Goal: Task Accomplishment & Management: Complete application form

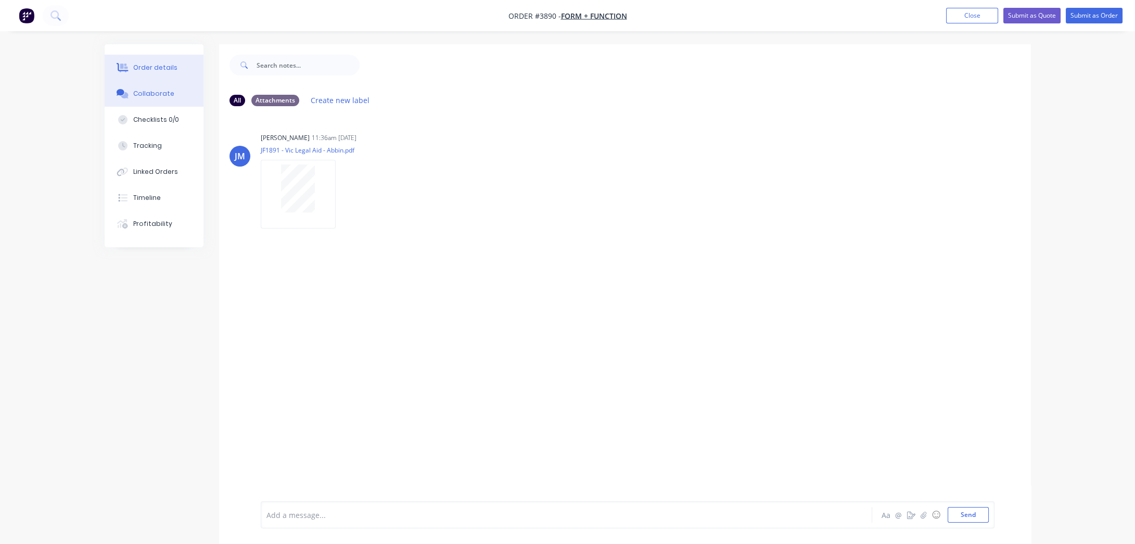
click at [174, 64] on button "Order details" at bounding box center [154, 68] width 99 height 26
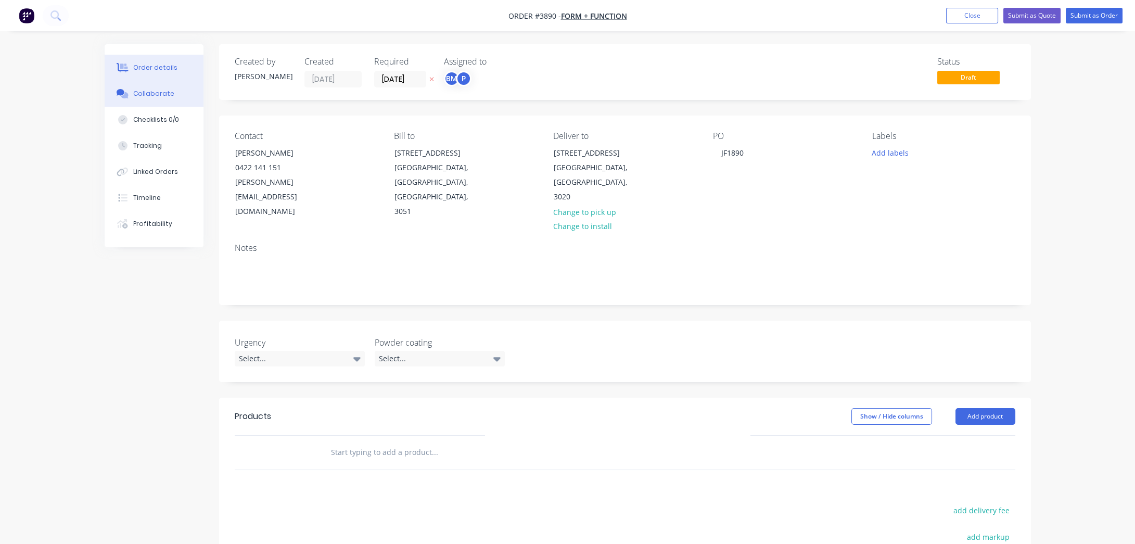
click at [142, 86] on button "Collaborate" at bounding box center [154, 94] width 99 height 26
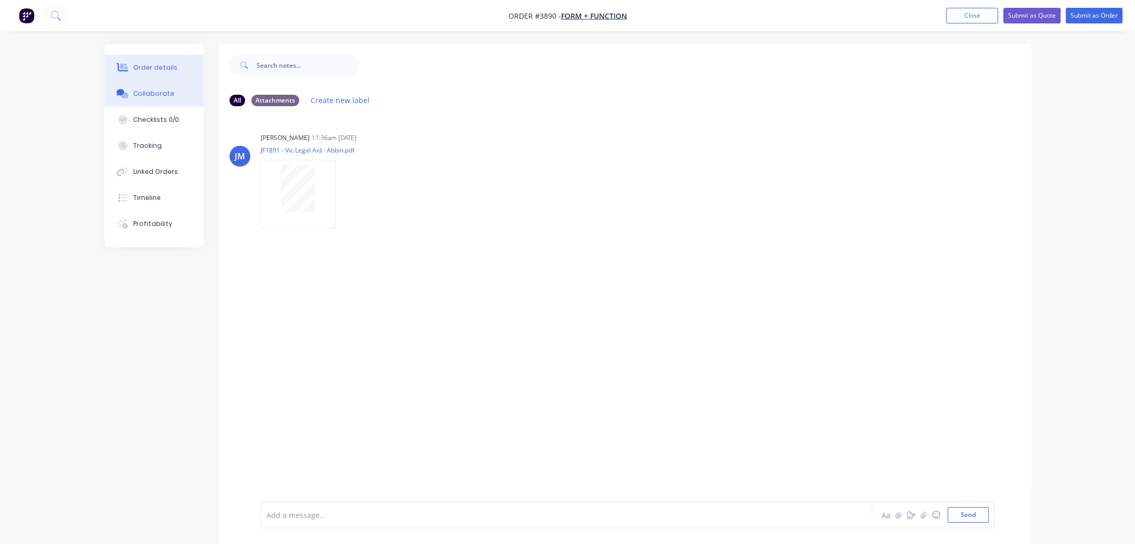
click at [182, 72] on button "Order details" at bounding box center [154, 68] width 99 height 26
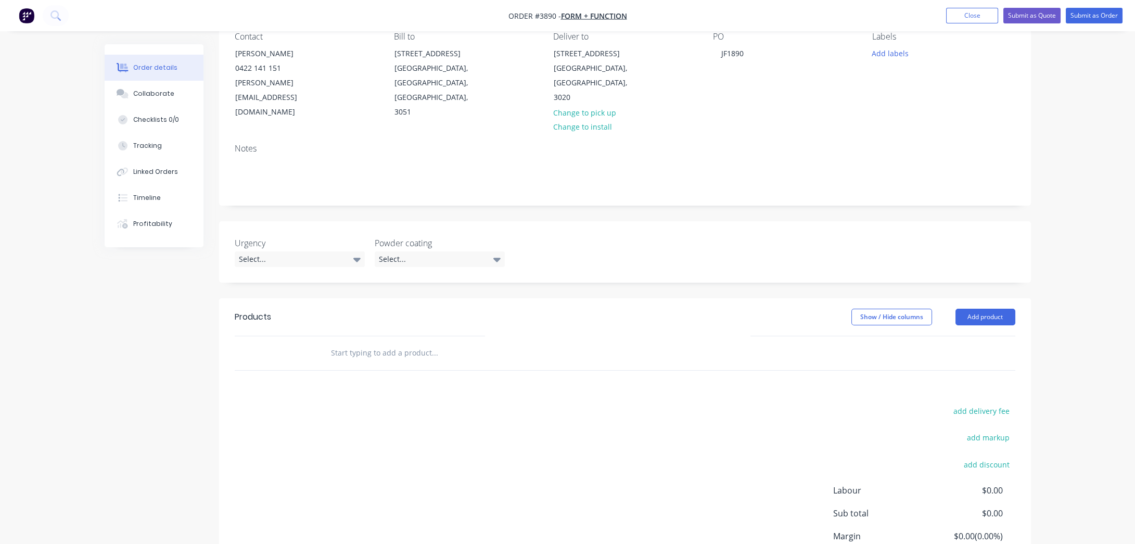
scroll to position [176, 0]
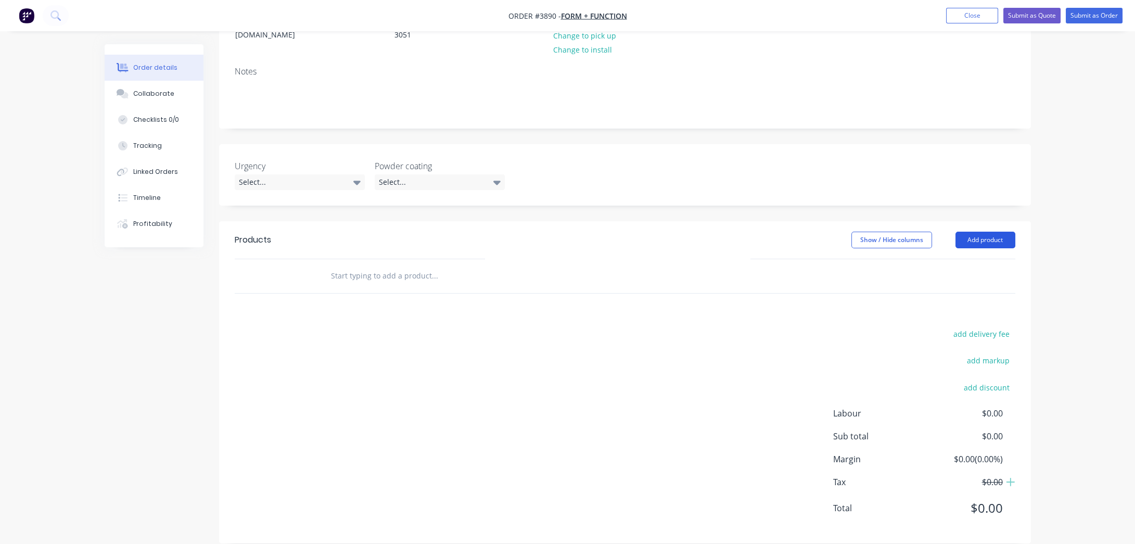
click at [979, 232] on button "Add product" at bounding box center [985, 240] width 60 height 17
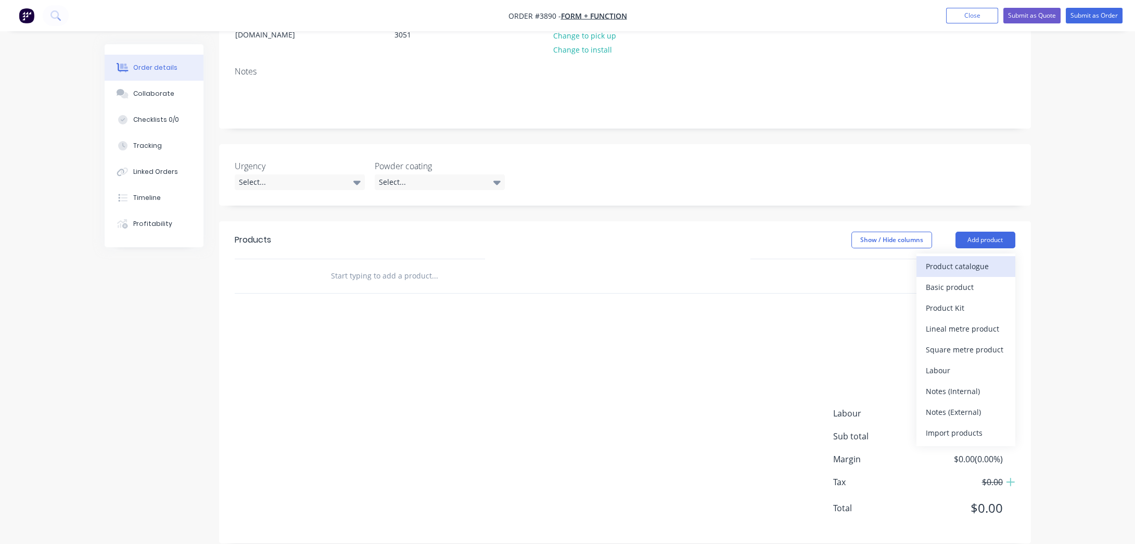
click at [983, 259] on div "Product catalogue" at bounding box center [966, 266] width 80 height 15
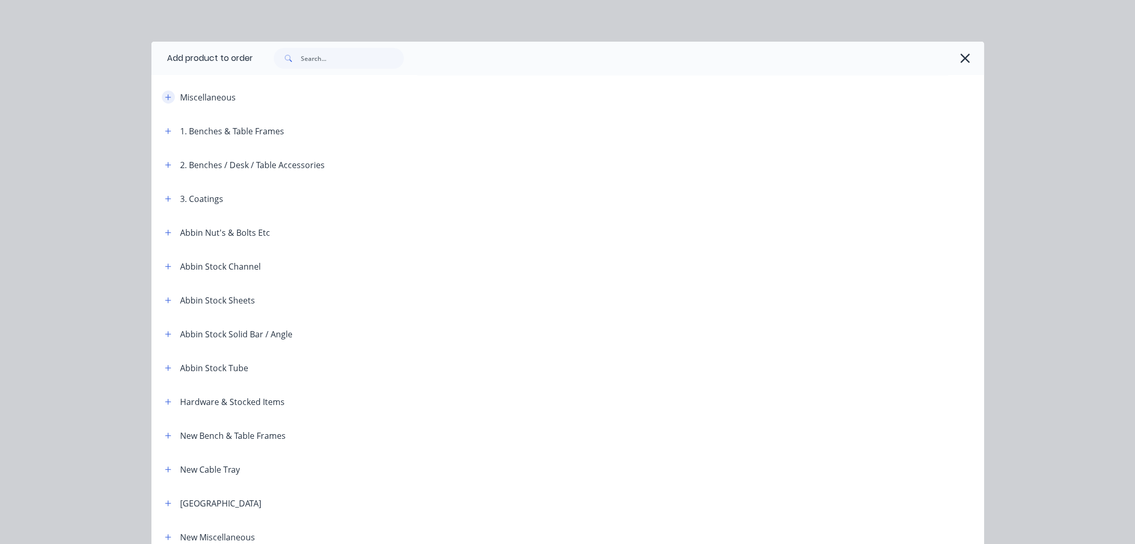
click at [162, 96] on button "button" at bounding box center [168, 97] width 13 height 13
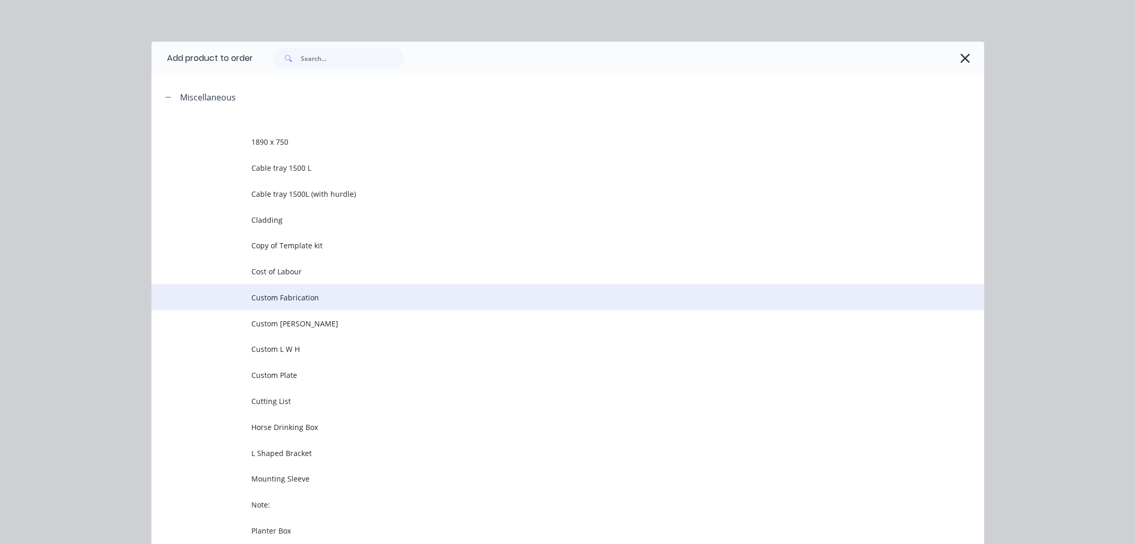
click at [307, 302] on span "Custom Fabrication" at bounding box center [544, 297] width 586 height 11
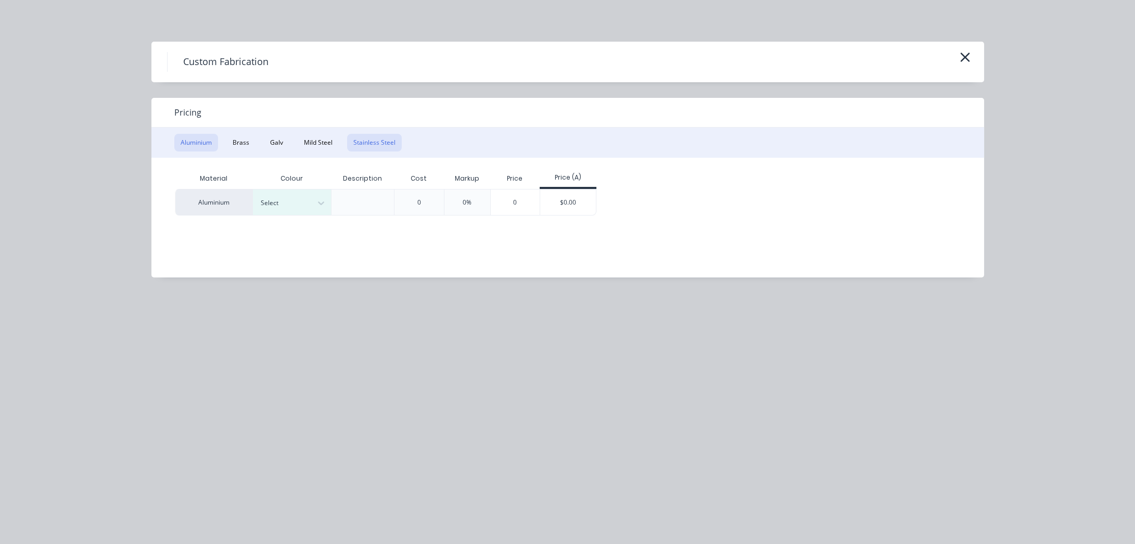
click at [352, 148] on button "Stainless Steel" at bounding box center [374, 143] width 55 height 18
click at [324, 144] on button "Mild Steel" at bounding box center [318, 143] width 41 height 18
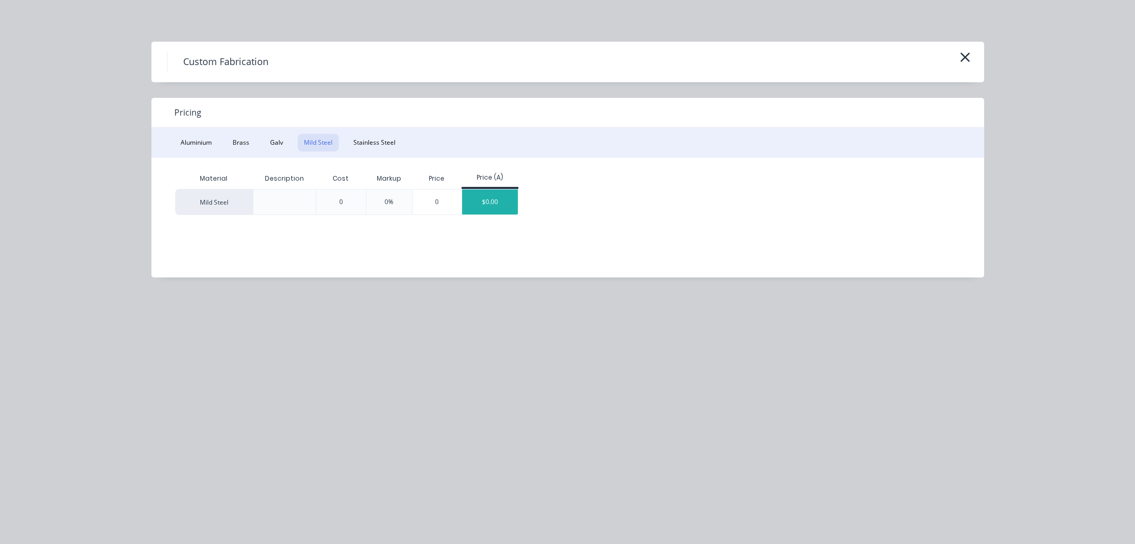
click at [476, 208] on div "$0.00" at bounding box center [490, 201] width 56 height 25
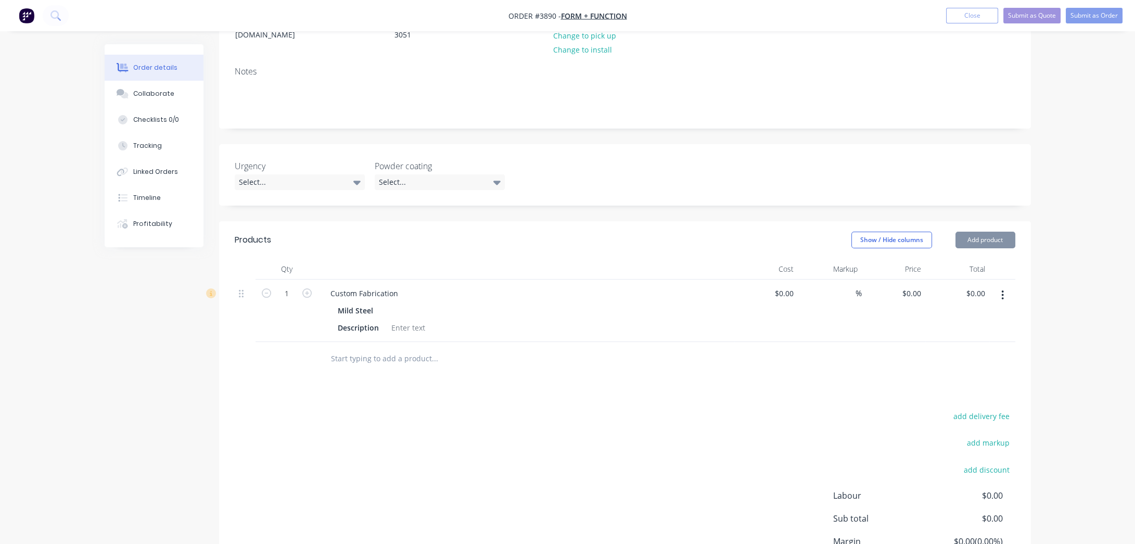
click at [457, 409] on div "add delivery fee add markup add discount Labour $0.00 Sub total $0.00 Margin $0…" at bounding box center [625, 509] width 780 height 201
click at [372, 286] on div "Custom Fabrication" at bounding box center [364, 293] width 84 height 15
drag, startPoint x: 404, startPoint y: 275, endPoint x: 307, endPoint y: 269, distance: 96.4
click at [341, 286] on div "Custom Fabrication" at bounding box center [364, 293] width 84 height 15
drag, startPoint x: 325, startPoint y: 275, endPoint x: 519, endPoint y: 259, distance: 194.7
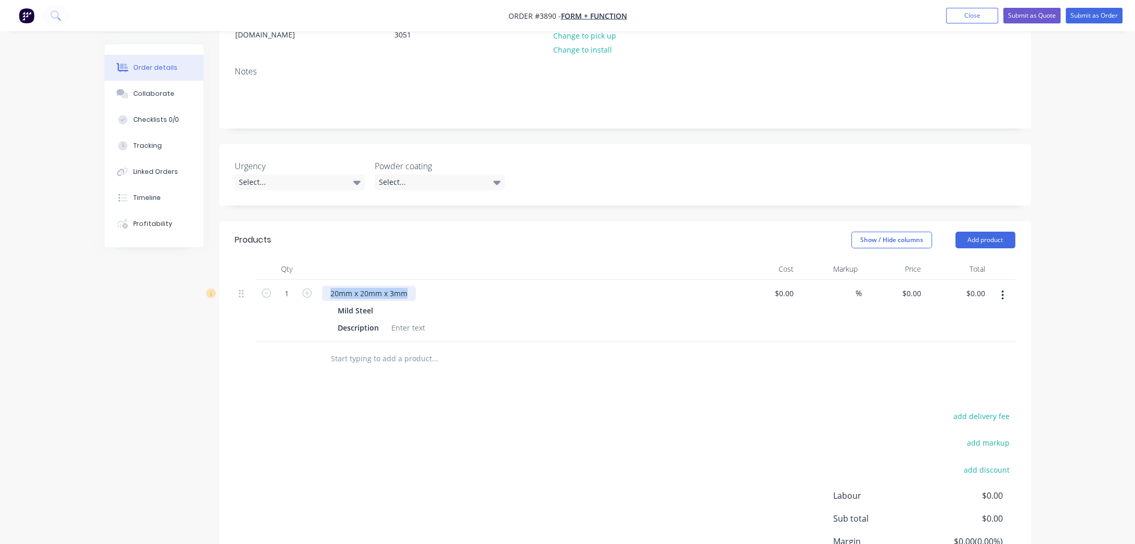
click at [519, 259] on div "Qty Cost Markup Price Total 1 20mm x 20mm x 3mm Mild Steel Description $0.00 $0…" at bounding box center [625, 300] width 780 height 83
drag, startPoint x: 380, startPoint y: 276, endPoint x: 399, endPoint y: 276, distance: 19.2
click at [380, 286] on div "20mm x 20mm x 3mm" at bounding box center [369, 293] width 94 height 15
drag, startPoint x: 410, startPoint y: 276, endPoint x: 158, endPoint y: 198, distance: 264.1
click at [0, 187] on html "Order #3890 - Form + Function Add product Close Submit as Quote Submit as Order…" at bounding box center [567, 232] width 1135 height 817
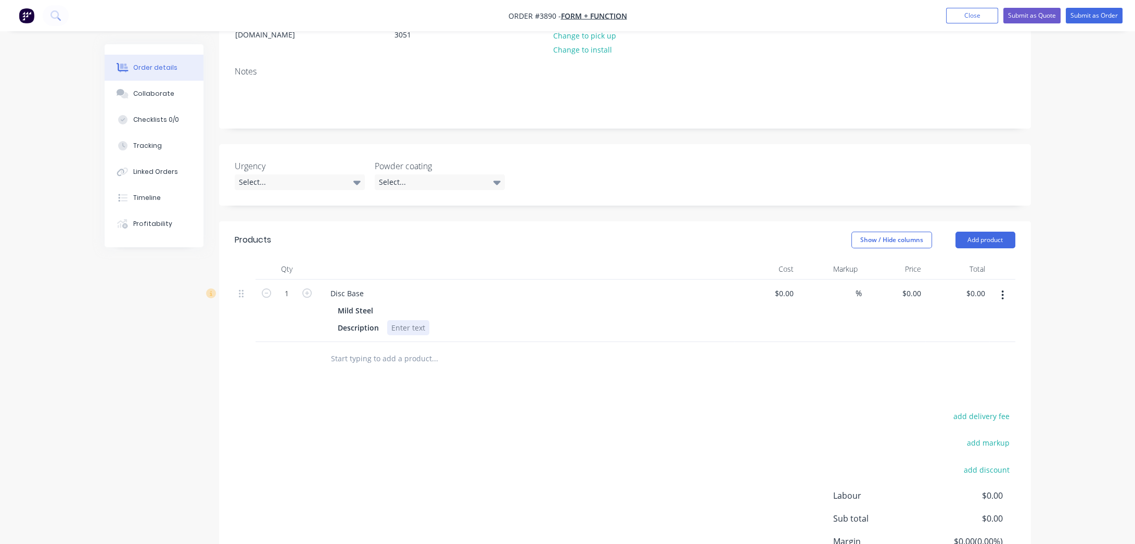
click at [397, 320] on div at bounding box center [408, 327] width 42 height 15
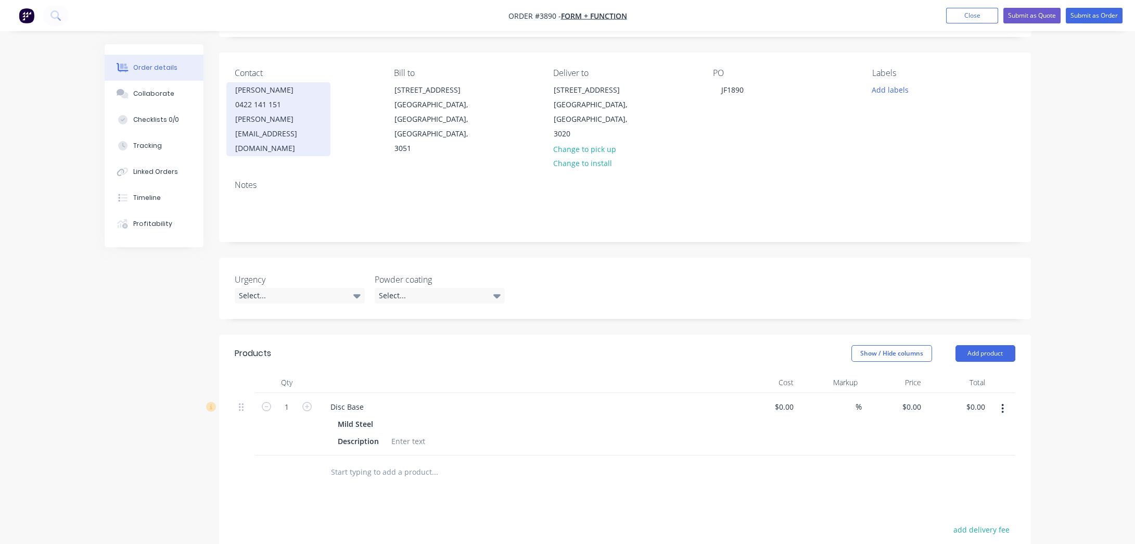
scroll to position [0, 0]
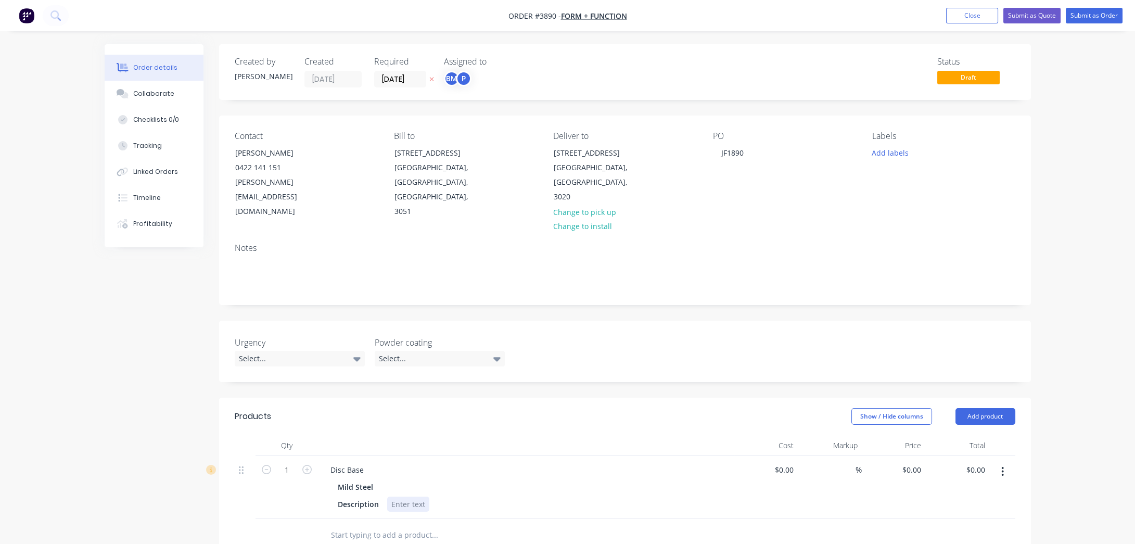
click at [397, 496] on div at bounding box center [408, 503] width 42 height 15
click at [530, 479] on div "Mild Steel" at bounding box center [526, 486] width 377 height 15
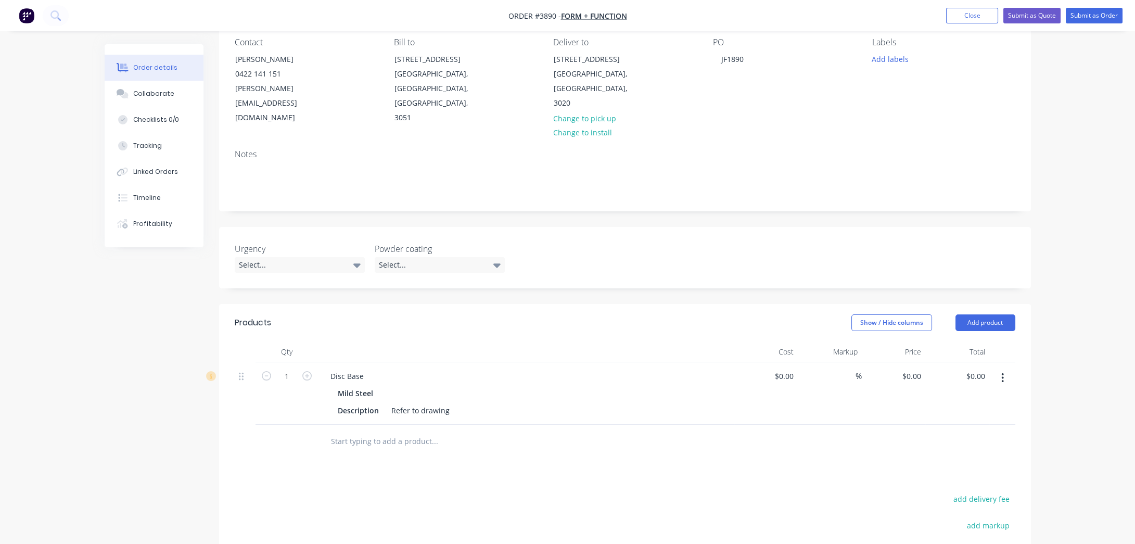
scroll to position [94, 0]
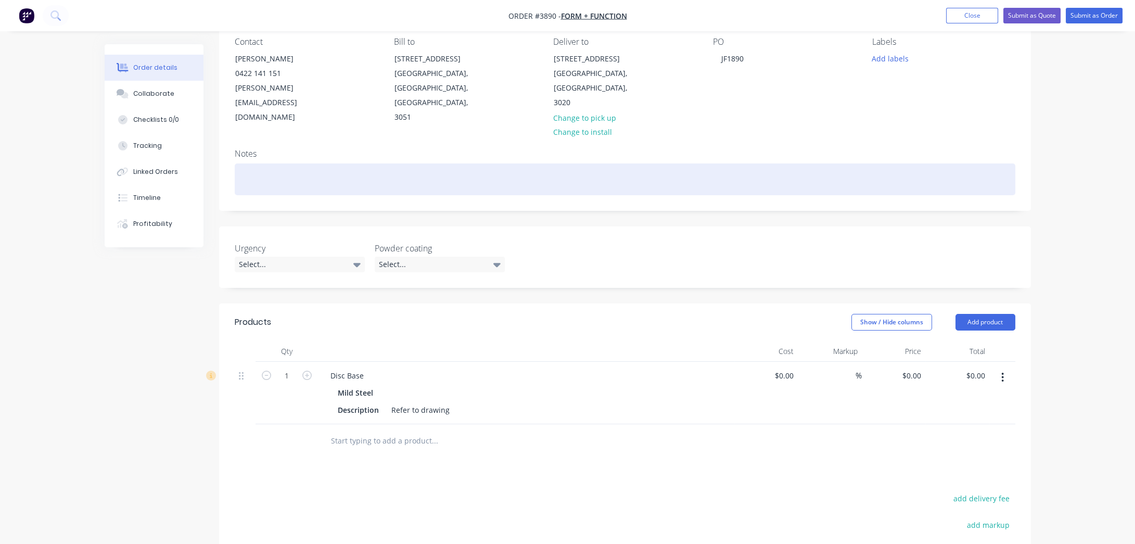
click at [477, 171] on div at bounding box center [625, 179] width 780 height 32
paste div
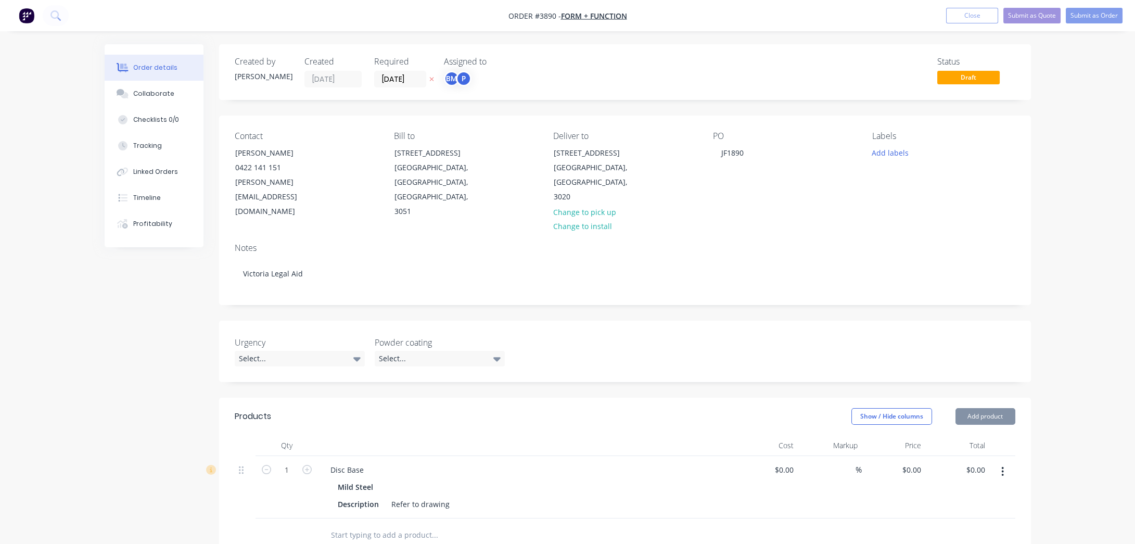
drag, startPoint x: 850, startPoint y: 156, endPoint x: 860, endPoint y: 160, distance: 11.2
click at [854, 158] on div "PO JF1890" at bounding box center [784, 175] width 143 height 88
click at [883, 162] on div "Labels Add labels" at bounding box center [943, 175] width 143 height 88
click at [883, 158] on button "Add labels" at bounding box center [890, 152] width 48 height 14
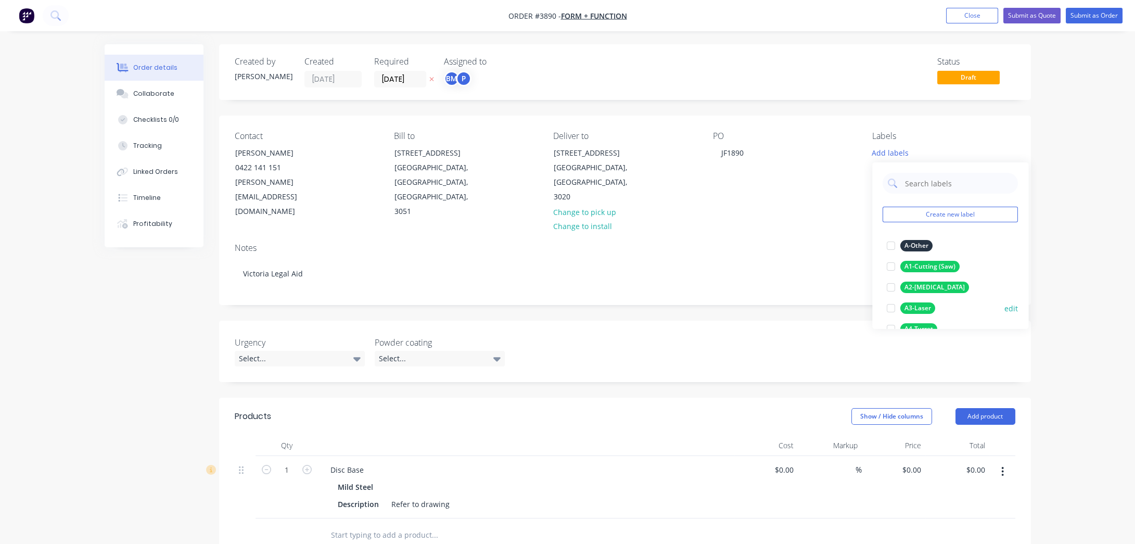
click at [926, 304] on div "A3-Laser" at bounding box center [917, 307] width 35 height 11
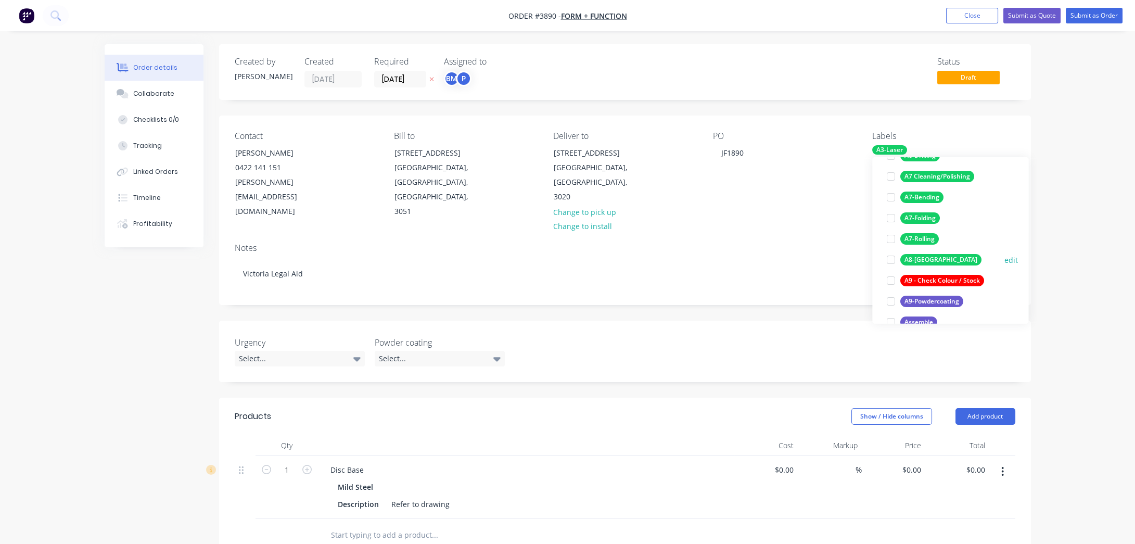
click at [935, 259] on div "A8-[GEOGRAPHIC_DATA]" at bounding box center [940, 259] width 81 height 11
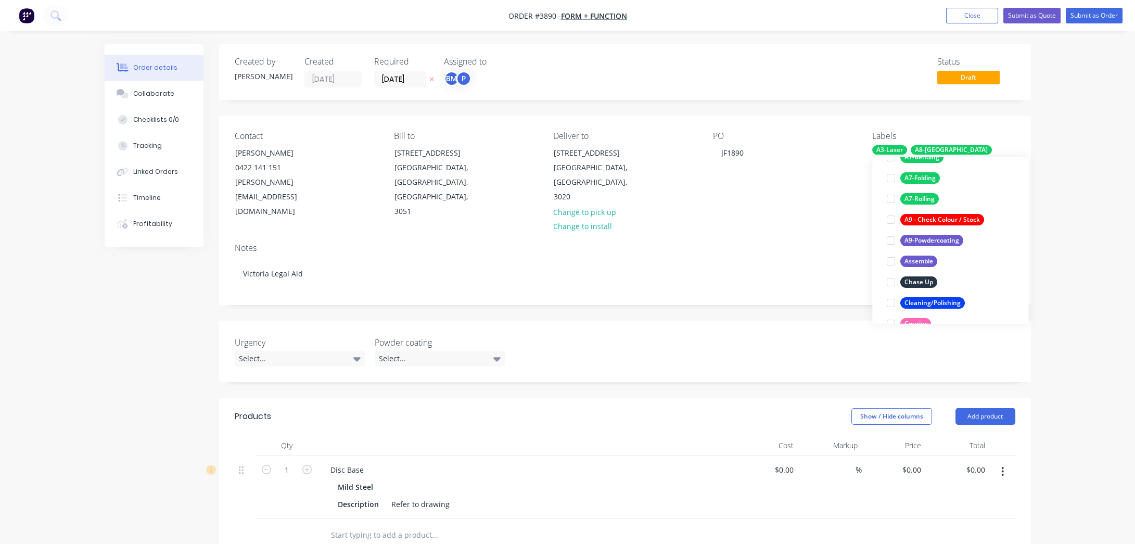
scroll to position [286, 0]
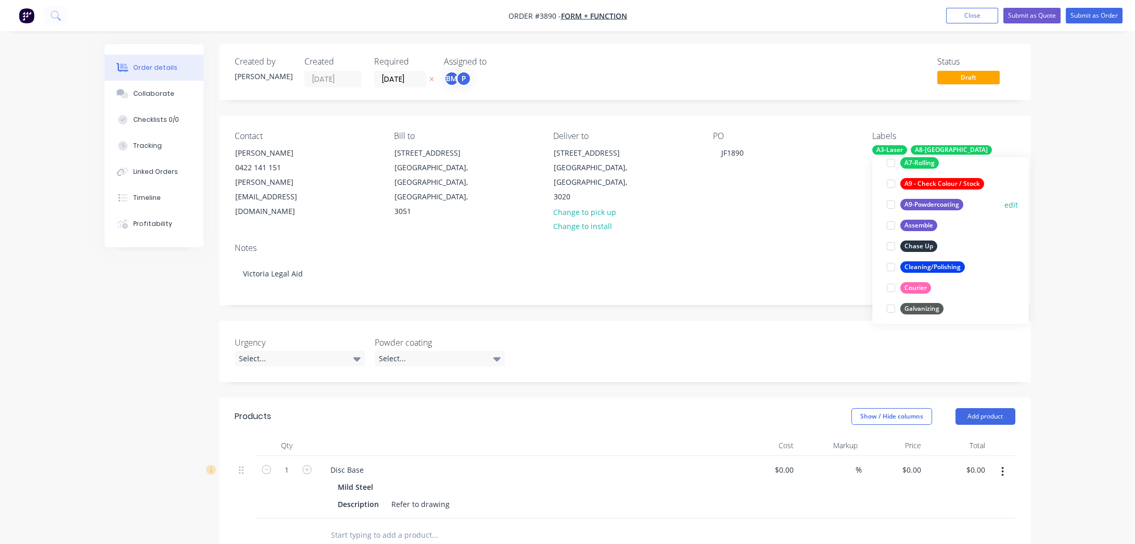
click at [948, 208] on div "A9-Powdercoating" at bounding box center [931, 204] width 63 height 11
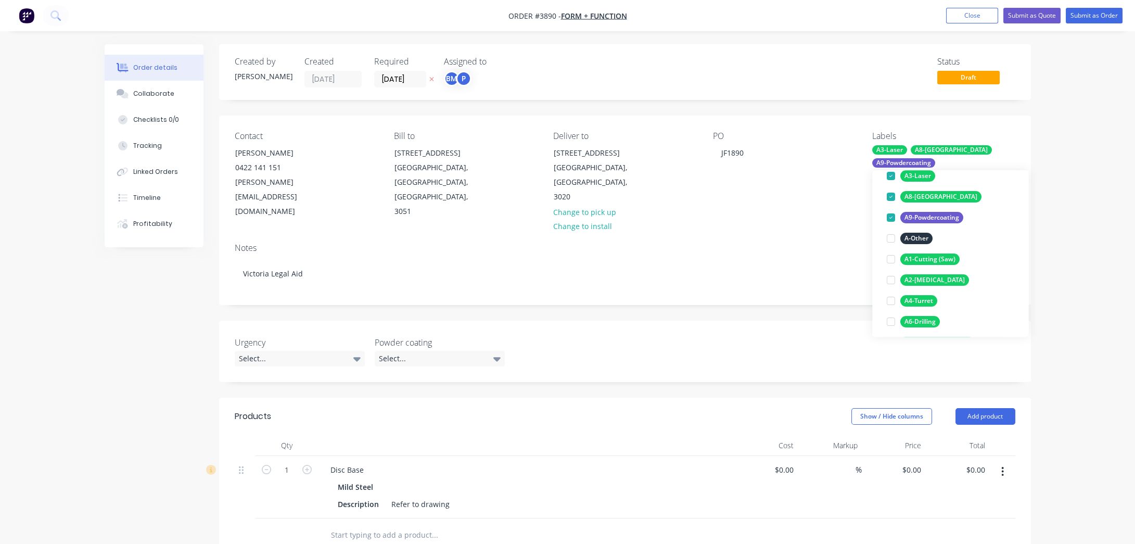
click at [447, 80] on div "BM" at bounding box center [452, 79] width 16 height 16
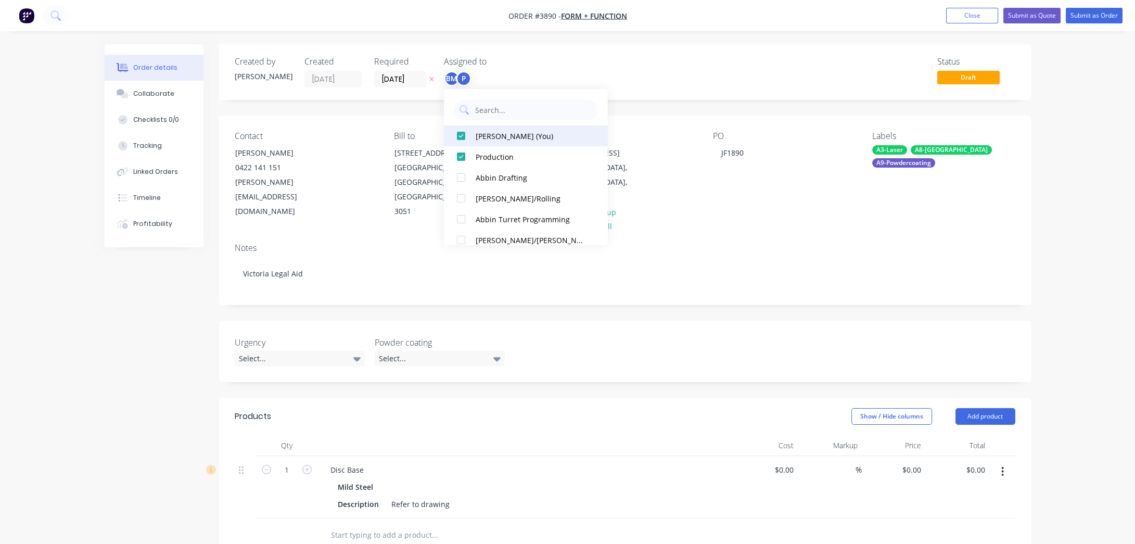
click at [509, 135] on div "[PERSON_NAME] (You)" at bounding box center [531, 135] width 110 height 11
click at [505, 36] on div "Order details Collaborate Checklists 0/0 Tracking Linked Orders Timeline Profit…" at bounding box center [567, 408] width 1135 height 817
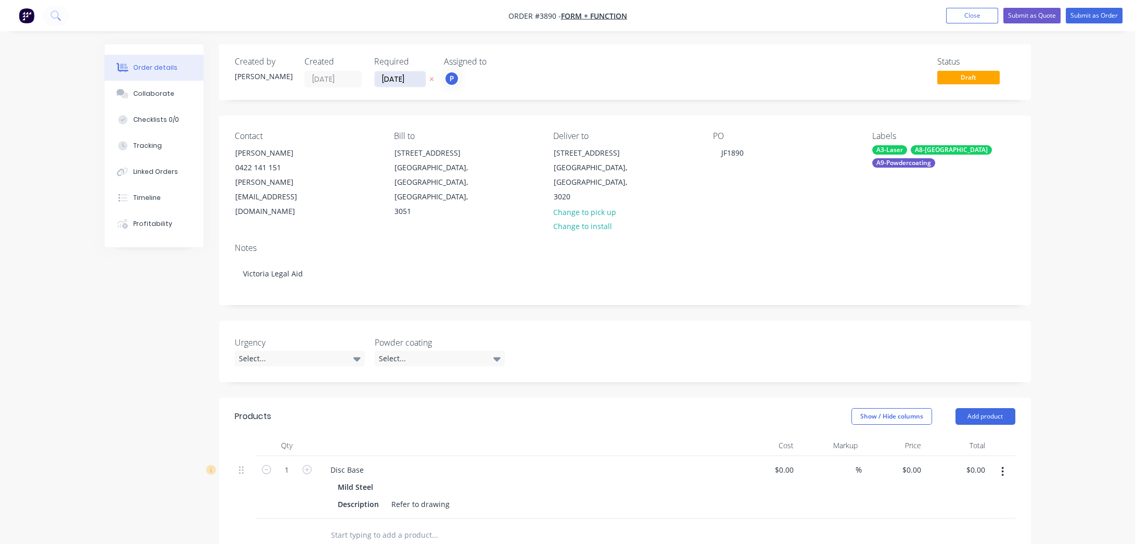
click at [405, 81] on input "[DATE]" at bounding box center [400, 79] width 51 height 16
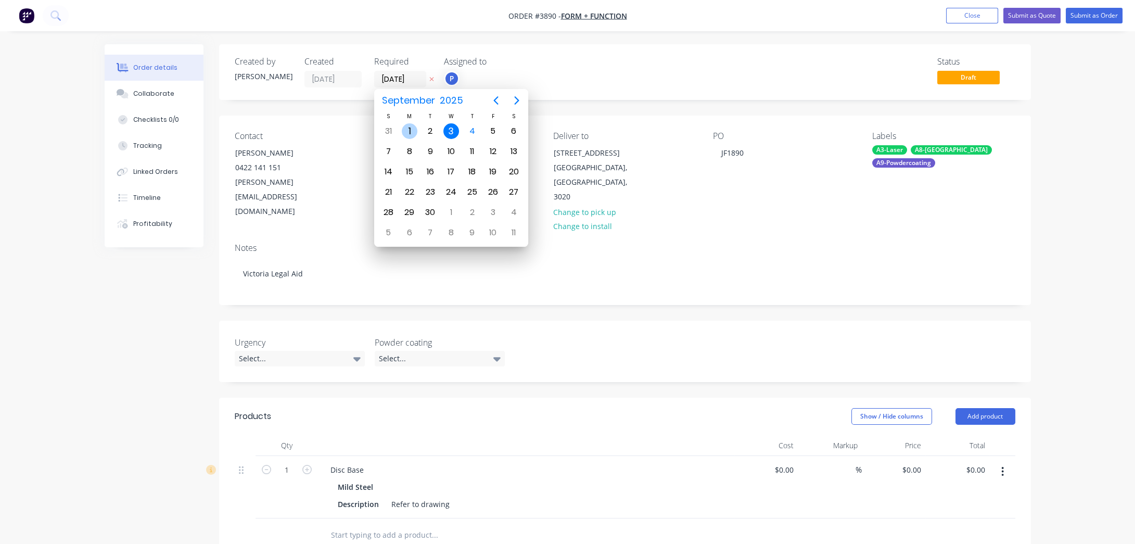
drag, startPoint x: 412, startPoint y: 127, endPoint x: 336, endPoint y: 60, distance: 101.4
click at [411, 126] on div "1" at bounding box center [410, 131] width 16 height 16
type input "[DATE]"
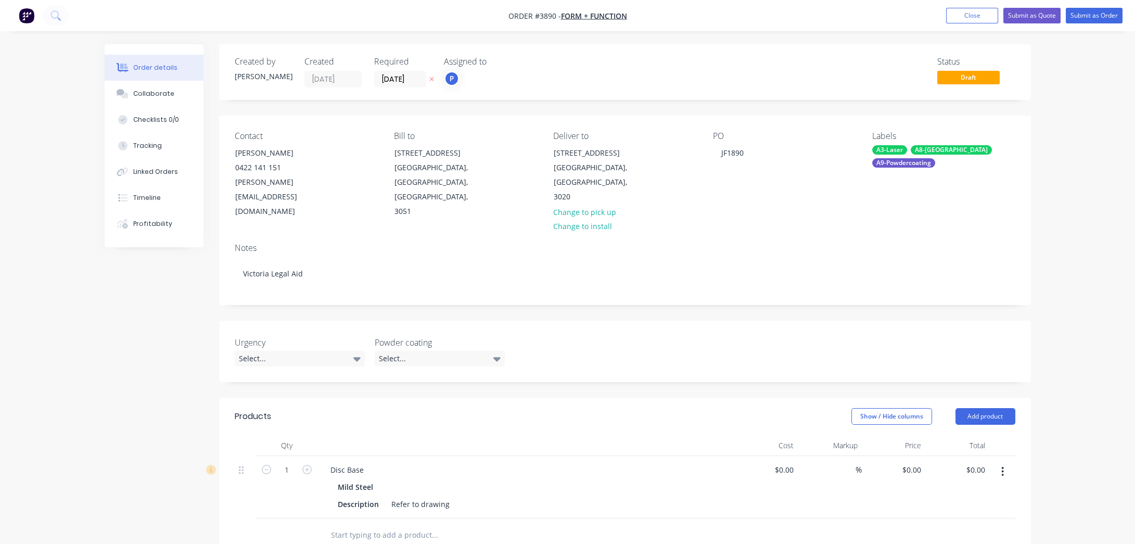
click at [328, 356] on div "Urgency Select... Powder coating Select..." at bounding box center [625, 350] width 812 height 61
click at [328, 351] on div "Select..." at bounding box center [300, 359] width 130 height 16
click at [313, 408] on button "Overdue works" at bounding box center [312, 406] width 156 height 21
click at [987, 83] on span "Draft" at bounding box center [968, 77] width 62 height 13
click at [919, 157] on div "A3-Laser A8-Welding A9-Powdercoating" at bounding box center [943, 156] width 143 height 22
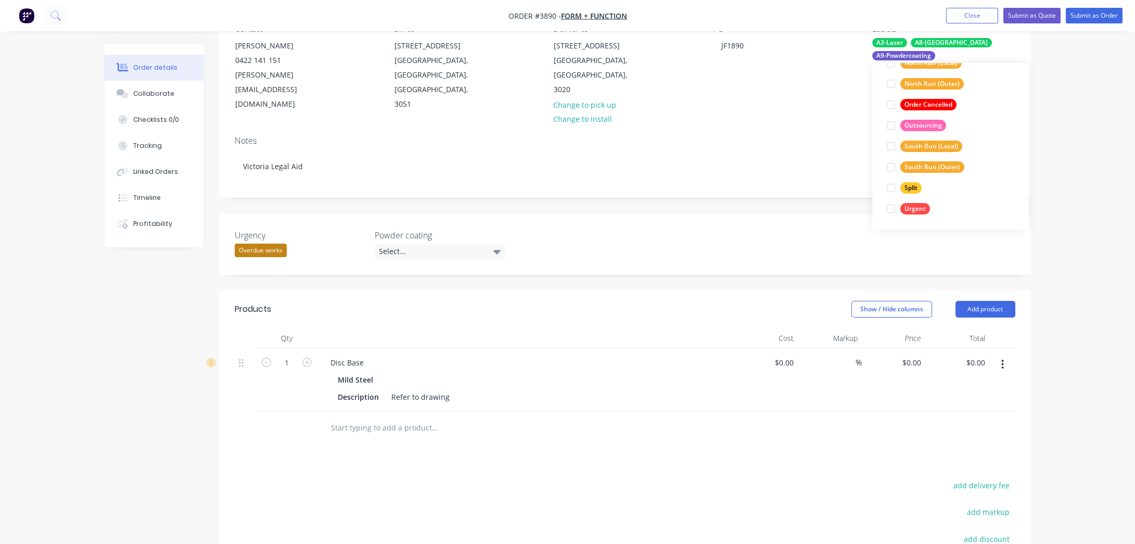
scroll to position [189, 0]
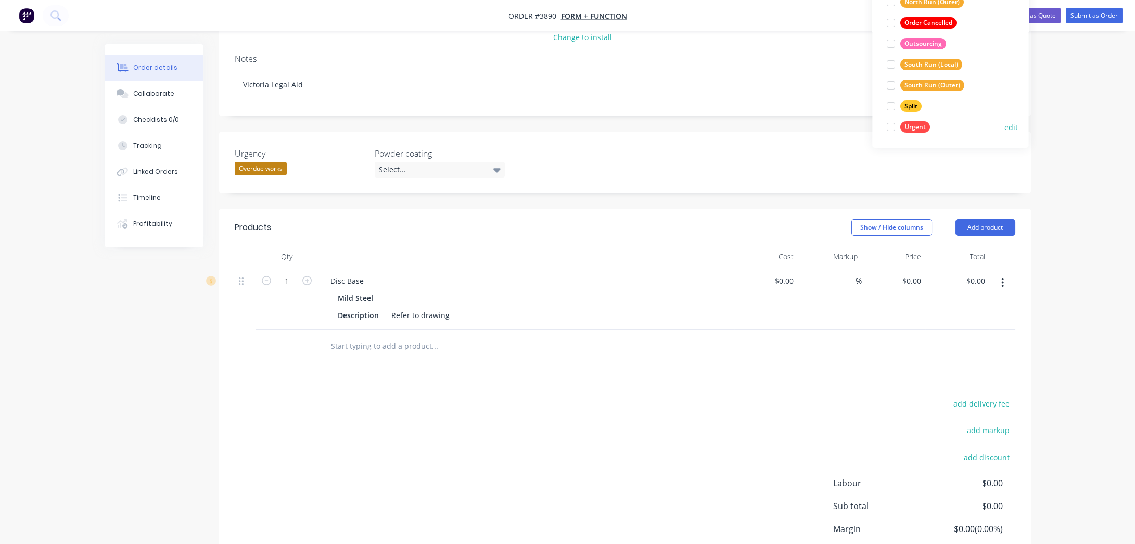
click at [906, 135] on div "Urgent edit" at bounding box center [949, 127] width 135 height 21
click at [908, 130] on div "Urgent" at bounding box center [915, 126] width 30 height 11
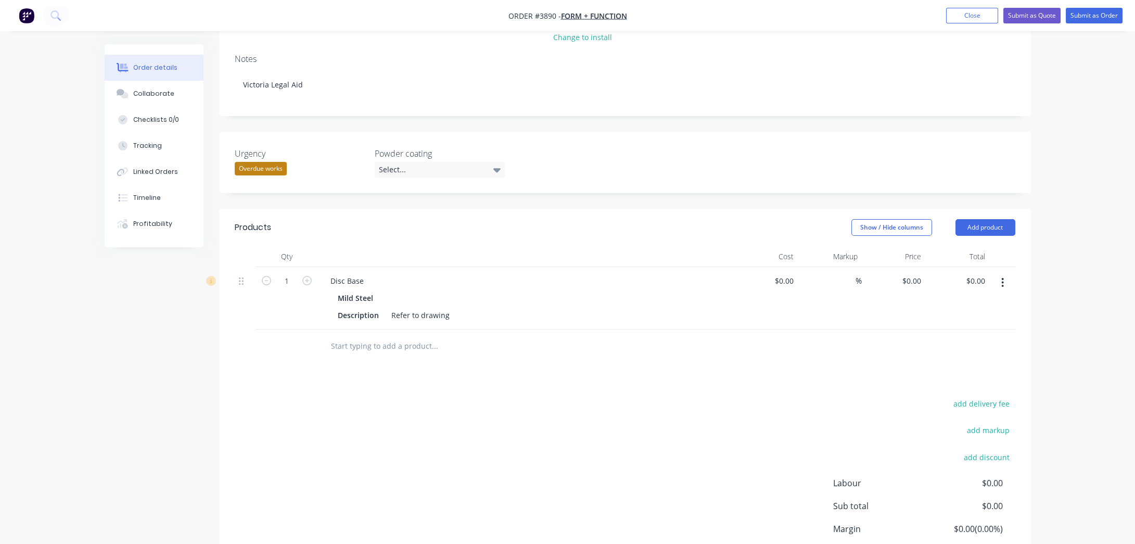
click at [684, 455] on div "add delivery fee add markup add discount Labour $0.00 Sub total $0.00 Margin $0…" at bounding box center [625, 496] width 780 height 201
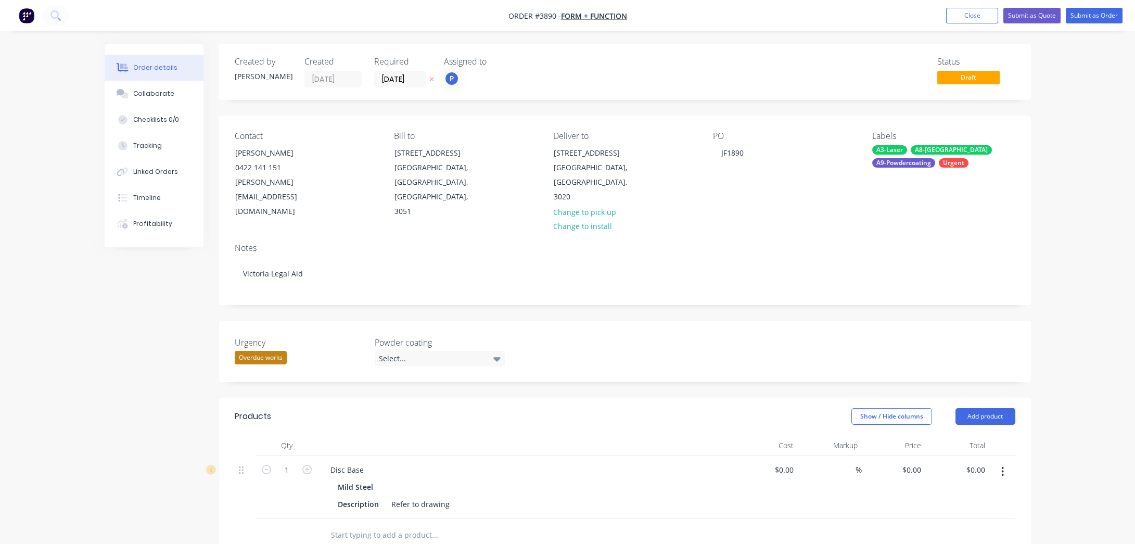
scroll to position [94, 0]
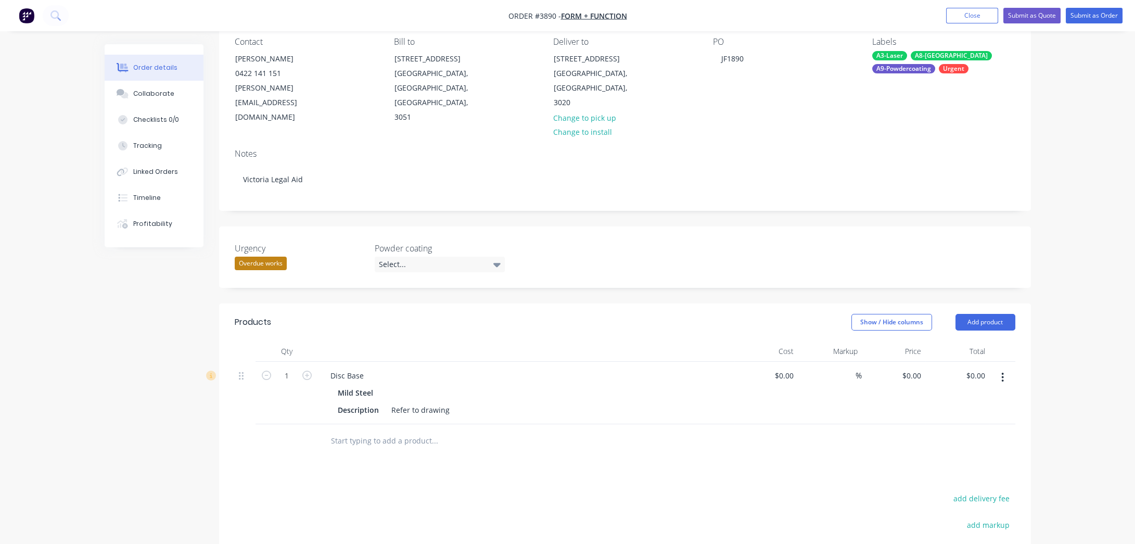
click at [406, 430] on input "text" at bounding box center [434, 440] width 208 height 21
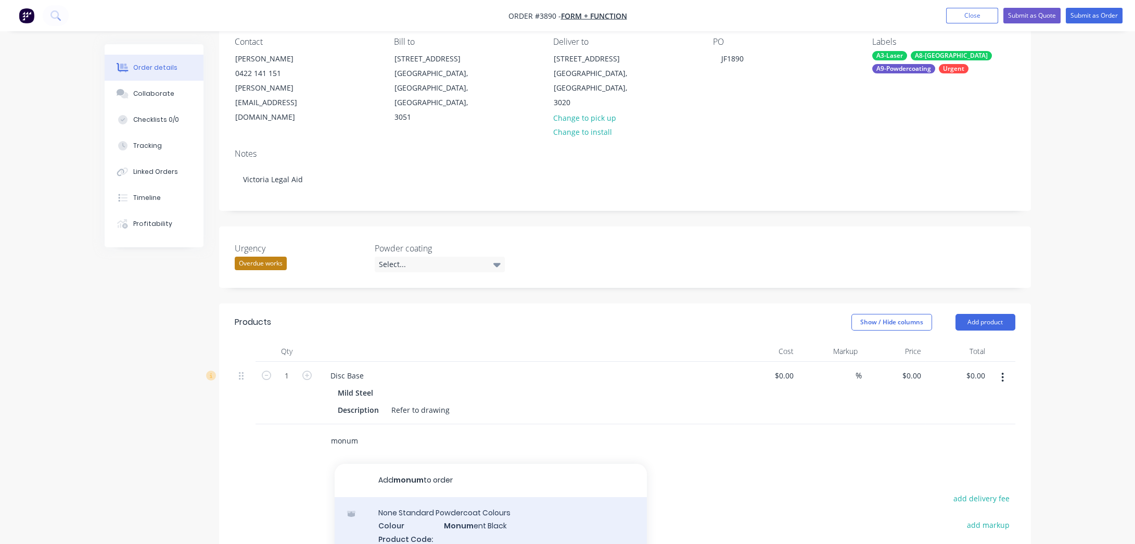
type input "monum"
click at [461, 507] on div "None Standard Powdercoat Colours Colour Monum ent Black Product Code: - Product…" at bounding box center [491, 537] width 312 height 81
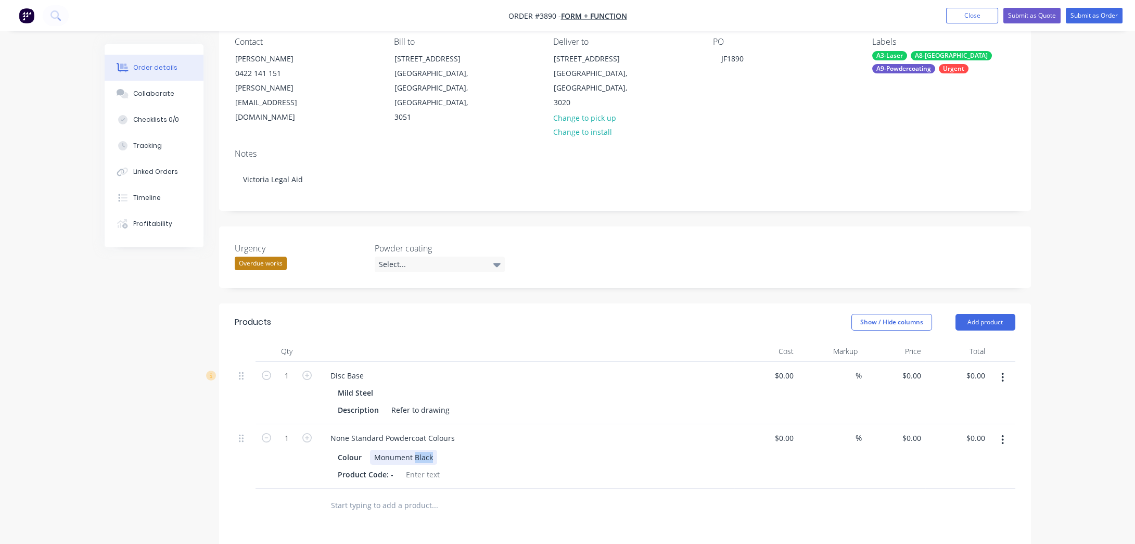
drag, startPoint x: 414, startPoint y: 443, endPoint x: 484, endPoint y: 429, distance: 72.2
click at [484, 429] on div "None Standard Powdercoat Colours Colour Monument Black Product Code: -" at bounding box center [526, 456] width 416 height 65
drag, startPoint x: 385, startPoint y: 422, endPoint x: 223, endPoint y: 422, distance: 162.3
click at [223, 422] on div "Qty Cost Markup Price Total 1 Disc Base Mild Steel Description Refer to drawing…" at bounding box center [625, 432] width 812 height 182
click at [497, 467] on div "Product Code: -" at bounding box center [523, 474] width 381 height 15
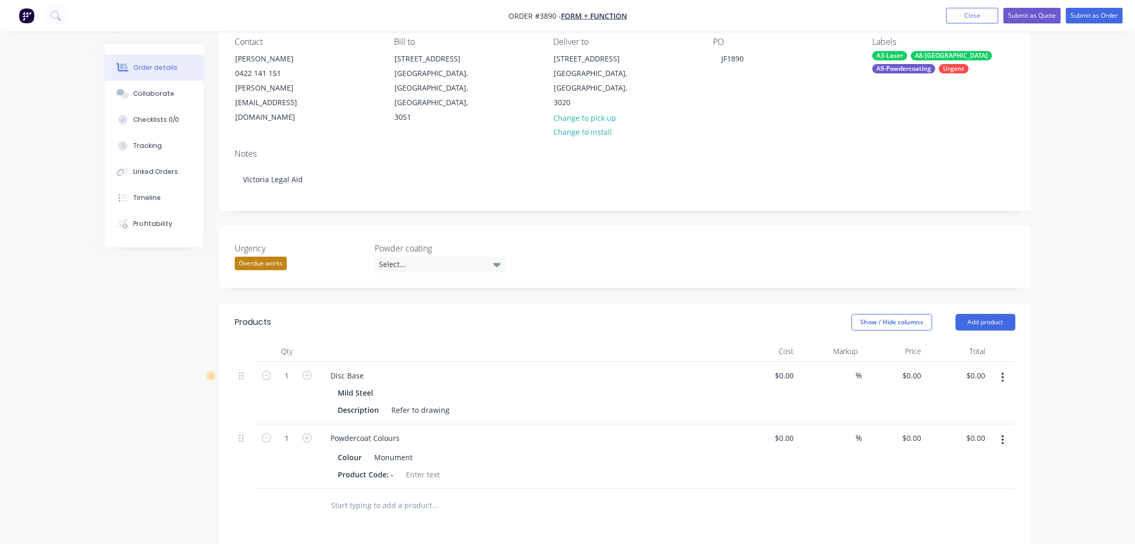
click at [362, 314] on div "Products" at bounding box center [318, 322] width 166 height 17
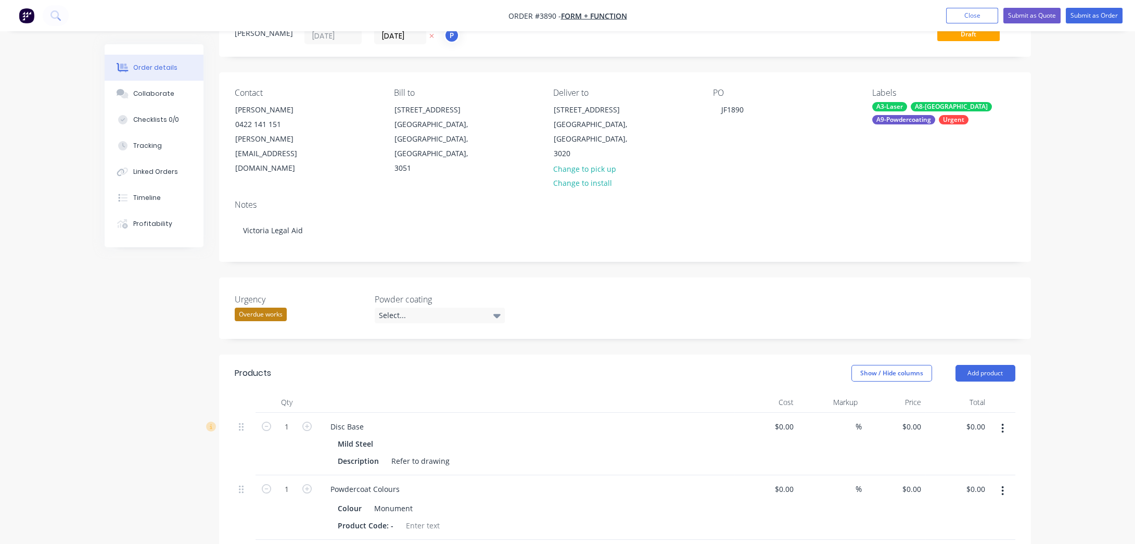
scroll to position [0, 0]
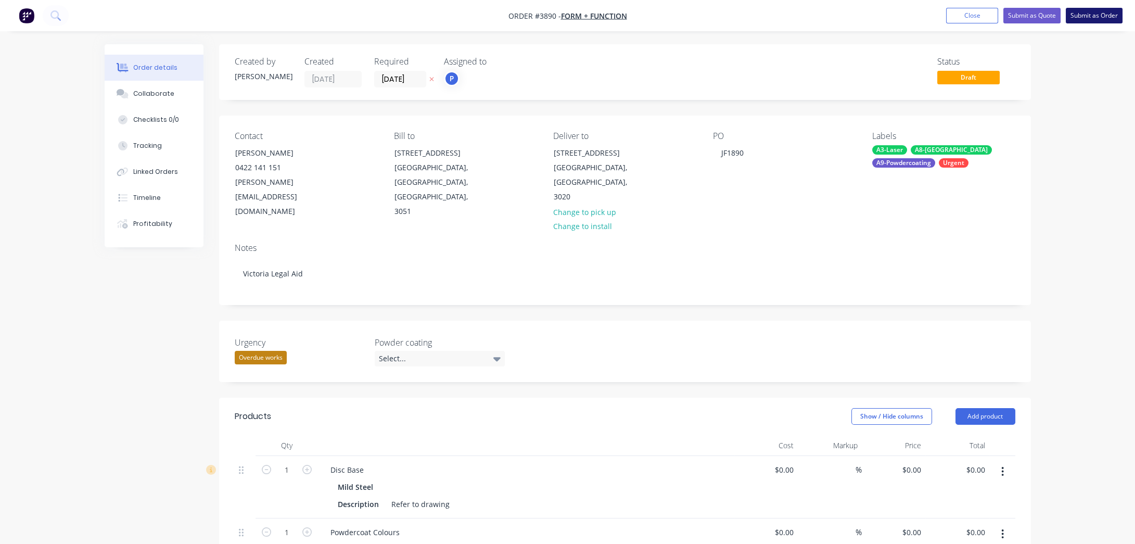
click at [1080, 11] on button "Submit as Order" at bounding box center [1093, 16] width 57 height 16
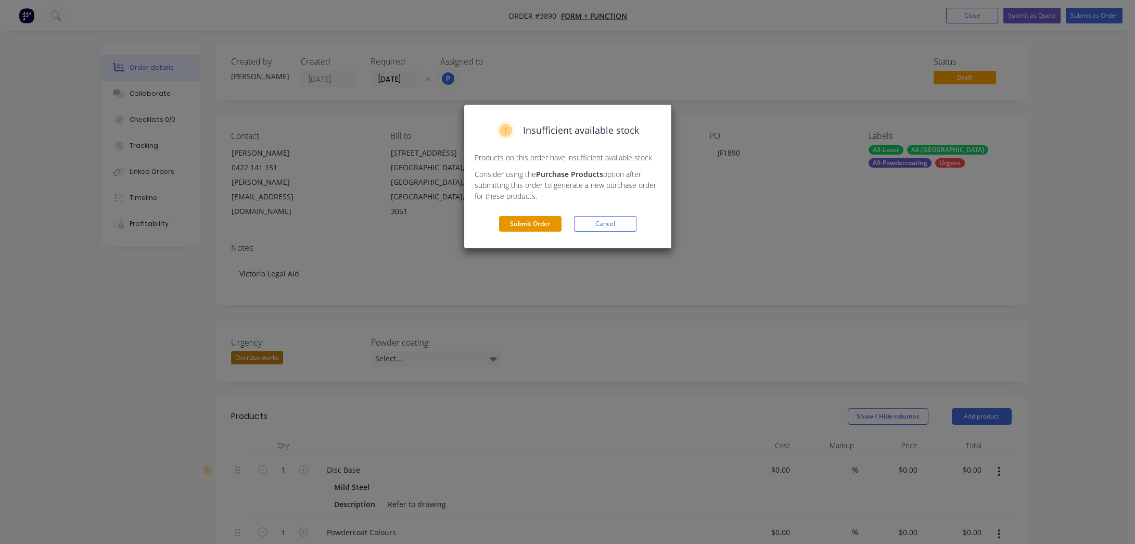
click at [511, 224] on button "Submit Order" at bounding box center [530, 224] width 62 height 16
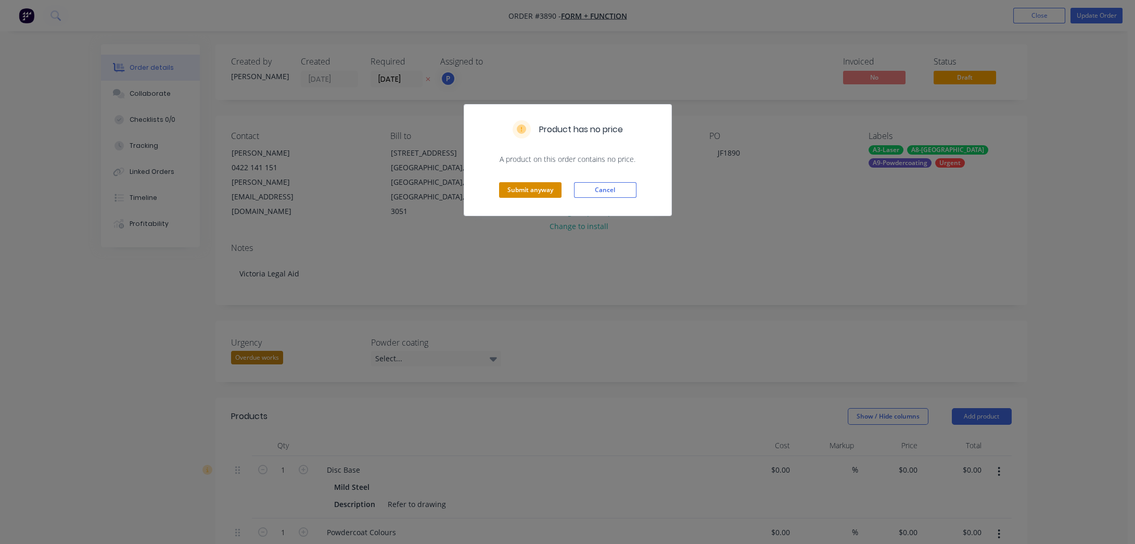
click at [536, 197] on button "Submit anyway" at bounding box center [530, 190] width 62 height 16
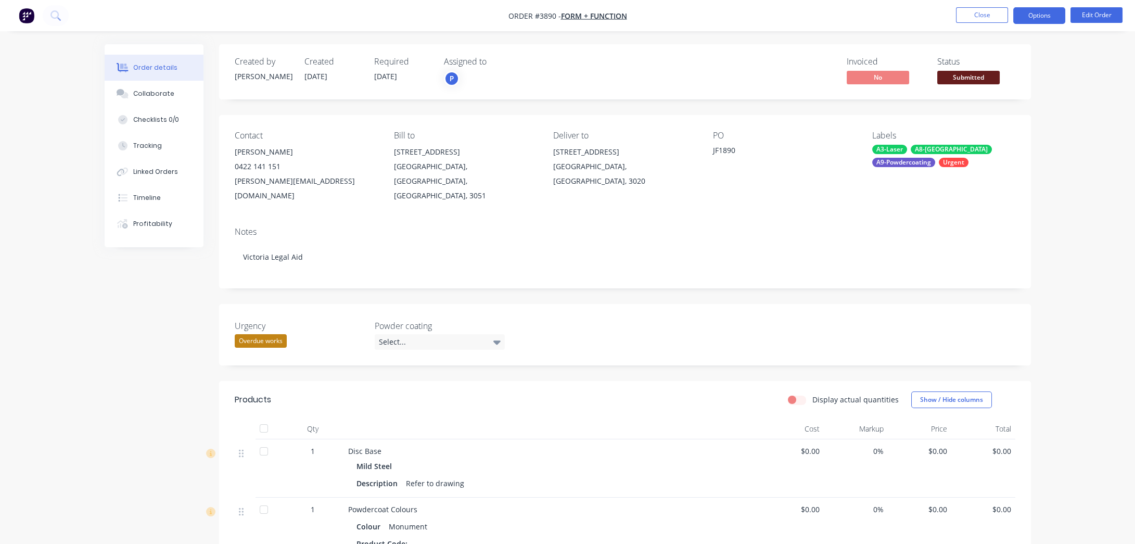
click at [1057, 10] on button "Options" at bounding box center [1039, 15] width 52 height 17
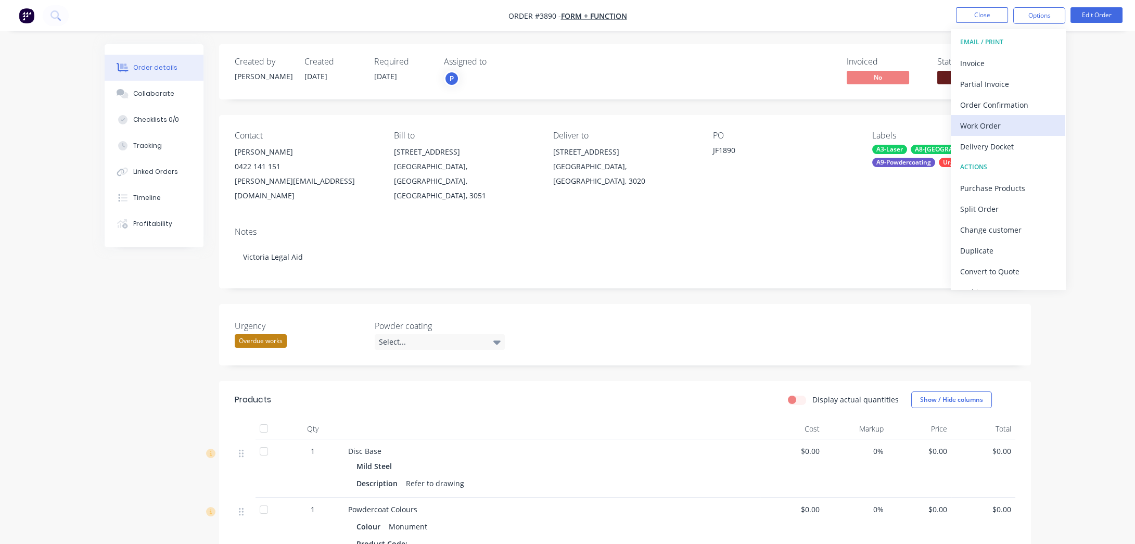
click at [1008, 124] on div "Work Order" at bounding box center [1008, 125] width 96 height 15
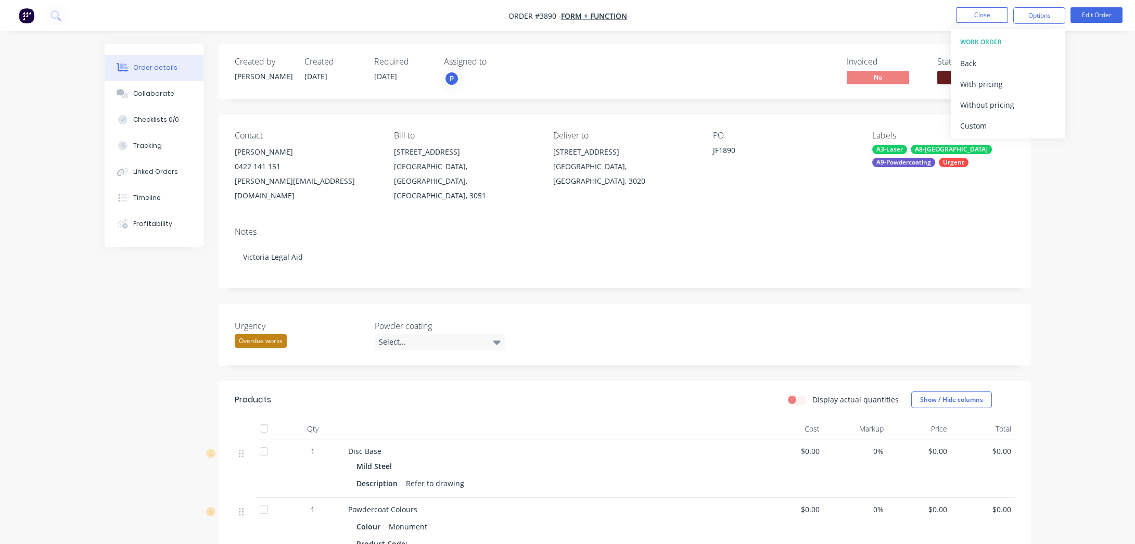
click at [1006, 109] on div "Without pricing" at bounding box center [1008, 104] width 96 height 15
drag, startPoint x: 528, startPoint y: 164, endPoint x: 354, endPoint y: 192, distance: 176.0
click at [352, 192] on div "Contact [PERSON_NAME] [PHONE_NUMBER] [PERSON_NAME][EMAIL_ADDRESS][DOMAIN_NAME] …" at bounding box center [625, 167] width 812 height 104
click at [957, 79] on span "Submitted" at bounding box center [968, 77] width 62 height 13
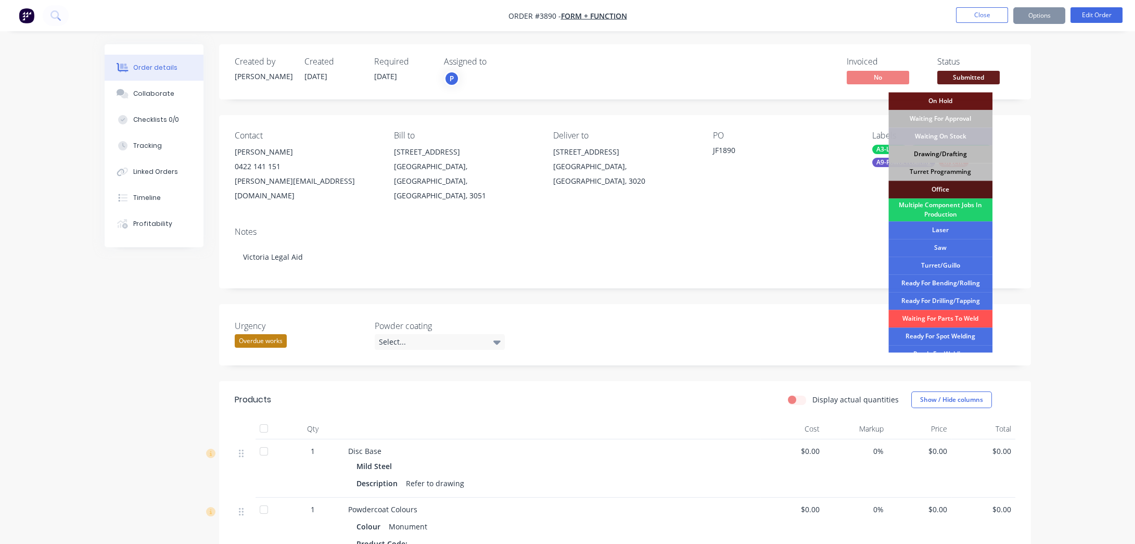
click at [945, 151] on div "Drawing/Drafting" at bounding box center [940, 154] width 104 height 18
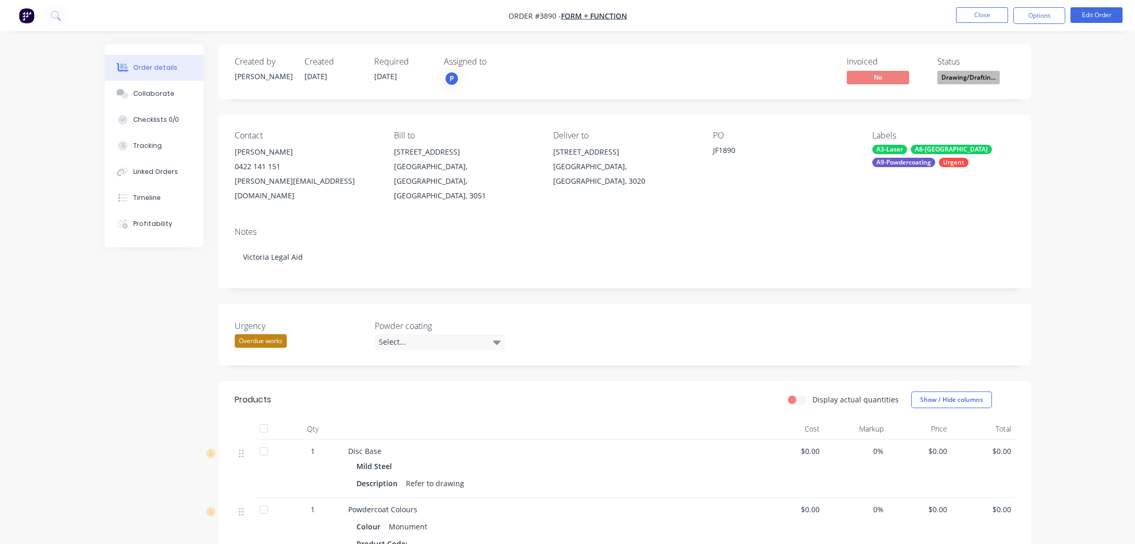
click at [147, 383] on div "Created by [PERSON_NAME] Created [DATE] Required [DATE] Assigned to P Invoiced …" at bounding box center [568, 393] width 926 height 699
click at [970, 16] on button "Close" at bounding box center [982, 15] width 52 height 16
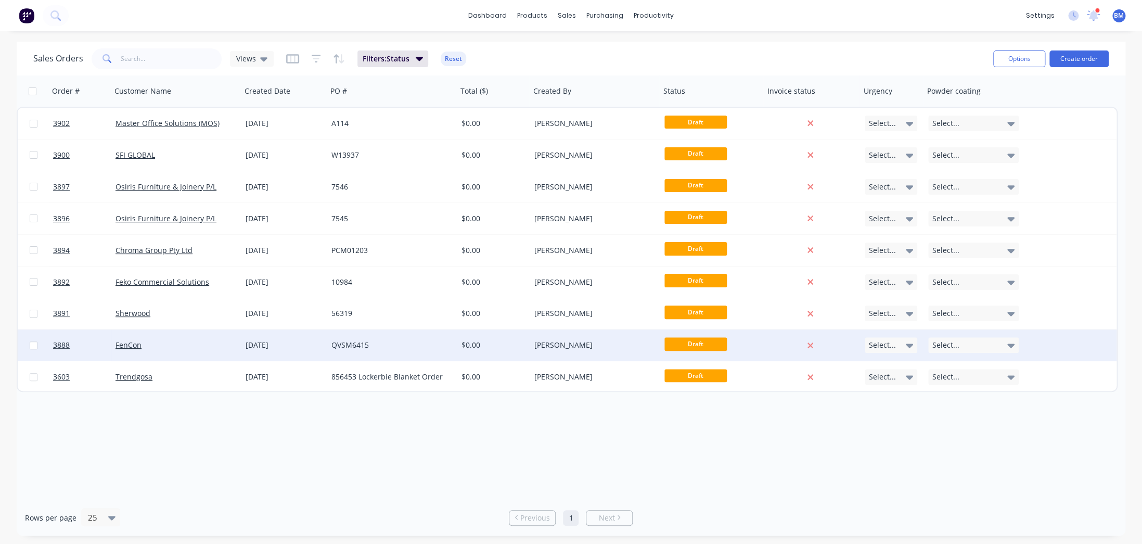
click at [230, 338] on div "FenCon" at bounding box center [176, 344] width 130 height 31
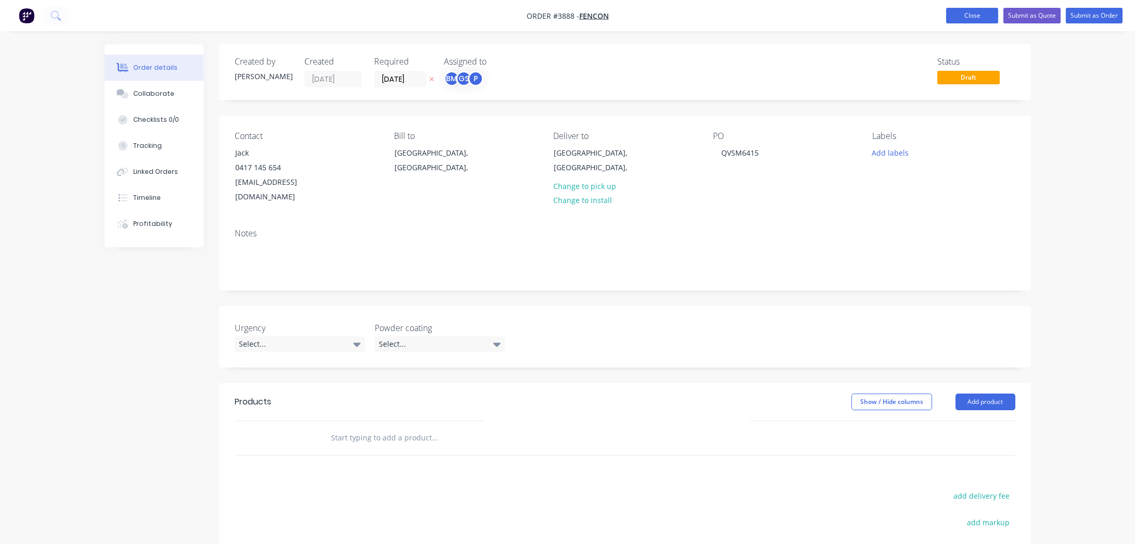
click at [969, 13] on button "Close" at bounding box center [972, 16] width 52 height 16
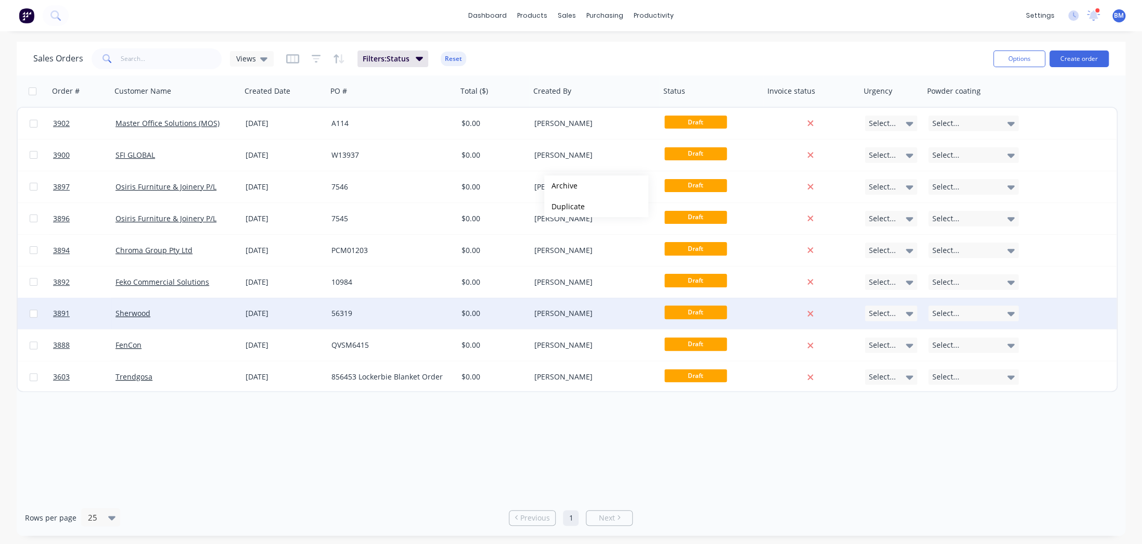
click at [225, 324] on div "Sherwood" at bounding box center [176, 313] width 130 height 31
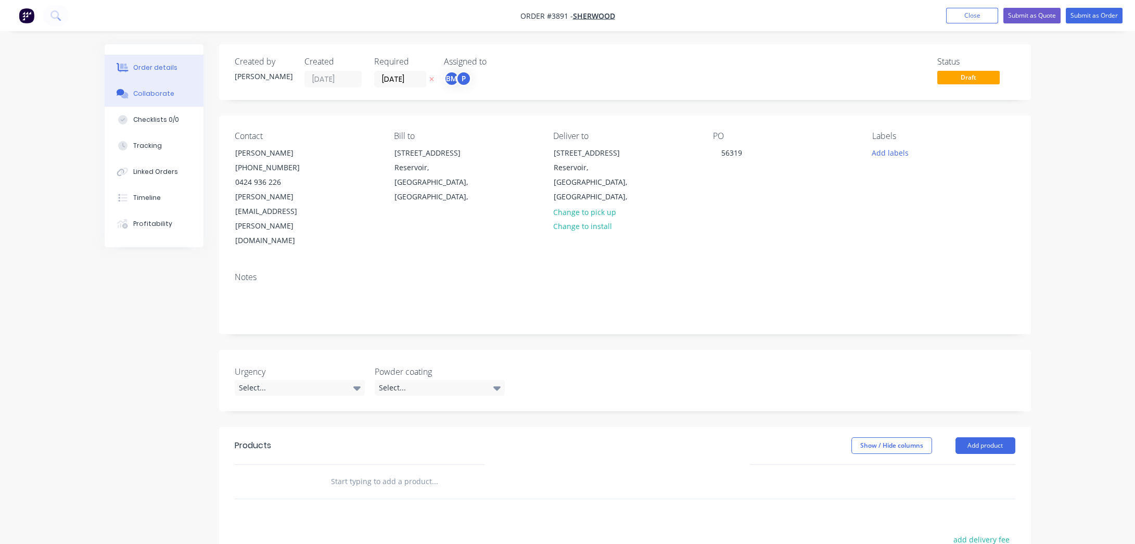
click at [163, 99] on button "Collaborate" at bounding box center [154, 94] width 99 height 26
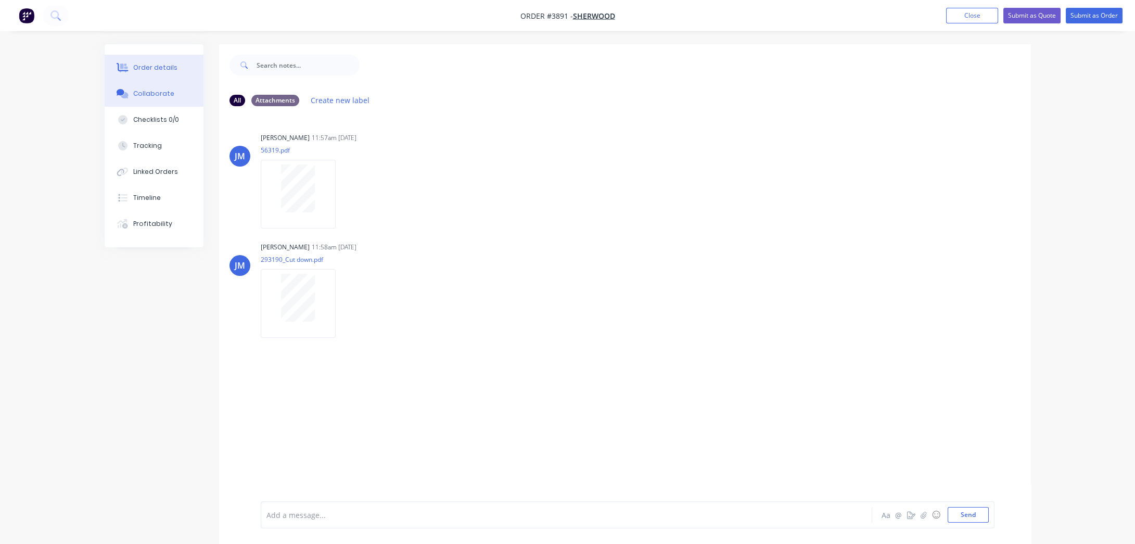
click at [159, 64] on div "Order details" at bounding box center [155, 67] width 44 height 9
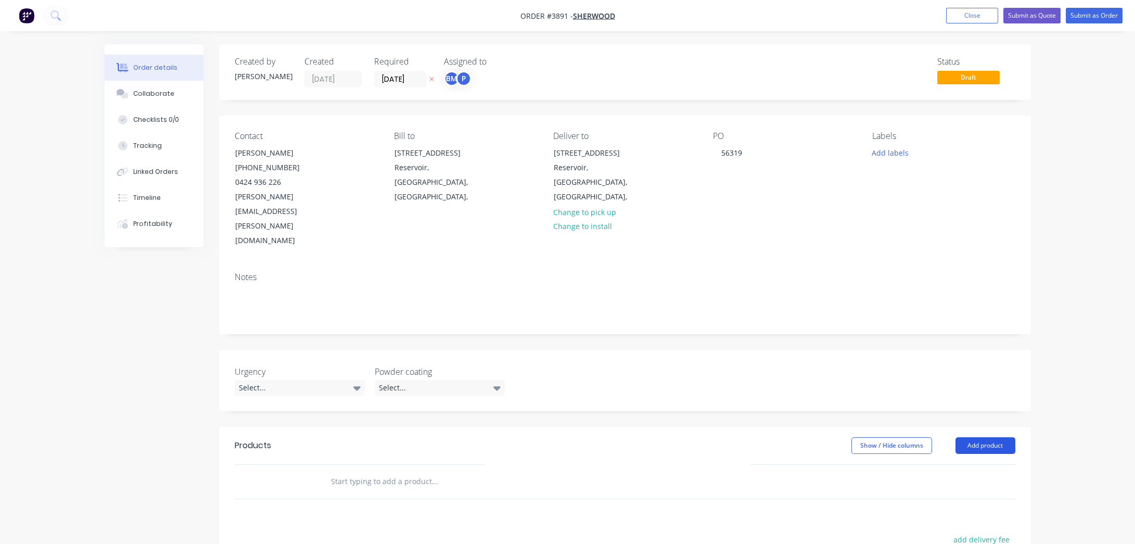
click at [966, 437] on button "Add product" at bounding box center [985, 445] width 60 height 17
click at [970, 464] on div "Product catalogue" at bounding box center [966, 471] width 80 height 15
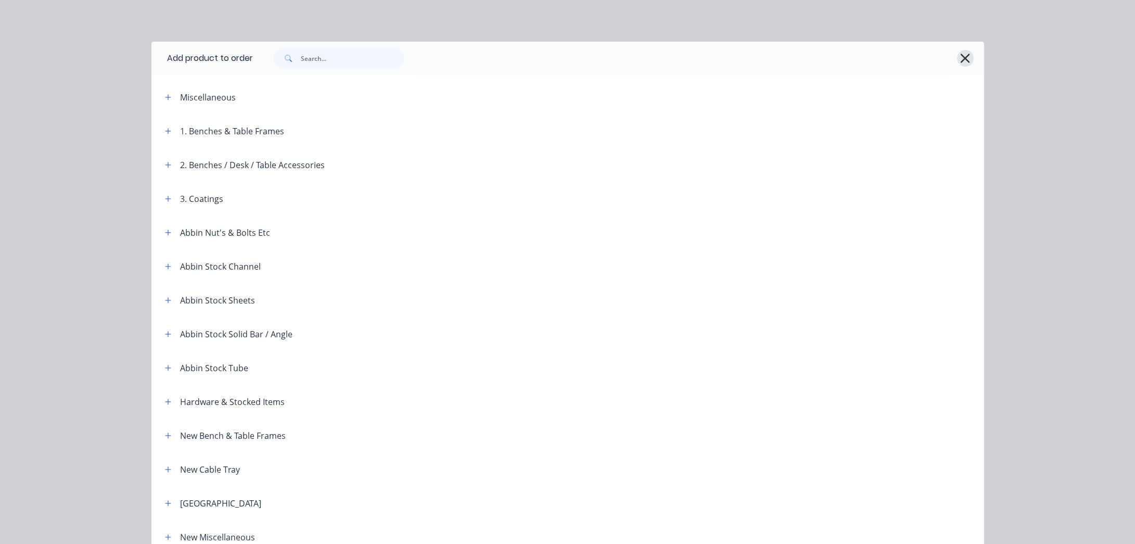
click at [965, 51] on icon "button" at bounding box center [964, 58] width 11 height 15
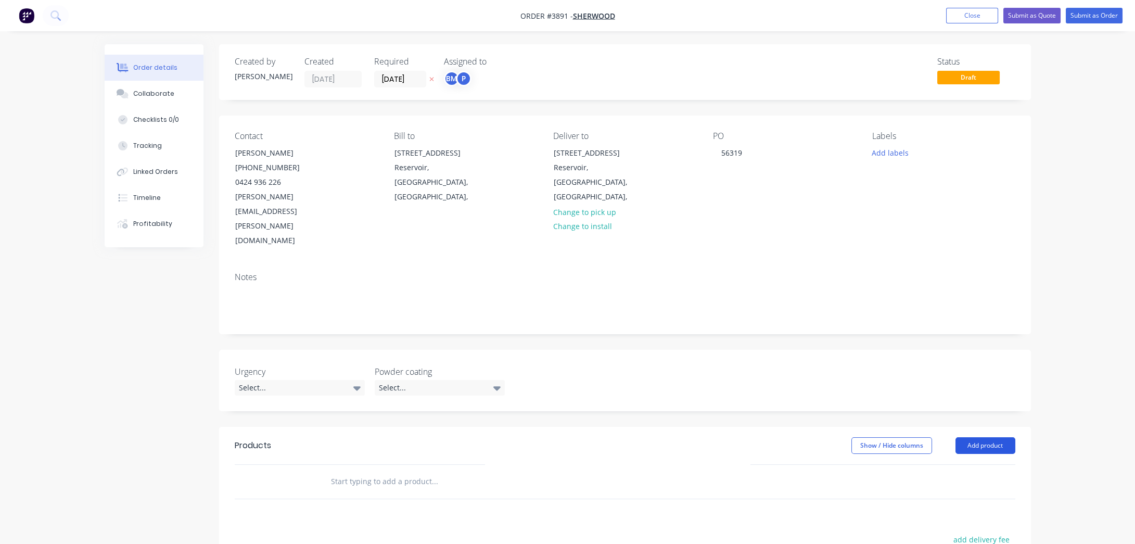
click at [995, 437] on button "Add product" at bounding box center [985, 445] width 60 height 17
click at [978, 485] on div "Basic product" at bounding box center [966, 492] width 80 height 15
click at [375, 491] on div at bounding box center [365, 498] width 87 height 15
paste div
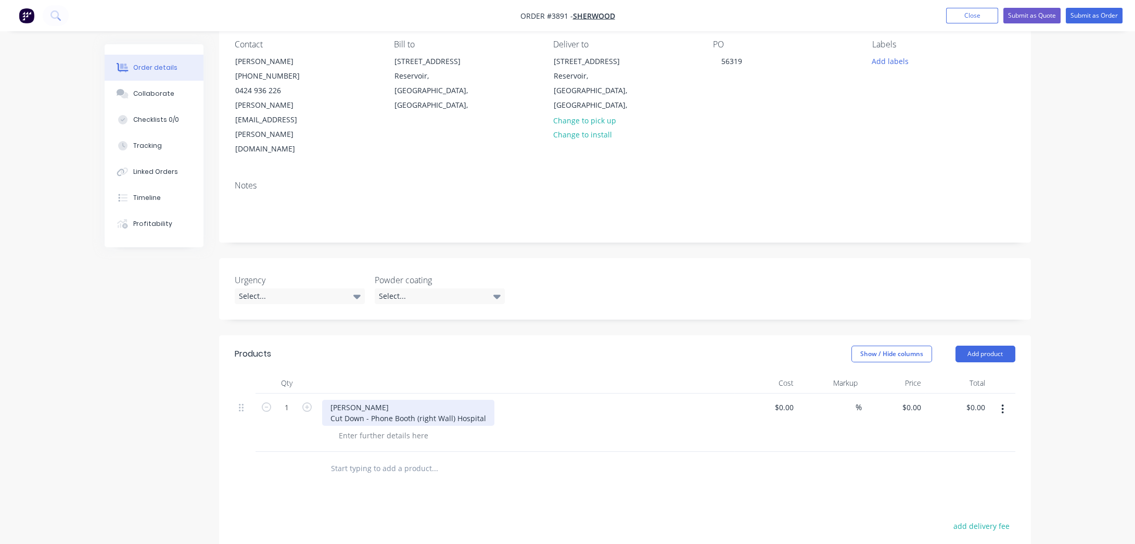
scroll to position [94, 0]
drag, startPoint x: 454, startPoint y: 367, endPoint x: 493, endPoint y: 368, distance: 39.6
click at [493, 397] on div "[PERSON_NAME] Cut Down - Phone Booth (right Wall) Hospital" at bounding box center [526, 410] width 408 height 26
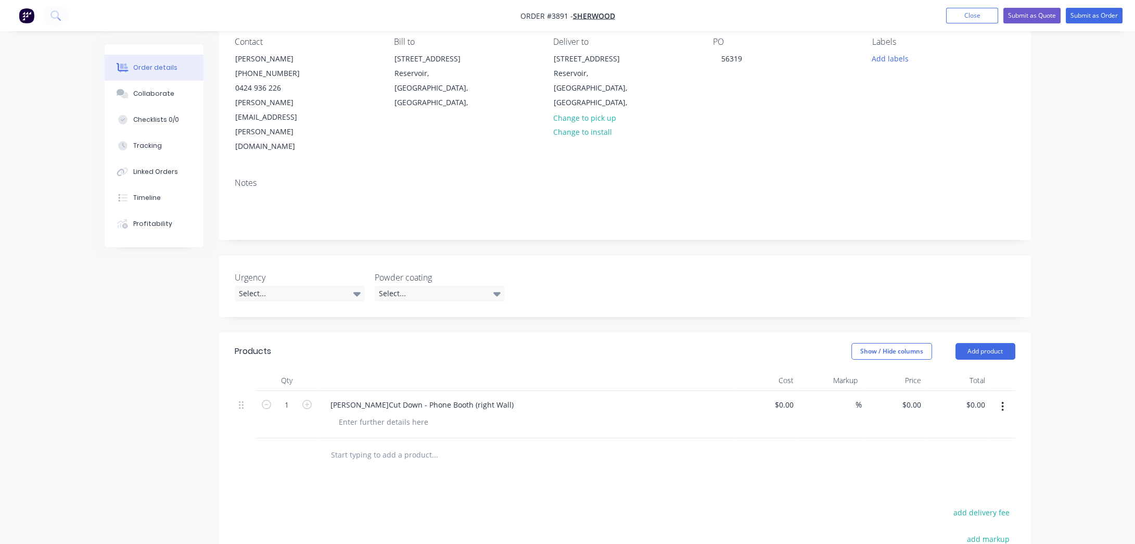
click at [557, 397] on div "[PERSON_NAME] Cut Down - Phone Booth (right Wall)" at bounding box center [526, 404] width 408 height 15
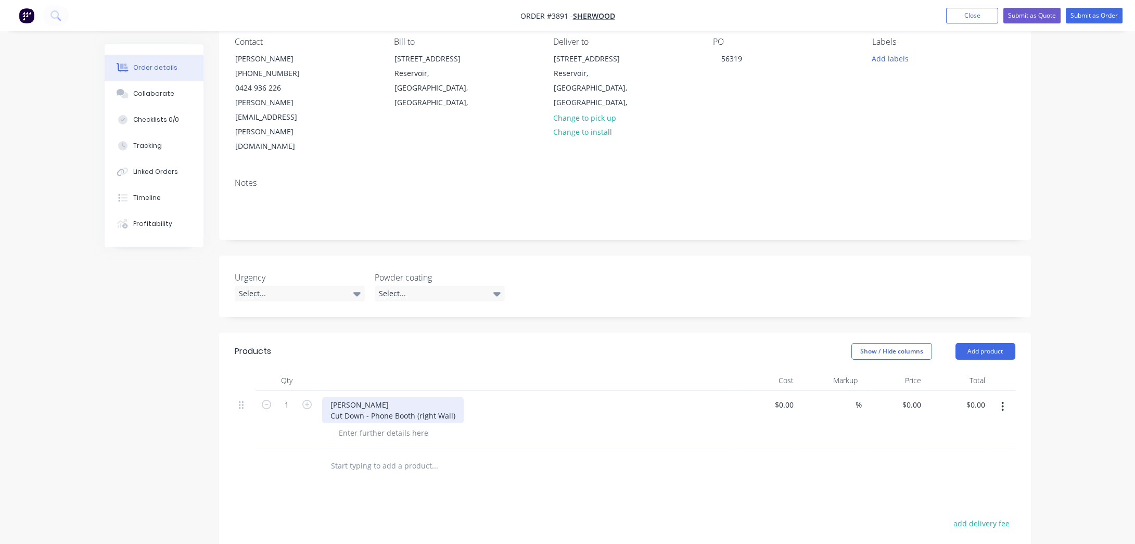
click at [390, 397] on div "[PERSON_NAME] Cut Down - Phone Booth (right Wall)" at bounding box center [393, 410] width 142 height 26
drag, startPoint x: 323, startPoint y: 359, endPoint x: 432, endPoint y: 356, distance: 109.3
click at [432, 397] on div "[PERSON_NAME] Hospital Cut Down - Phone Booth (right Wall)" at bounding box center [393, 410] width 142 height 26
click at [328, 397] on div "Cut Down - Phone Booth (right Wall)" at bounding box center [393, 404] width 142 height 15
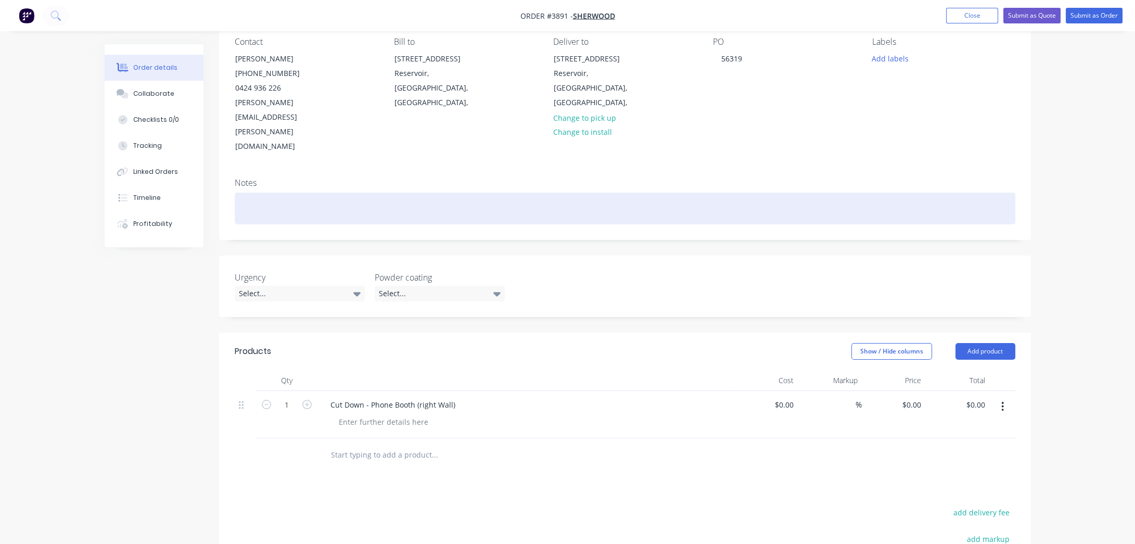
click at [316, 192] on div at bounding box center [625, 208] width 780 height 32
paste div
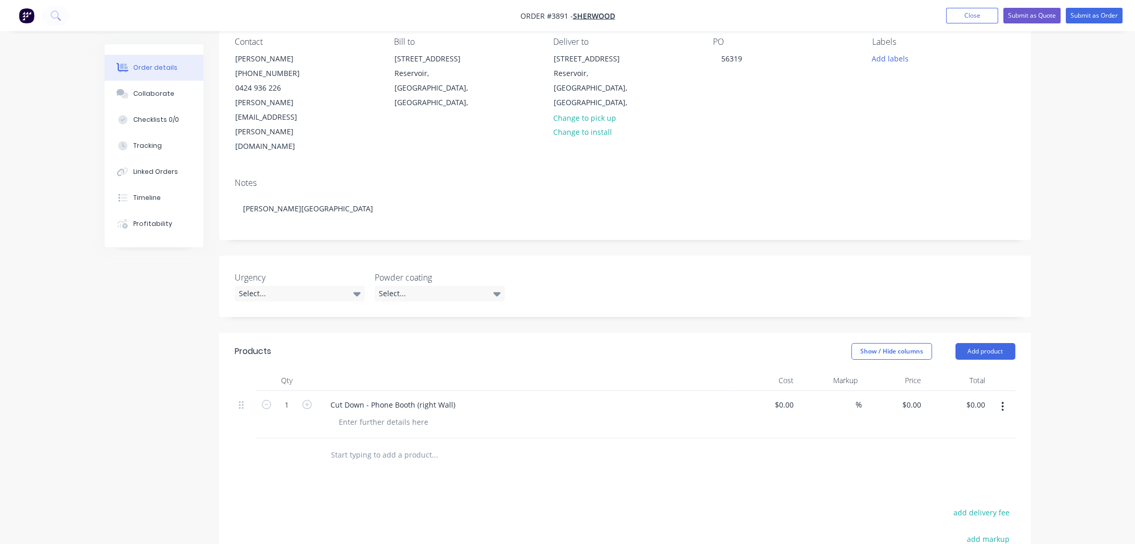
click at [631, 444] on div "Products Show / Hide columns Add product Qty Cost Markup Price Total 1 Cut Down…" at bounding box center [625, 526] width 812 height 389
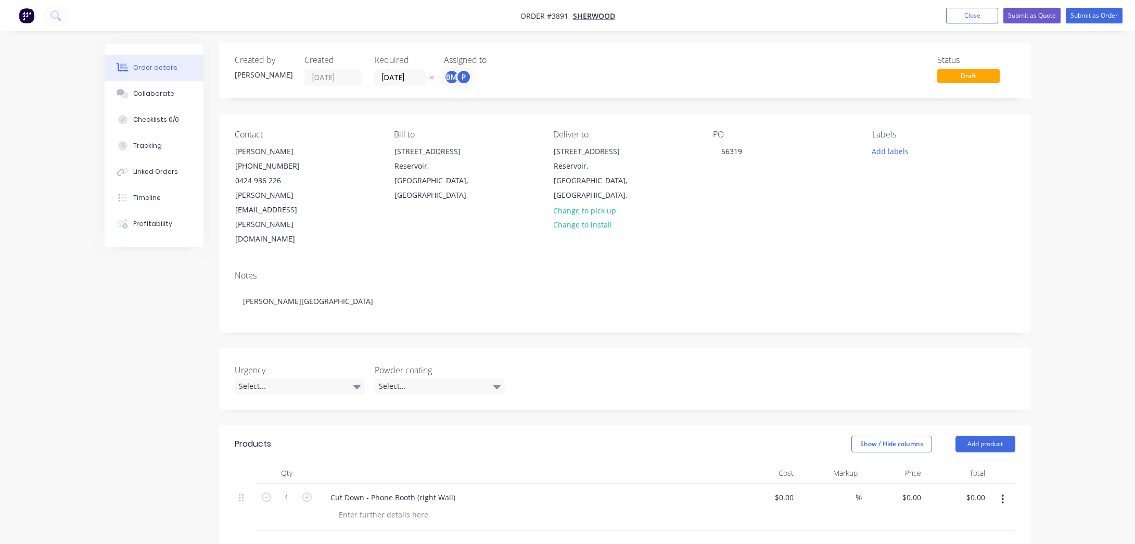
scroll to position [0, 0]
click at [452, 79] on div "BM" at bounding box center [452, 79] width 16 height 16
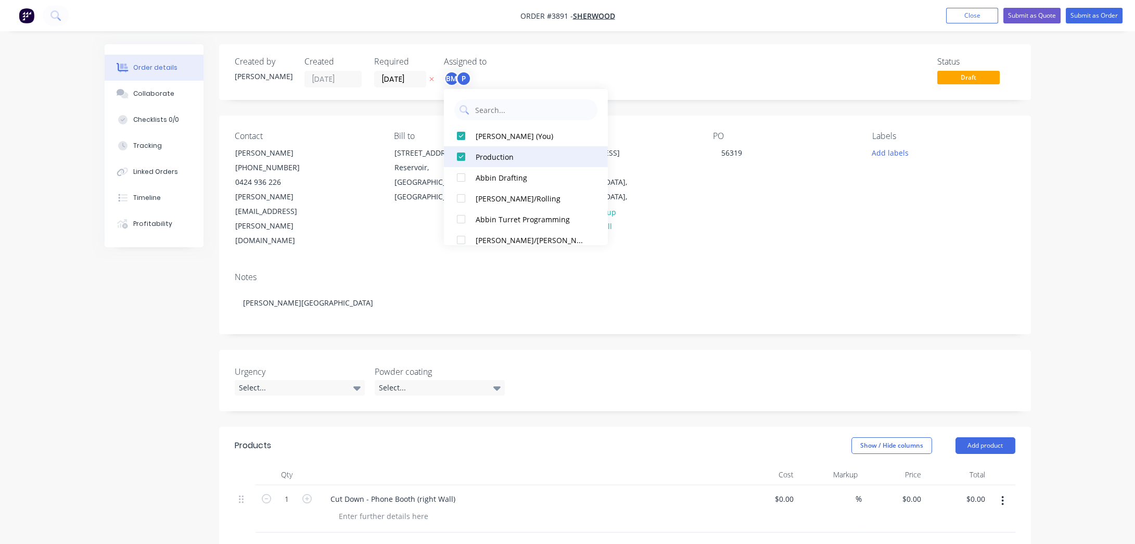
click at [491, 146] on button "Production" at bounding box center [526, 156] width 164 height 21
click at [476, 134] on div "[PERSON_NAME] (You)" at bounding box center [531, 135] width 110 height 11
click at [494, 104] on input "text" at bounding box center [533, 109] width 118 height 21
type input "pr"
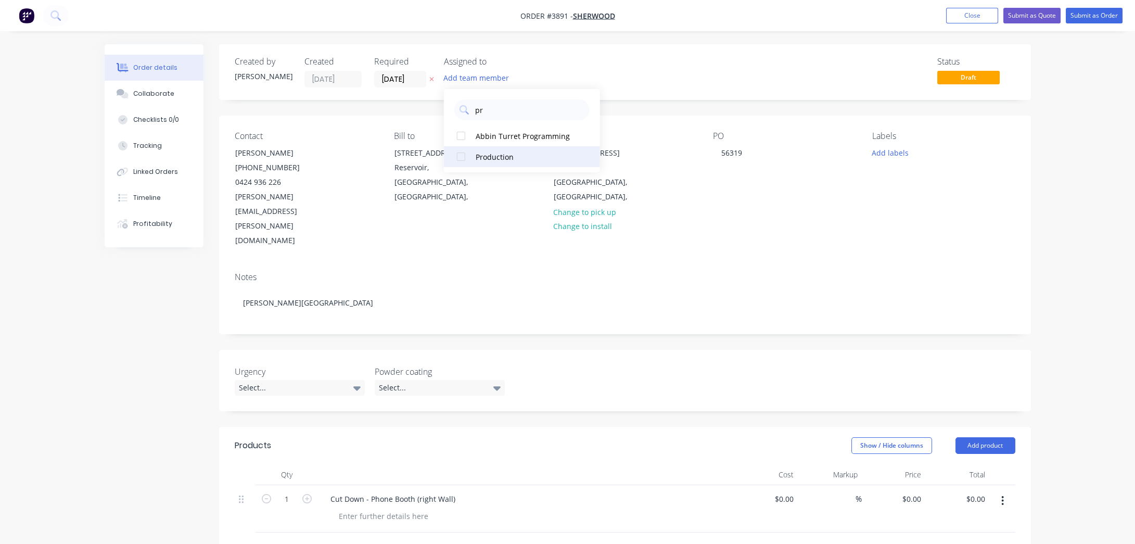
click at [520, 161] on div "Production" at bounding box center [528, 156] width 104 height 11
click at [395, 88] on div "Created by [PERSON_NAME] Created [DATE] Required [DATE] Assigned to P Status Dr…" at bounding box center [625, 72] width 812 height 56
click at [395, 77] on input "[DATE]" at bounding box center [400, 79] width 51 height 16
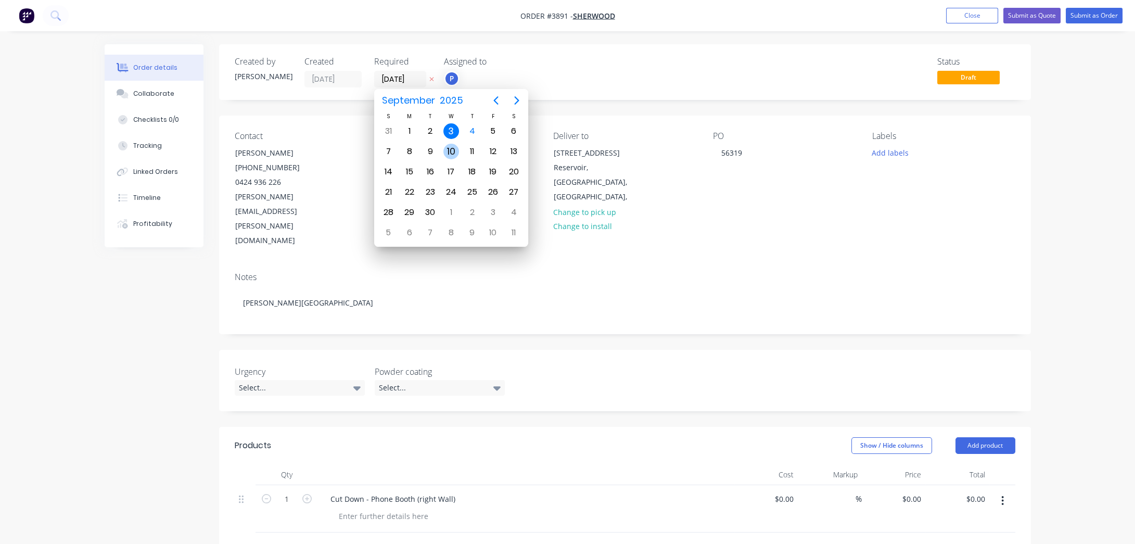
click at [443, 152] on div "10" at bounding box center [451, 152] width 16 height 16
type input "[DATE]"
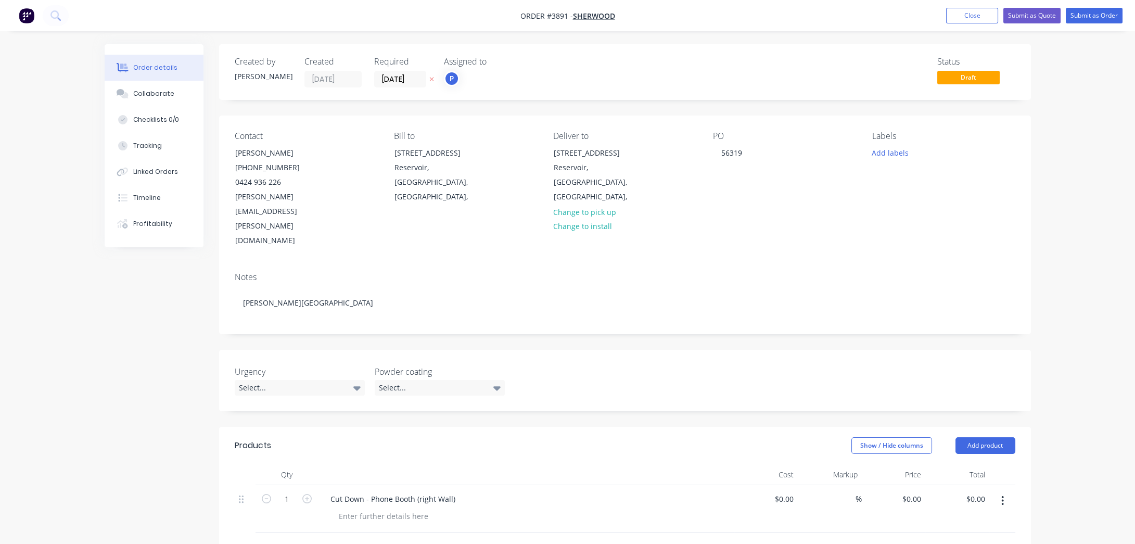
scroll to position [189, 0]
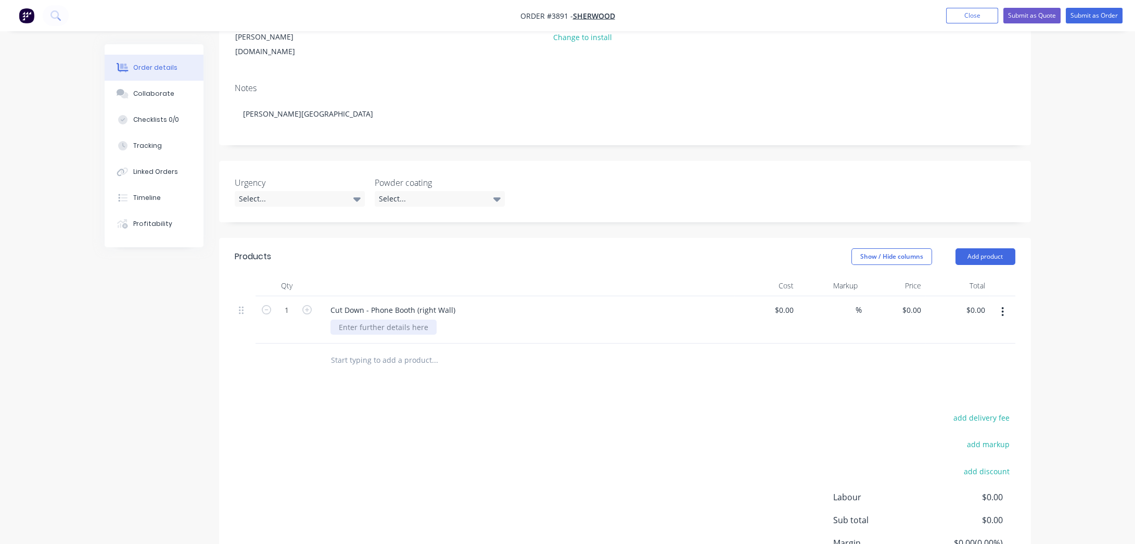
click at [391, 319] on div at bounding box center [383, 326] width 106 height 15
click at [386, 410] on div "add delivery fee add markup add discount Labour $0.00 Sub total $0.00 Margin $0…" at bounding box center [625, 510] width 780 height 201
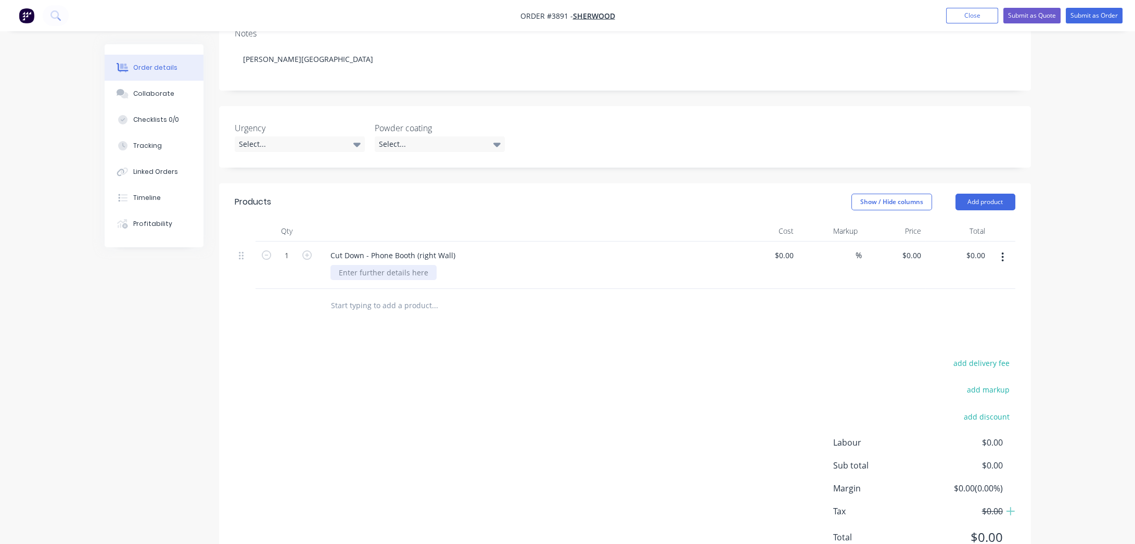
click at [338, 265] on div at bounding box center [383, 272] width 106 height 15
click at [463, 306] on div "Products Show / Hide columns Add product Qty Cost Markup Price Total 1 Cut Down…" at bounding box center [625, 377] width 812 height 389
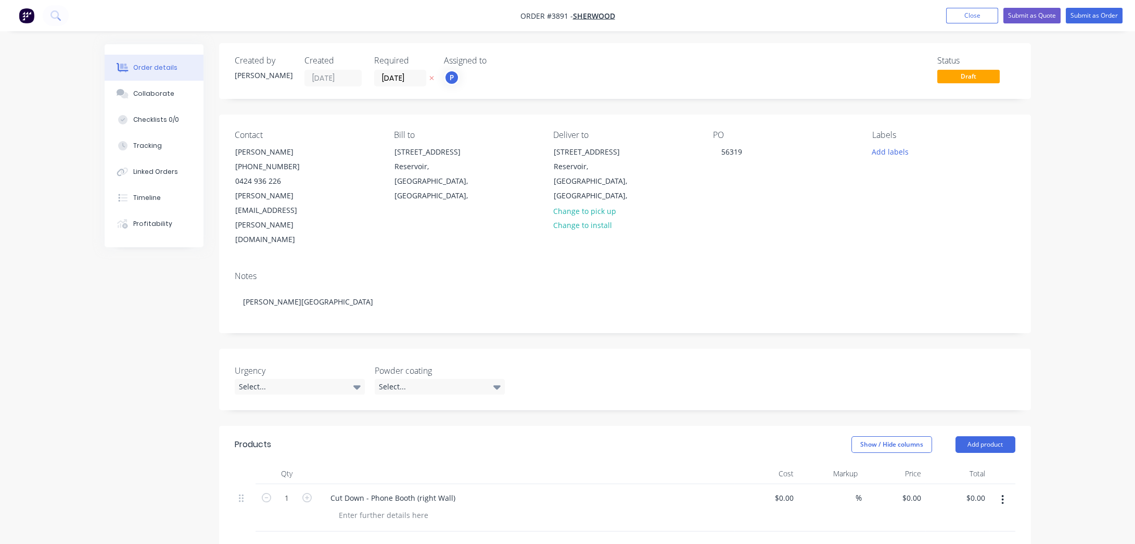
scroll to position [0, 0]
click at [894, 156] on button "Add labels" at bounding box center [890, 152] width 48 height 14
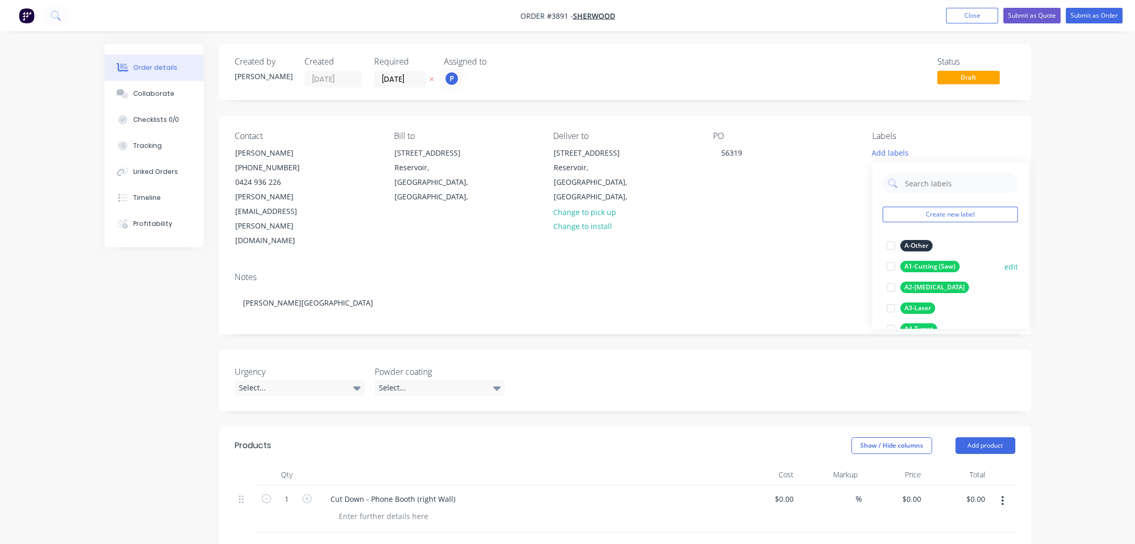
click at [921, 263] on div "A1-Cutting (Saw)" at bounding box center [929, 266] width 59 height 11
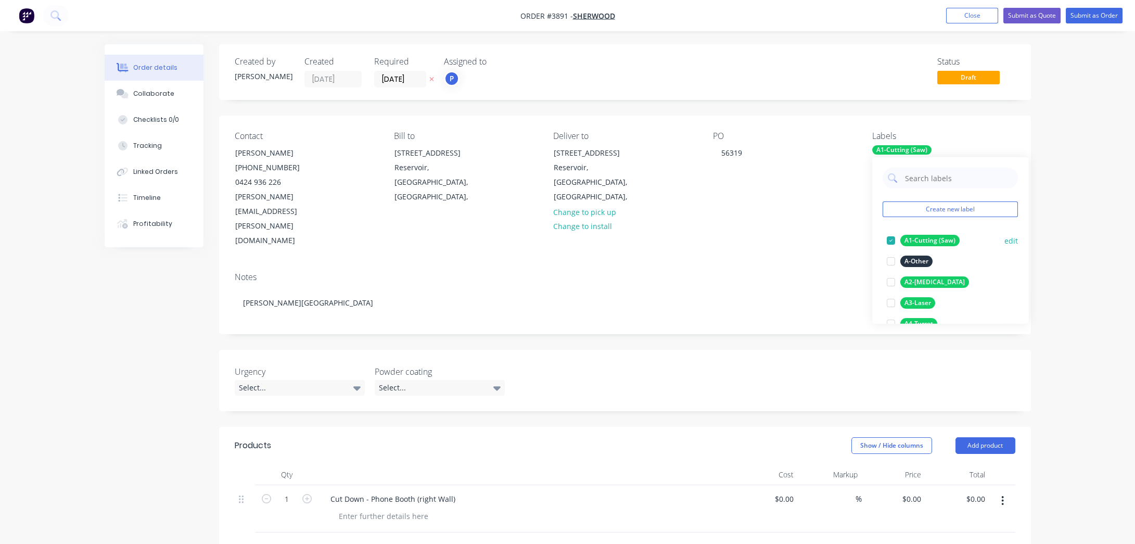
click at [931, 233] on button "A1-Cutting (Saw)" at bounding box center [922, 240] width 81 height 15
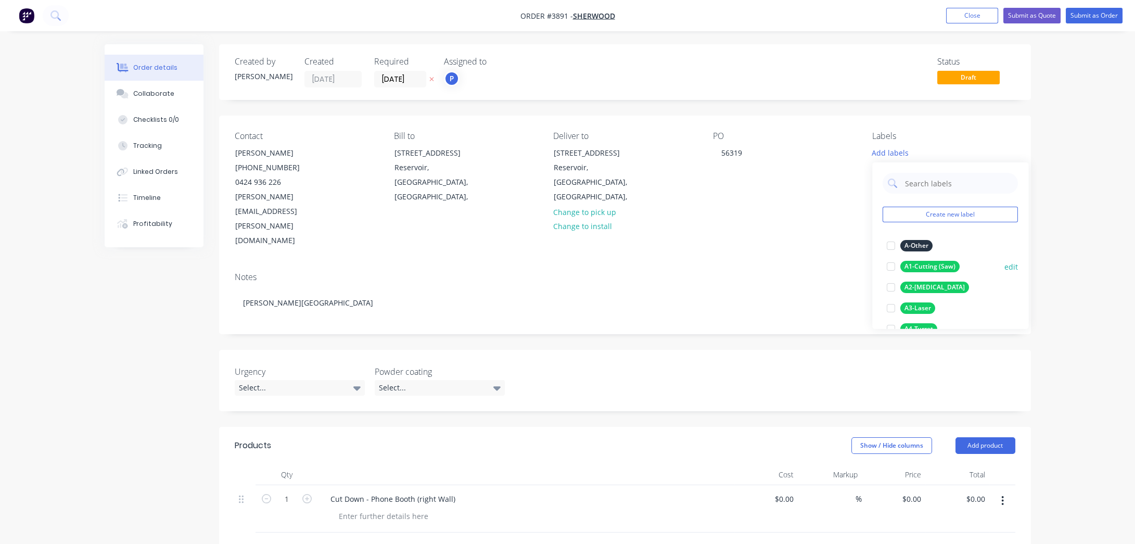
click at [944, 266] on div "A1-Cutting (Saw)" at bounding box center [929, 266] width 59 height 11
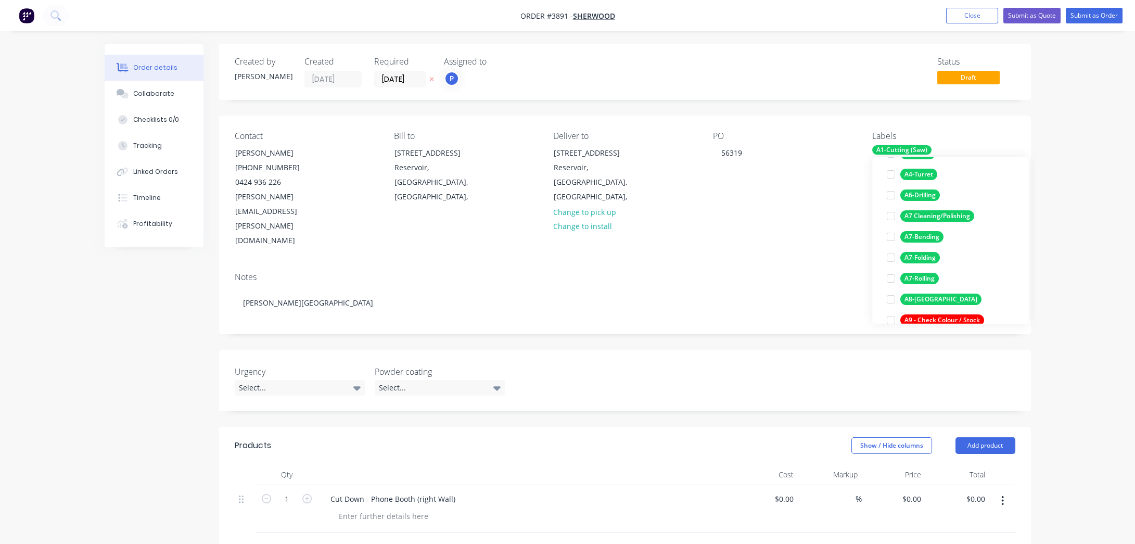
scroll to position [189, 0]
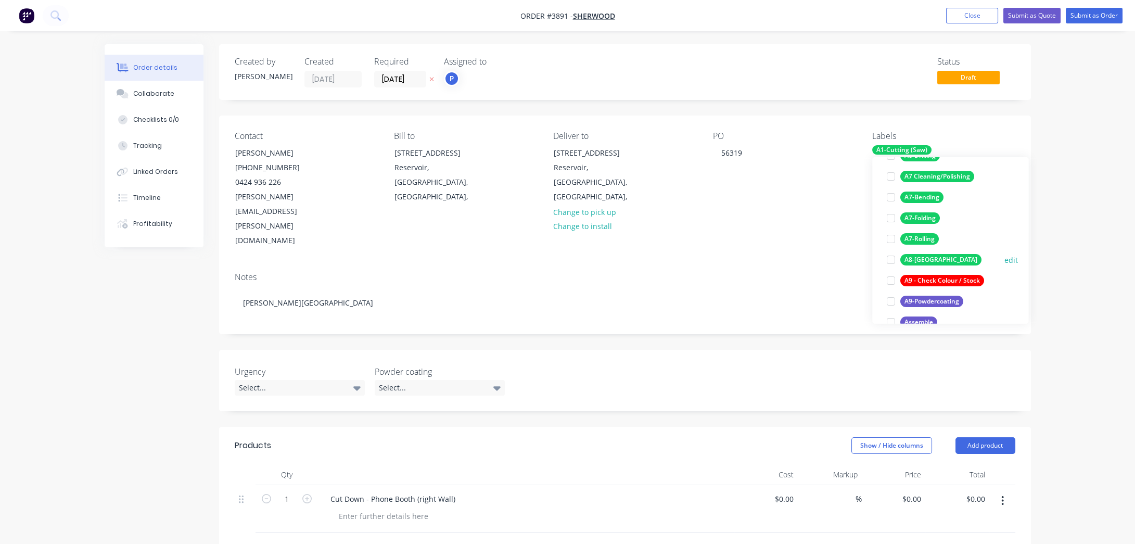
click at [931, 262] on div "A8-[GEOGRAPHIC_DATA]" at bounding box center [940, 259] width 81 height 11
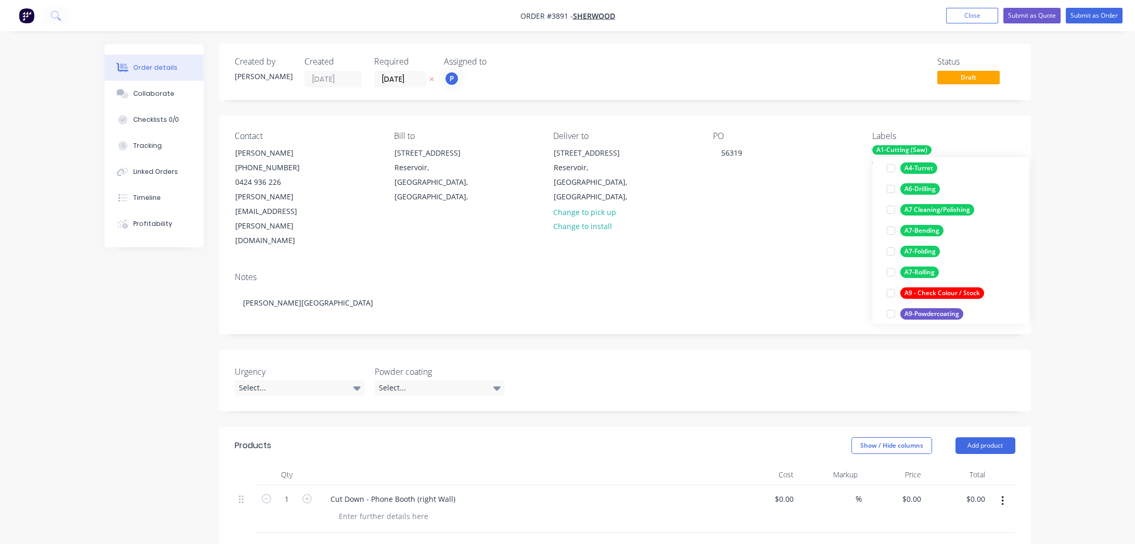
scroll to position [286, 0]
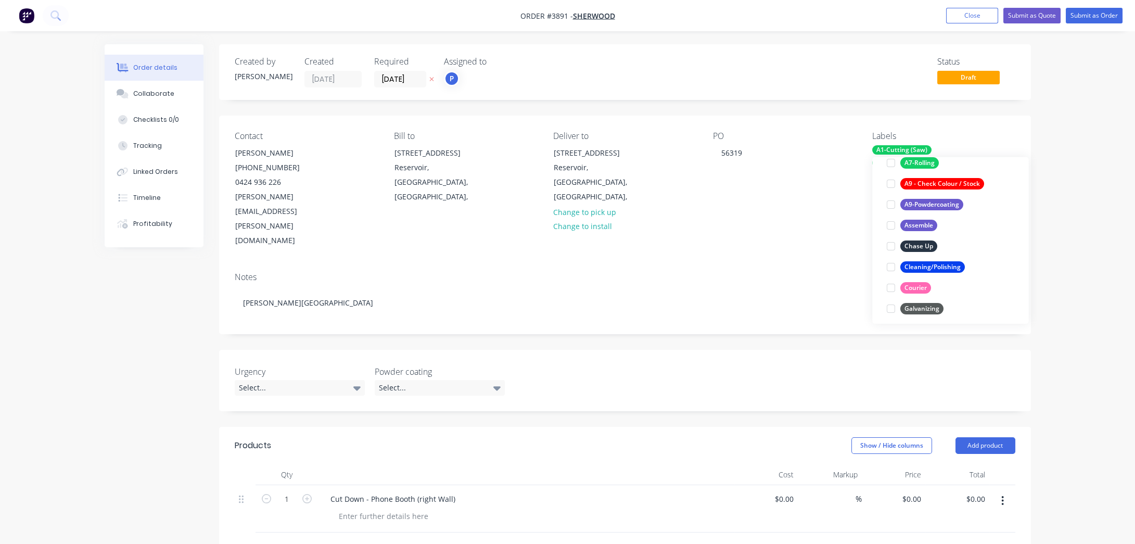
click at [1070, 286] on div "Order details Collaborate Checklists 0/0 Tracking Linked Orders Timeline Profit…" at bounding box center [567, 415] width 1135 height 831
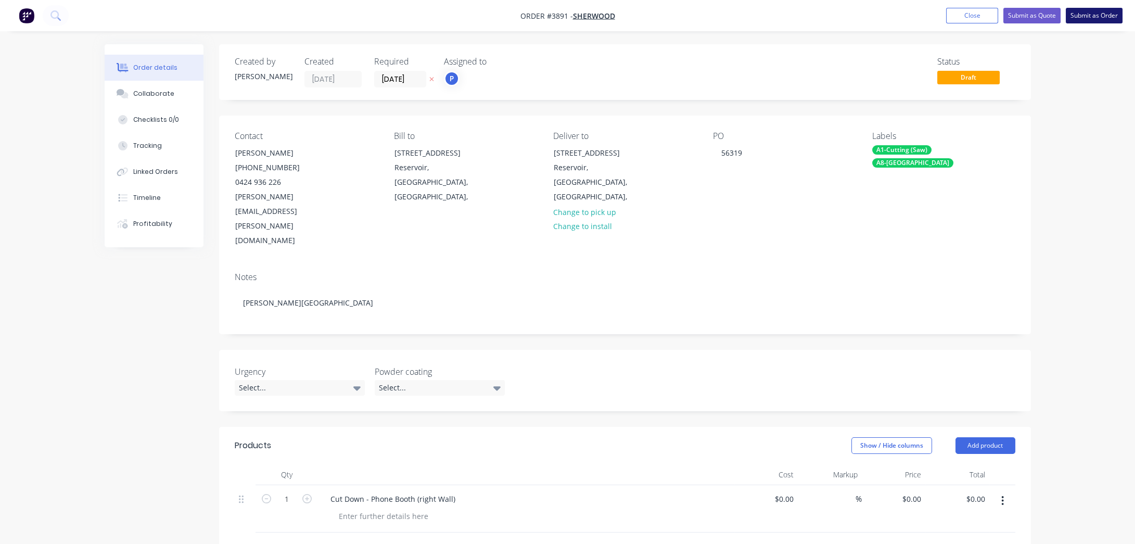
click at [1104, 18] on button "Submit as Order" at bounding box center [1093, 16] width 57 height 16
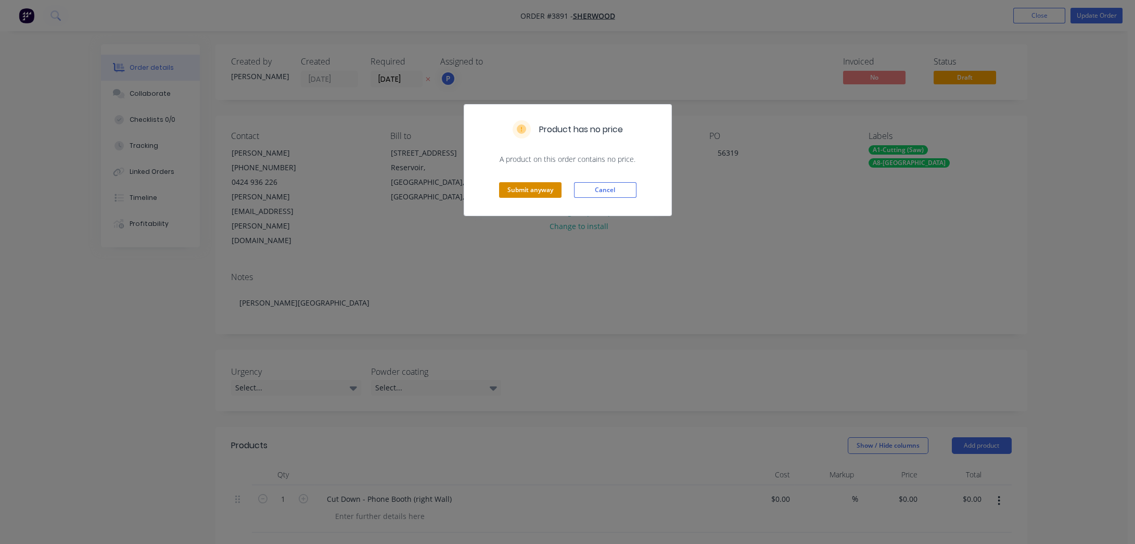
click at [546, 186] on button "Submit anyway" at bounding box center [530, 190] width 62 height 16
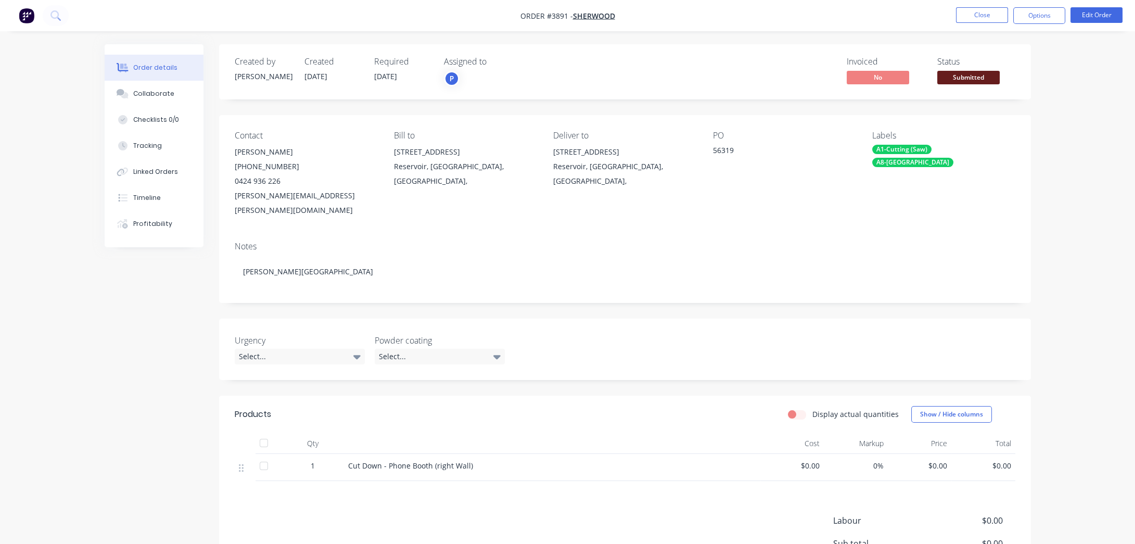
click at [981, 73] on span "Submitted" at bounding box center [968, 77] width 62 height 13
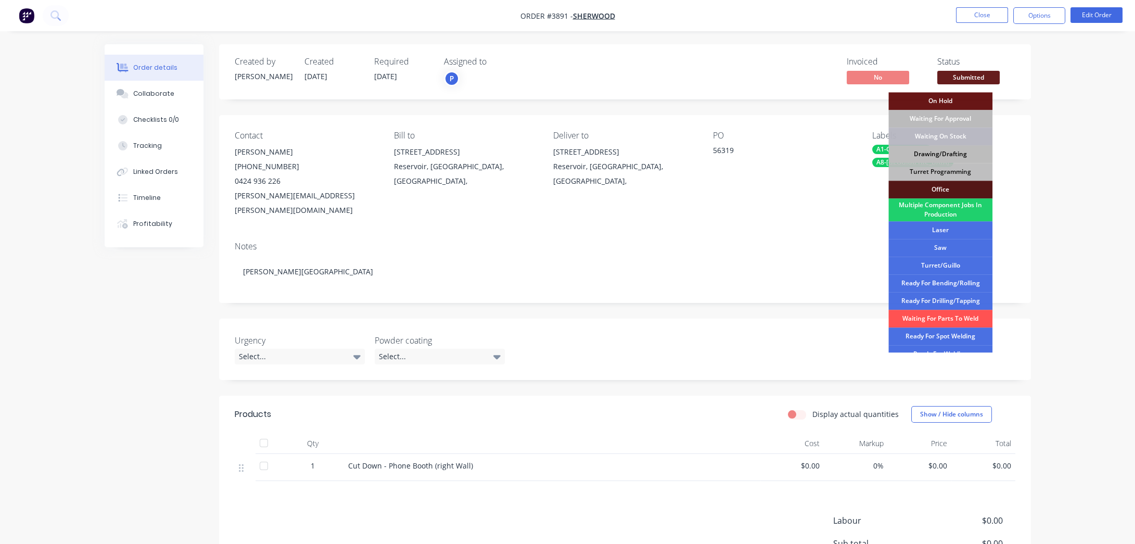
click at [946, 157] on div "Drawing/Drafting" at bounding box center [940, 154] width 104 height 18
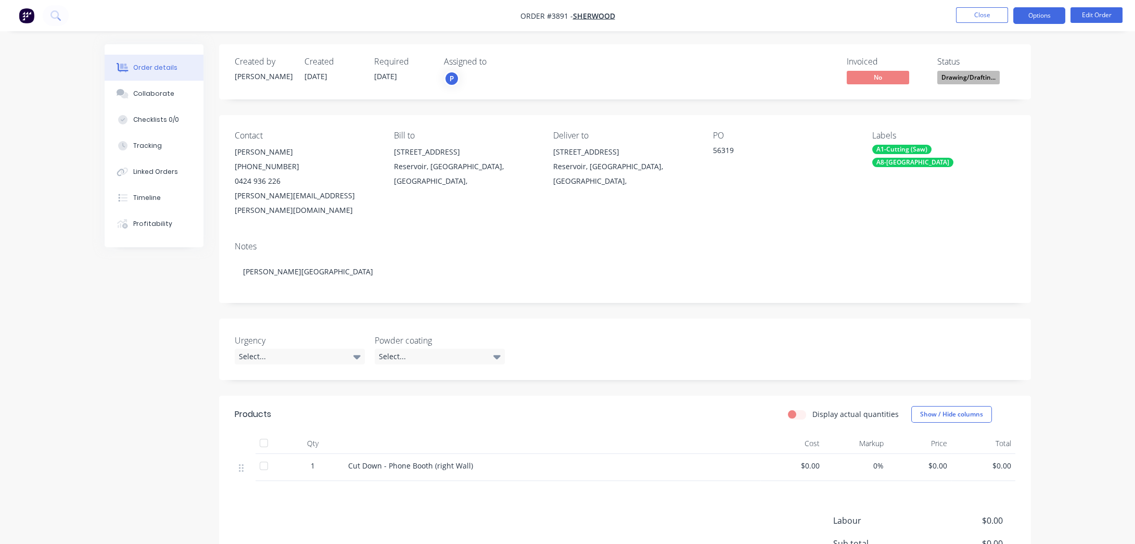
click at [1037, 12] on button "Options" at bounding box center [1039, 15] width 52 height 17
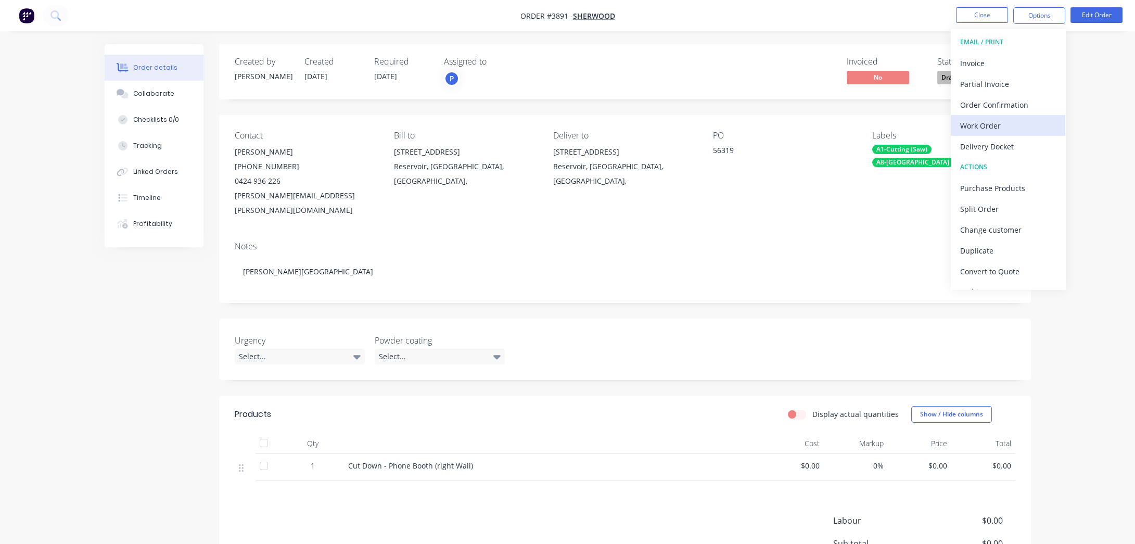
click at [1018, 123] on div "Work Order" at bounding box center [1008, 125] width 96 height 15
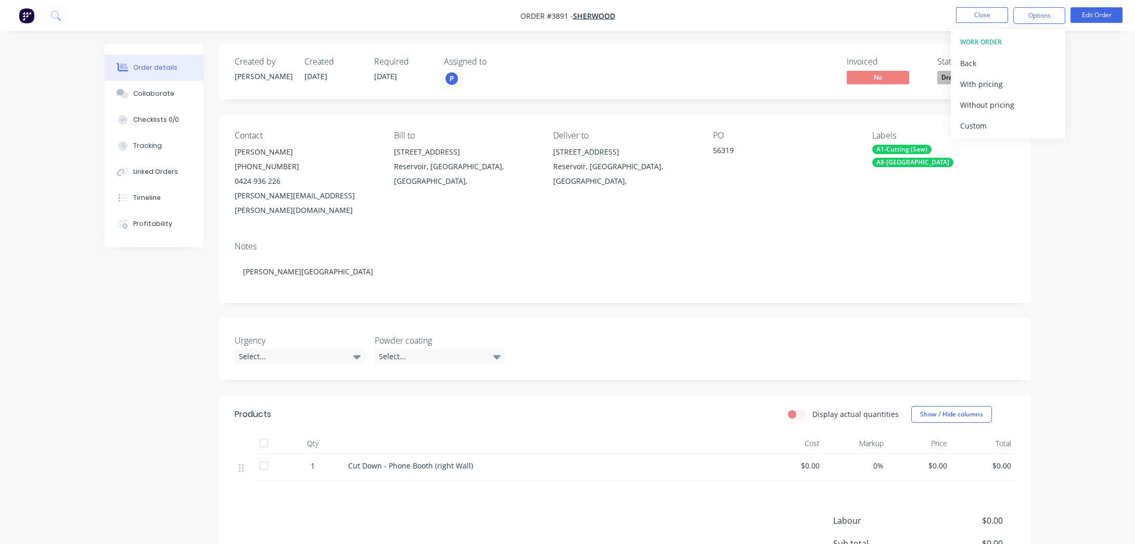
click at [1018, 104] on div "Without pricing" at bounding box center [1008, 104] width 96 height 15
click at [54, 176] on div "Order details Collaborate Checklists 0/0 Tracking Linked Orders Timeline Profit…" at bounding box center [567, 333] width 1135 height 666
click at [964, 16] on button "Close" at bounding box center [982, 15] width 52 height 16
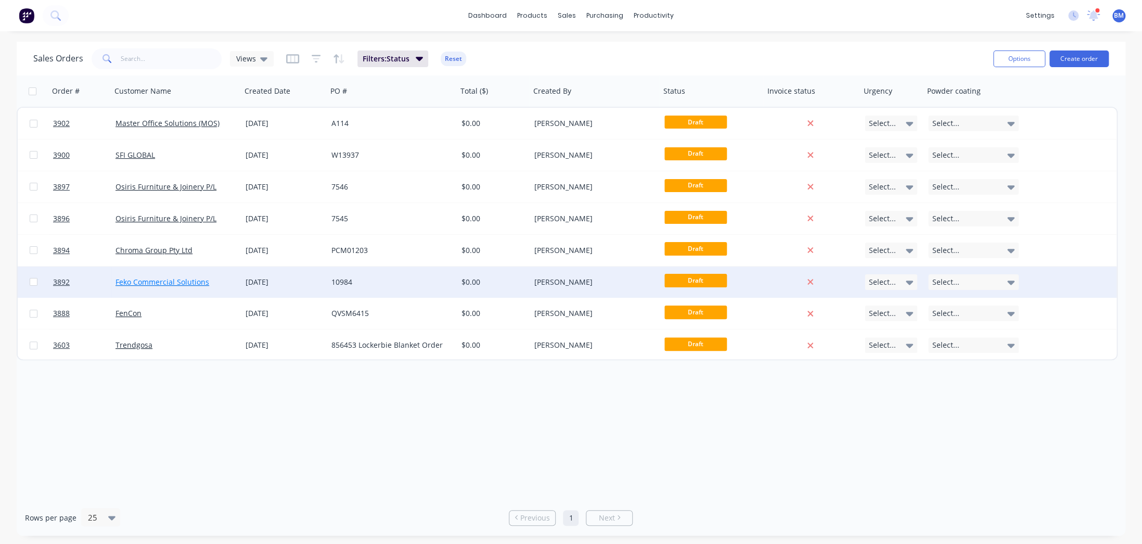
click at [166, 285] on link "Feko Commercial Solutions" at bounding box center [162, 282] width 94 height 10
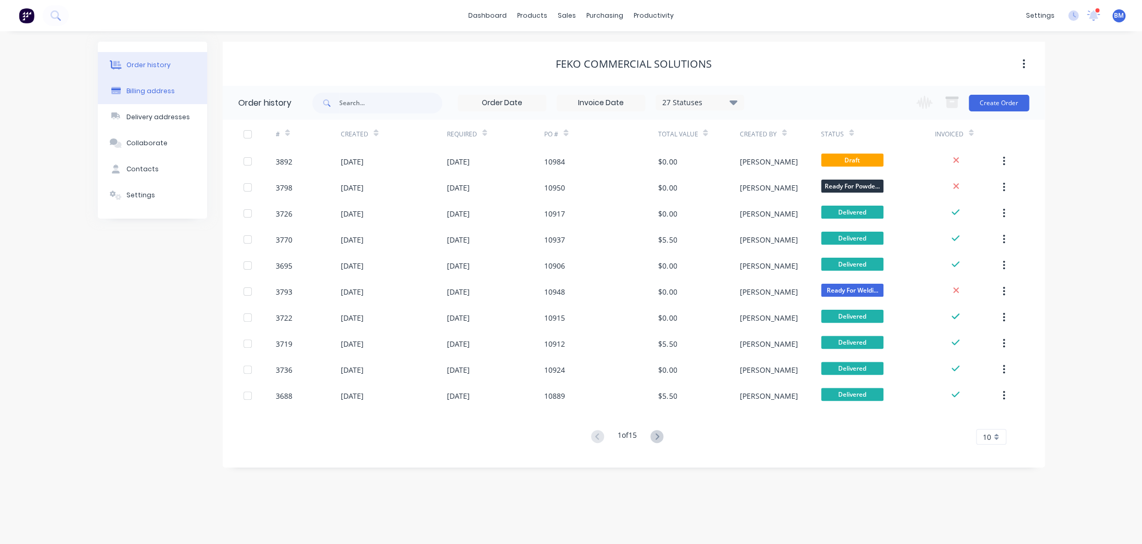
click at [130, 81] on button "Billing address" at bounding box center [152, 91] width 109 height 26
select select "AU"
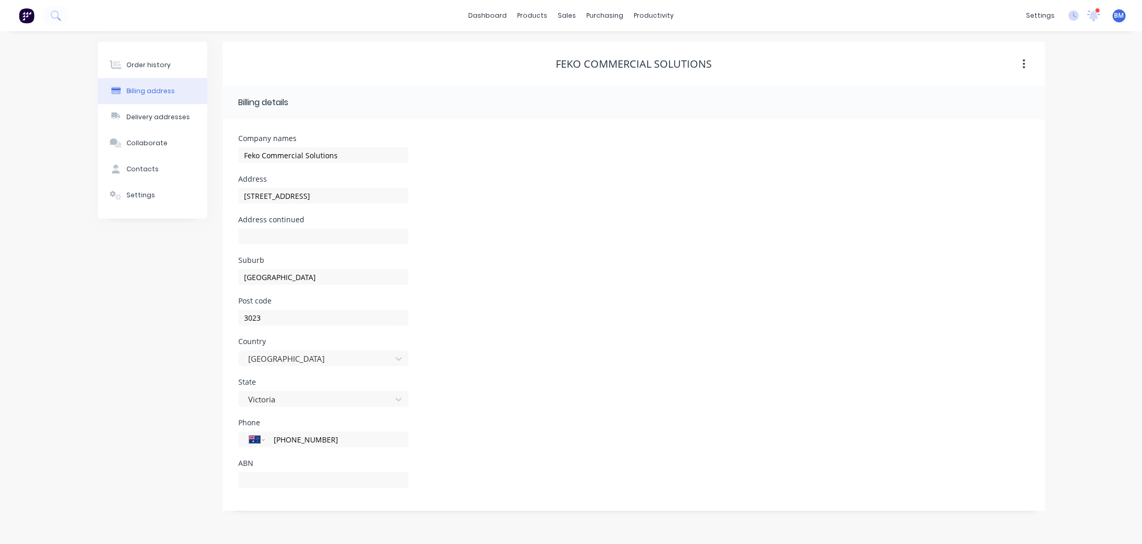
click at [17, 22] on button at bounding box center [27, 15] width 22 height 21
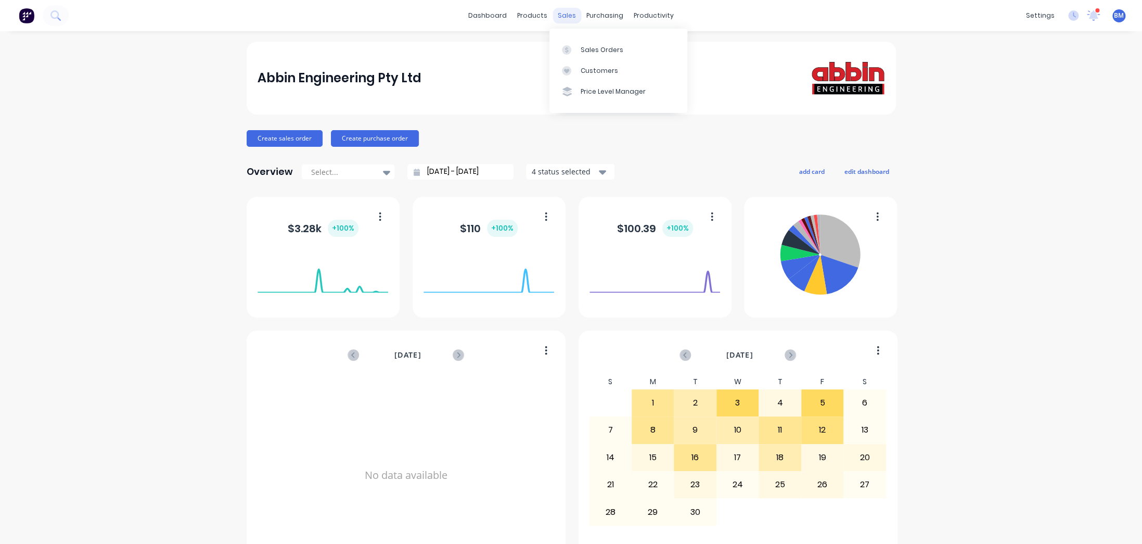
click at [567, 15] on div "sales" at bounding box center [567, 16] width 29 height 16
click at [585, 49] on div "Sales Orders" at bounding box center [602, 49] width 43 height 9
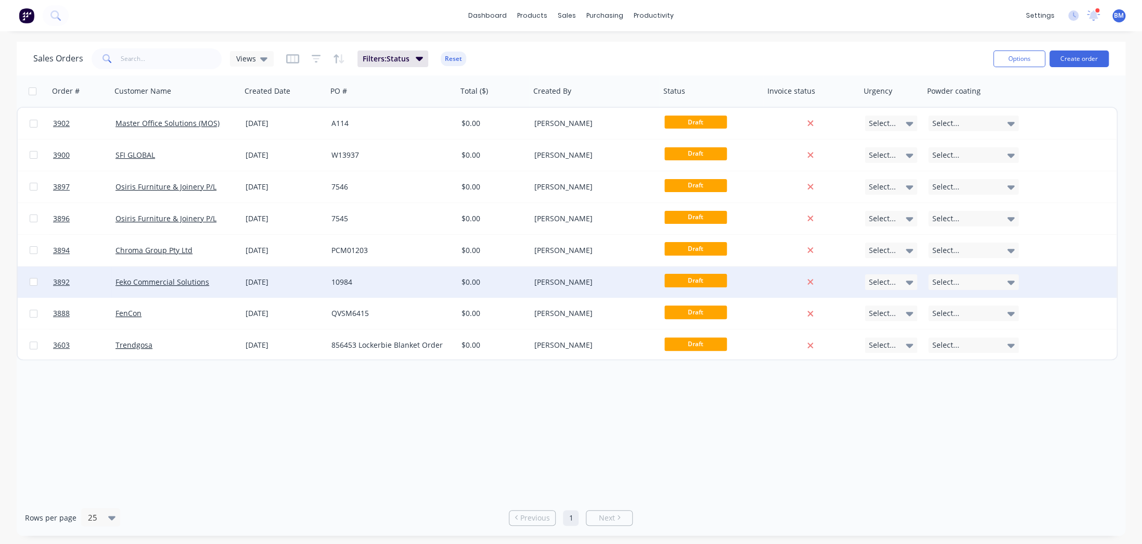
click at [238, 281] on div "Feko Commercial Solutions" at bounding box center [176, 281] width 130 height 31
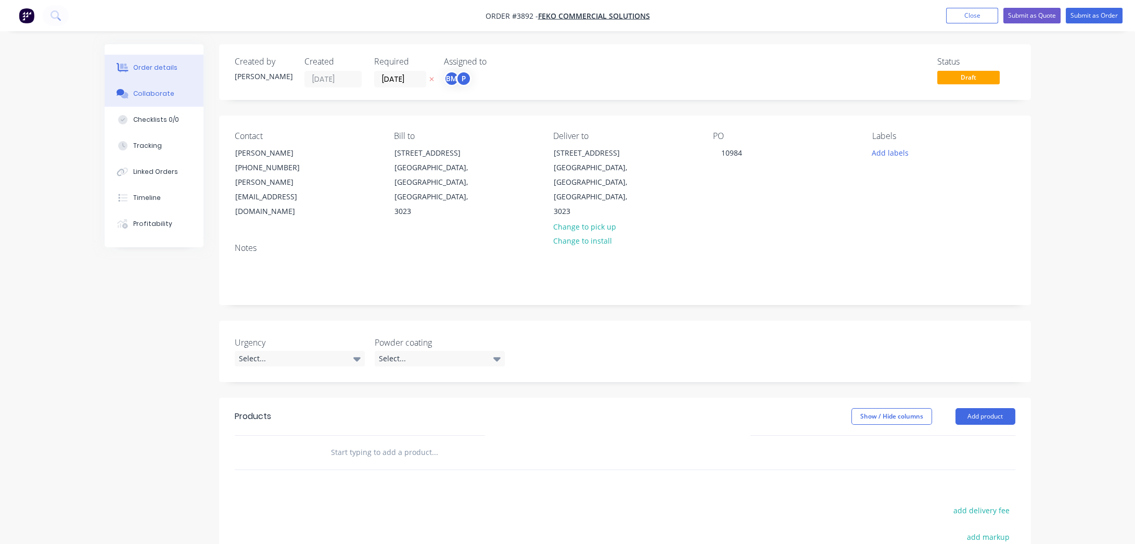
click at [149, 96] on div "Collaborate" at bounding box center [153, 93] width 41 height 9
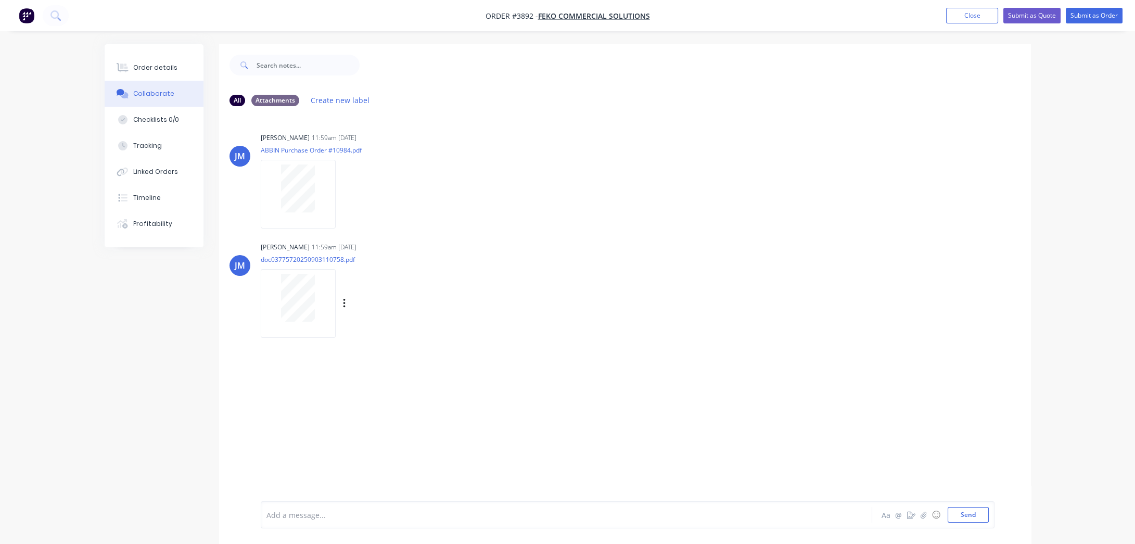
click at [320, 303] on div at bounding box center [298, 298] width 66 height 48
click at [148, 62] on button "Order details" at bounding box center [154, 68] width 99 height 26
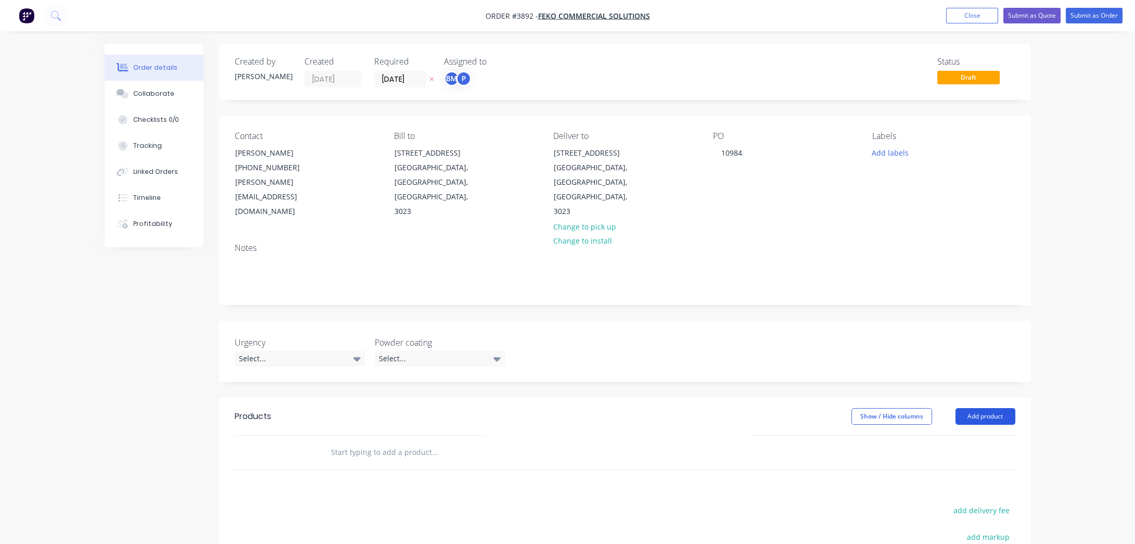
click at [982, 408] on button "Add product" at bounding box center [985, 416] width 60 height 17
click at [981, 435] on div "Product catalogue" at bounding box center [966, 442] width 80 height 15
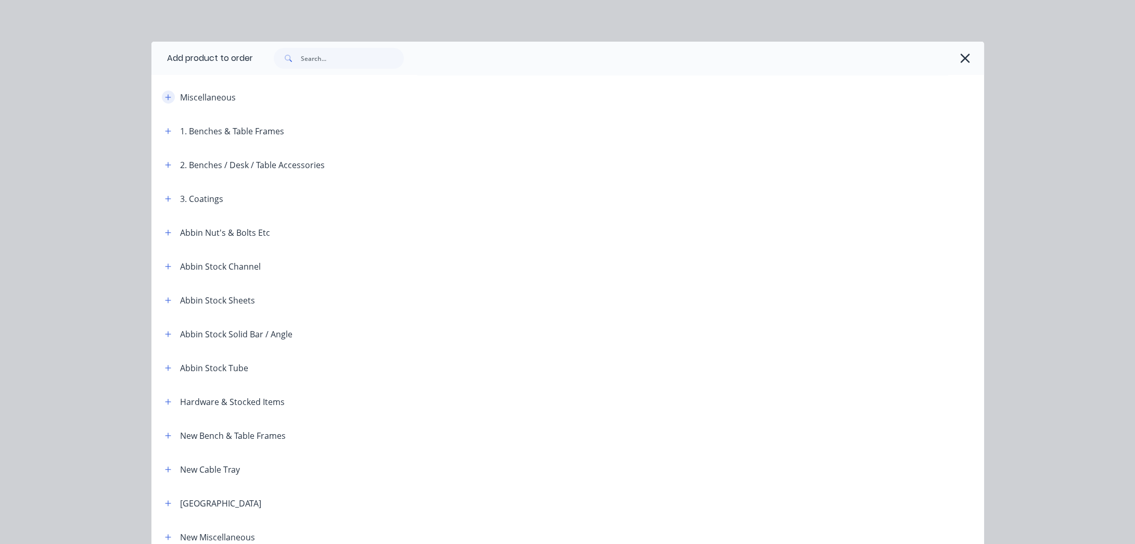
click at [166, 92] on button "button" at bounding box center [168, 97] width 13 height 13
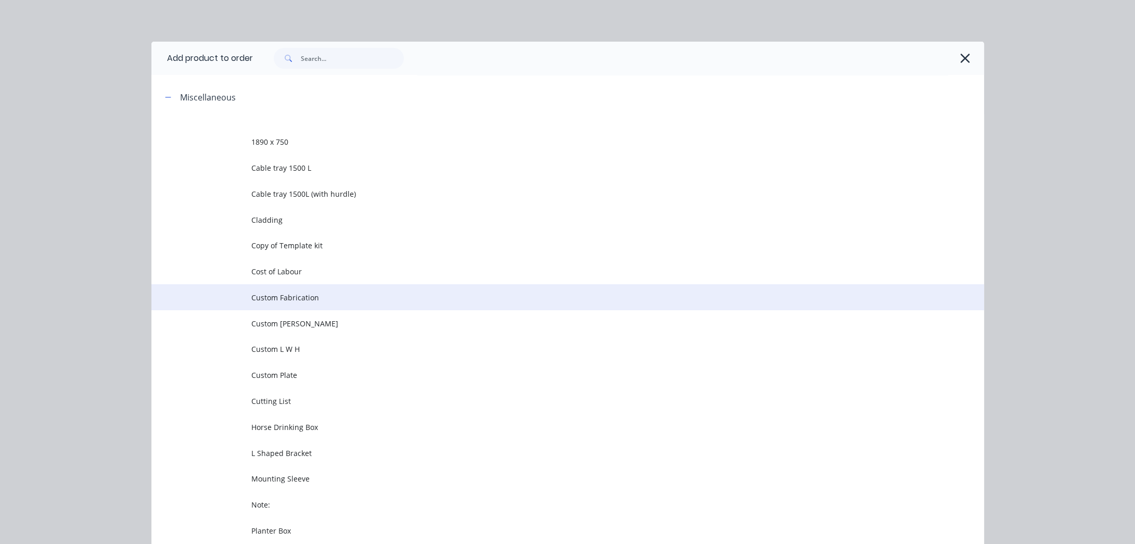
click at [310, 305] on td "Custom Fabrication" at bounding box center [617, 297] width 733 height 26
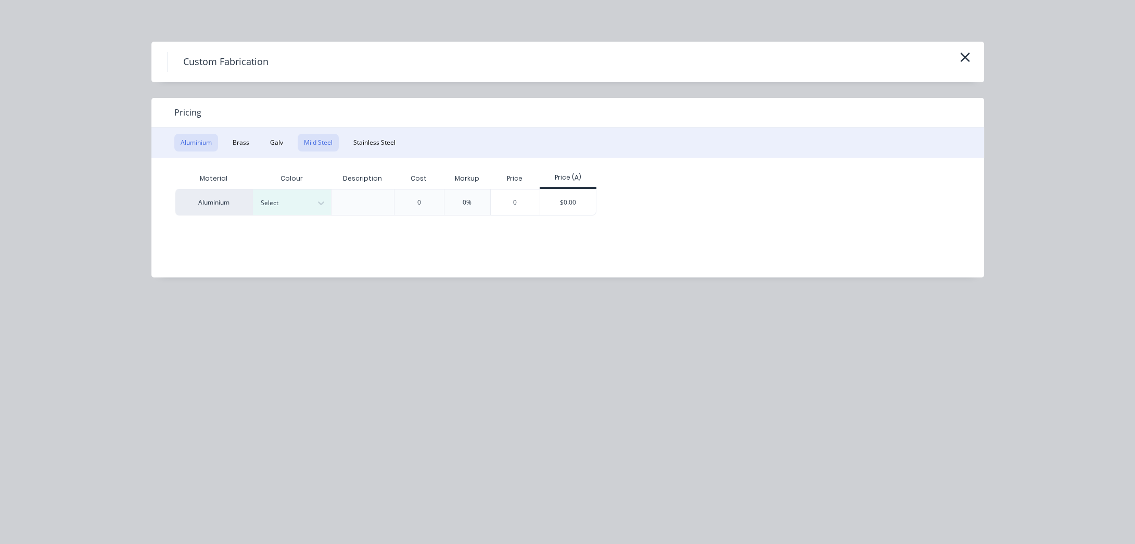
click at [309, 136] on button "Mild Steel" at bounding box center [318, 143] width 41 height 18
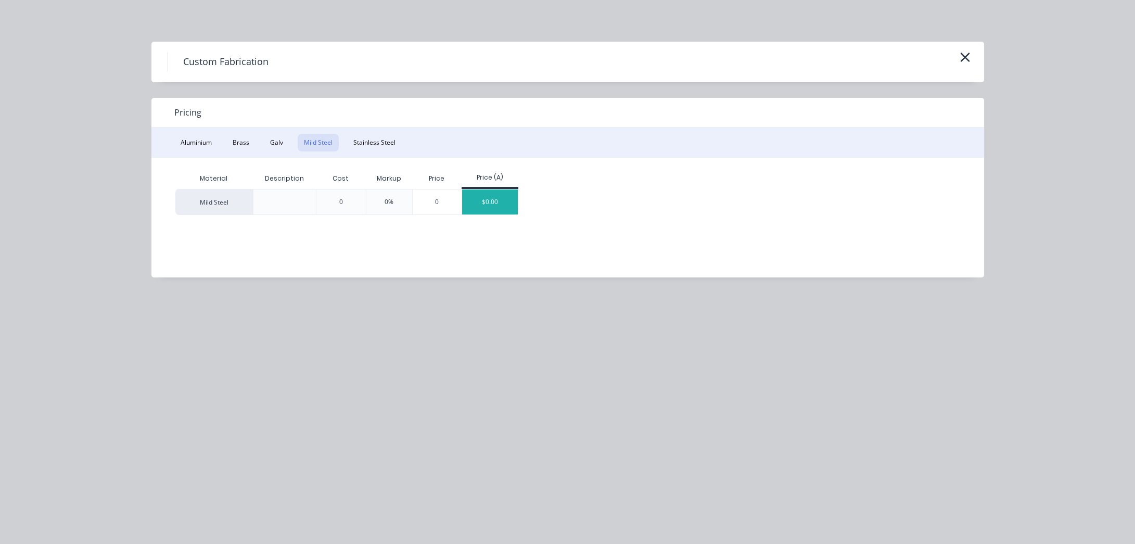
click at [472, 197] on div "$0.00" at bounding box center [490, 201] width 56 height 25
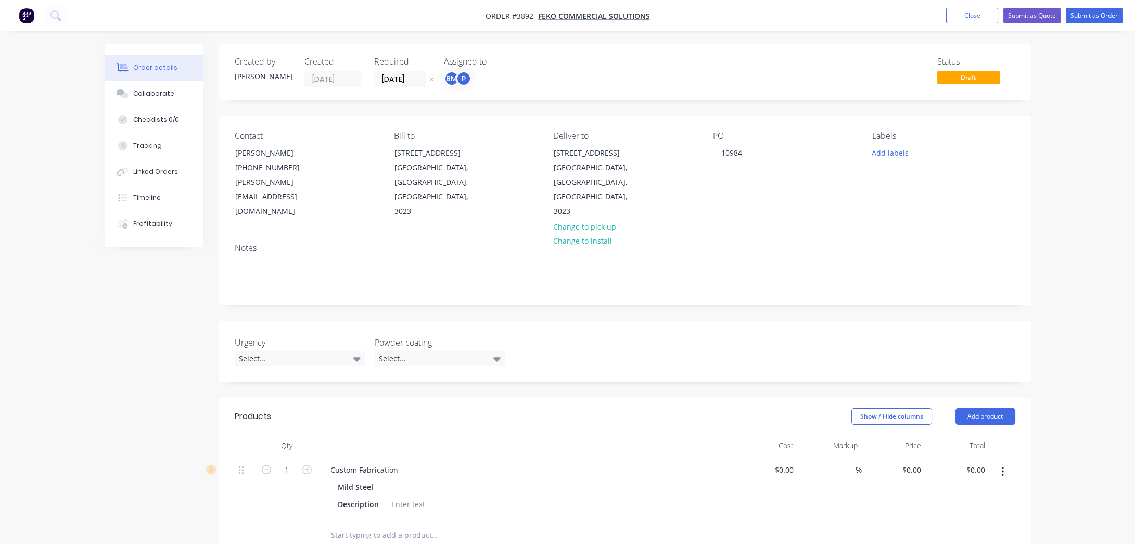
click at [342, 456] on div "Custom Fabrication Mild Steel Description" at bounding box center [526, 487] width 416 height 62
drag, startPoint x: 322, startPoint y: 435, endPoint x: 526, endPoint y: 441, distance: 204.5
click at [526, 462] on div "Custom Fabrication" at bounding box center [526, 469] width 408 height 15
paste div
click at [518, 496] on div "Description" at bounding box center [523, 503] width 381 height 15
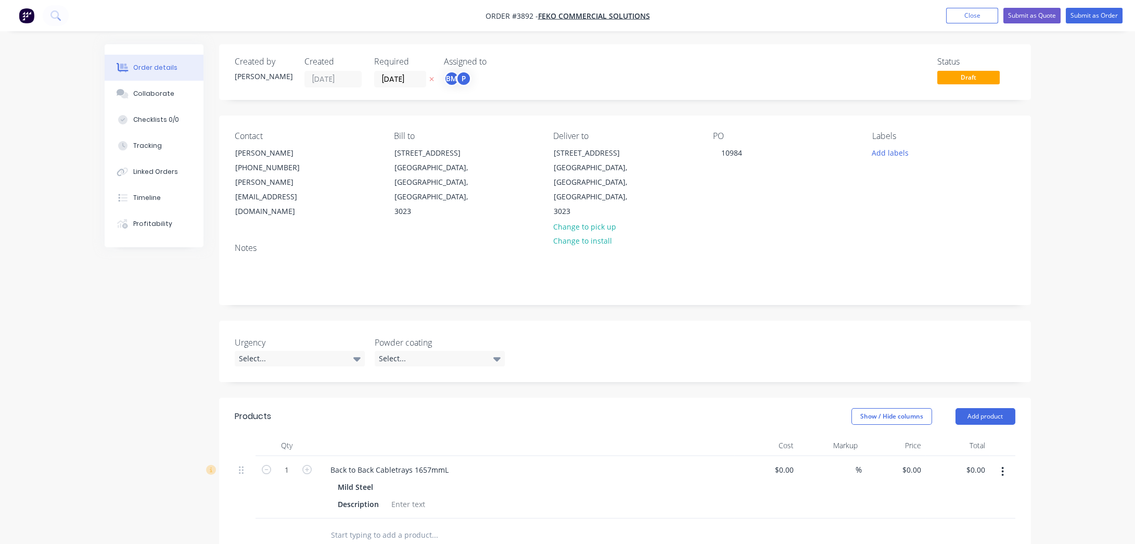
click at [397, 68] on div "Required [DATE]" at bounding box center [402, 72] width 57 height 31
click at [396, 73] on input "[DATE]" at bounding box center [400, 79] width 51 height 16
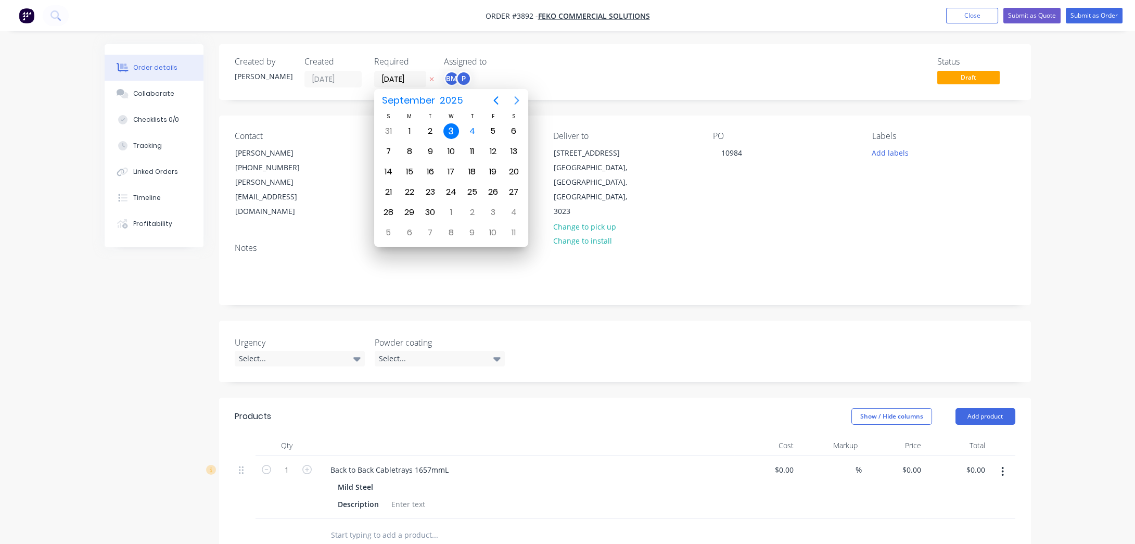
click at [523, 98] on button "Next page" at bounding box center [516, 100] width 21 height 21
click at [496, 151] on div "10" at bounding box center [493, 152] width 16 height 16
type input "[DATE]"
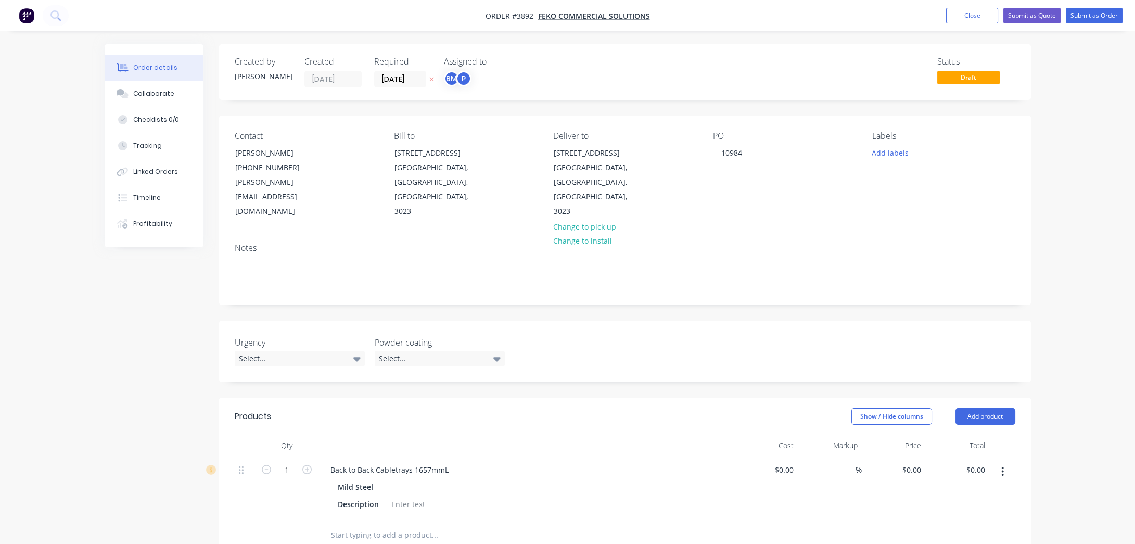
click at [471, 77] on div "BM P" at bounding box center [496, 79] width 104 height 16
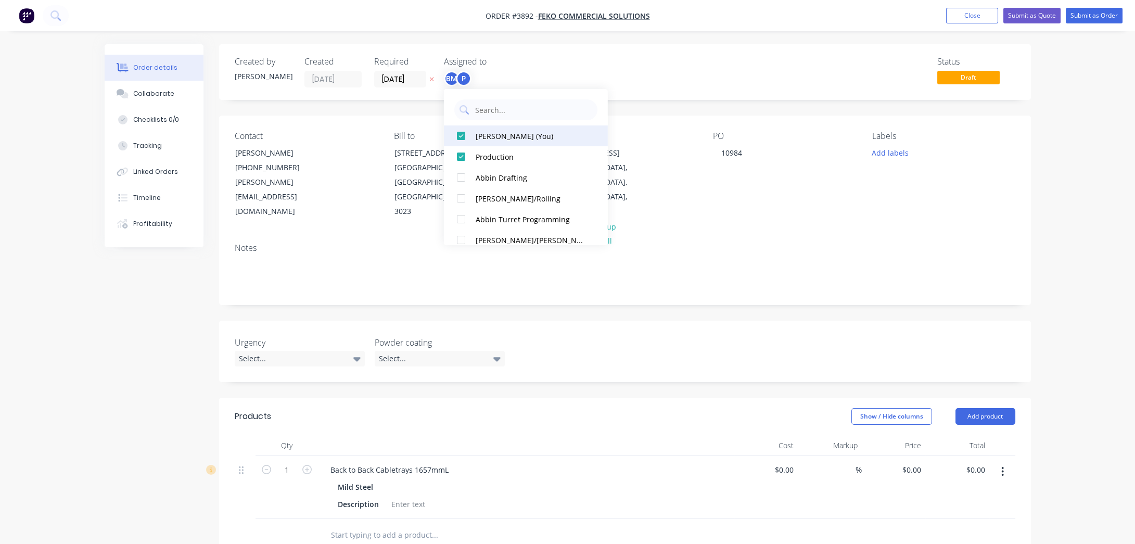
click at [497, 140] on div "[PERSON_NAME] (You)" at bounding box center [531, 135] width 110 height 11
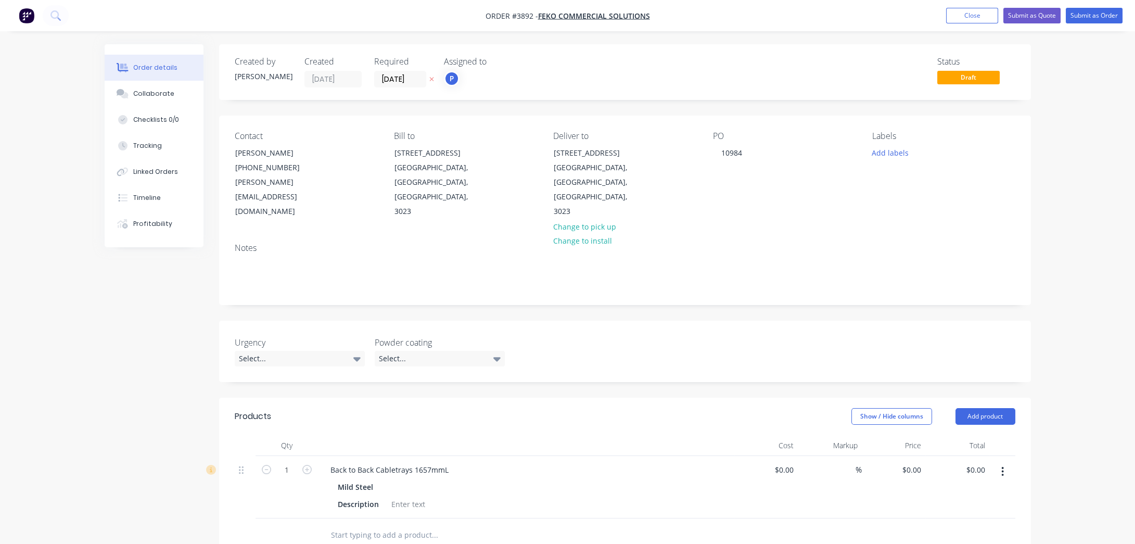
click at [526, 67] on div "Assigned to P" at bounding box center [496, 72] width 104 height 31
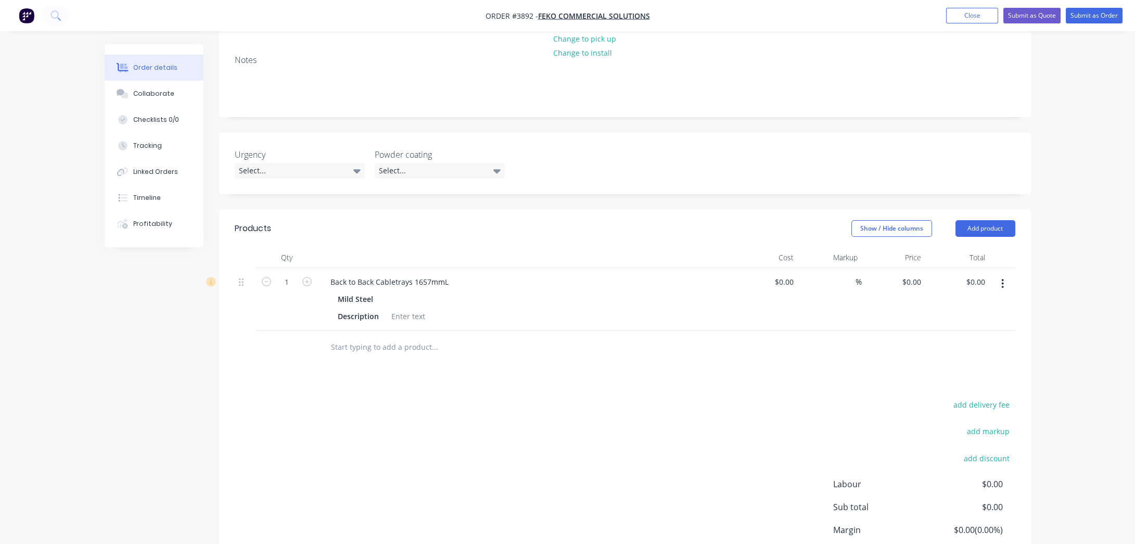
scroll to position [189, 0]
click at [274, 273] on input "1" at bounding box center [286, 281] width 27 height 16
type input "10"
click at [439, 424] on div "add delivery fee add markup add discount Labour $0.00 Sub total $0.00 Margin $0…" at bounding box center [625, 496] width 780 height 201
click at [406, 307] on div at bounding box center [408, 314] width 42 height 15
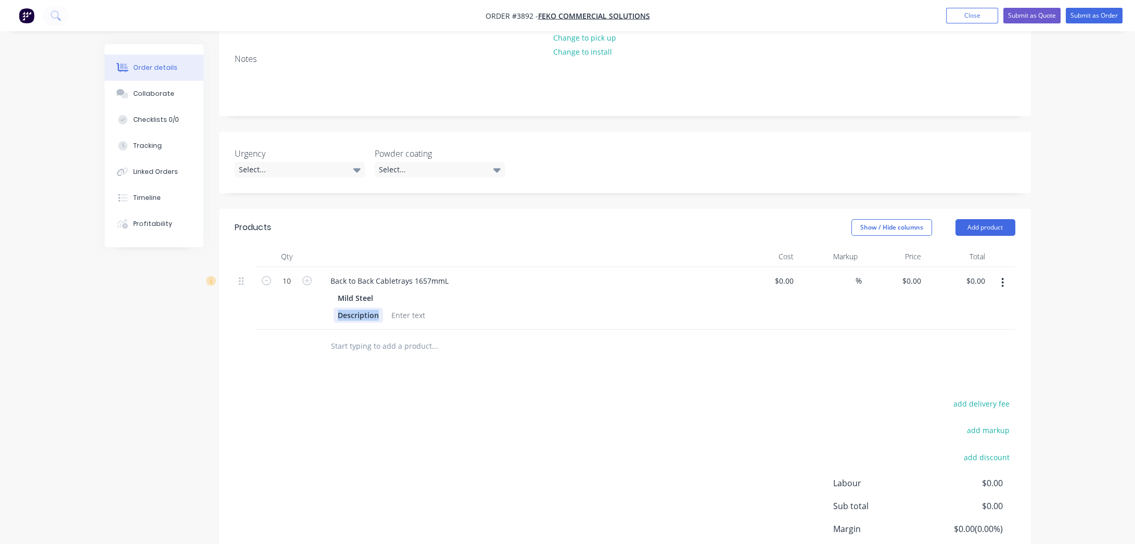
drag, startPoint x: 378, startPoint y: 281, endPoint x: 281, endPoint y: 279, distance: 96.8
click at [281, 279] on div "10 Back to Back Cabletrays 1657mmL Mild Steel Description $0.00 $0.00 % $0.00 $…" at bounding box center [625, 298] width 780 height 62
click at [361, 307] on div at bounding box center [379, 314] width 42 height 15
click at [469, 396] on div "add delivery fee add markup add discount Labour $0.00 Sub total $0.00 Margin $0…" at bounding box center [625, 496] width 780 height 201
click at [389, 307] on div "[PERSON_NAME]" at bounding box center [391, 314] width 67 height 15
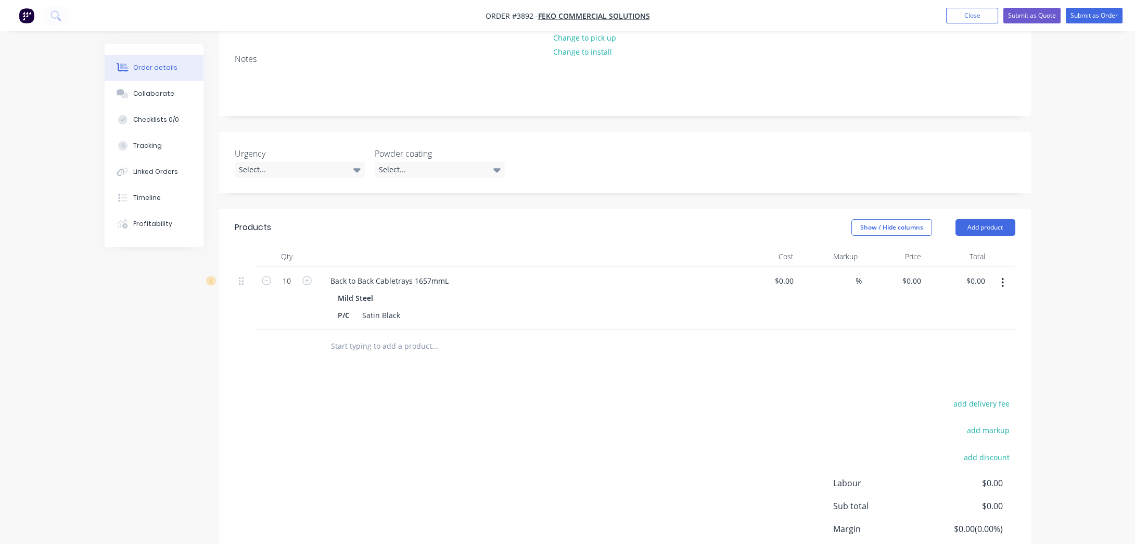
click at [448, 358] on div "Products Show / Hide columns Add product Qty Cost Markup Price Total 10 Back to…" at bounding box center [625, 411] width 812 height 404
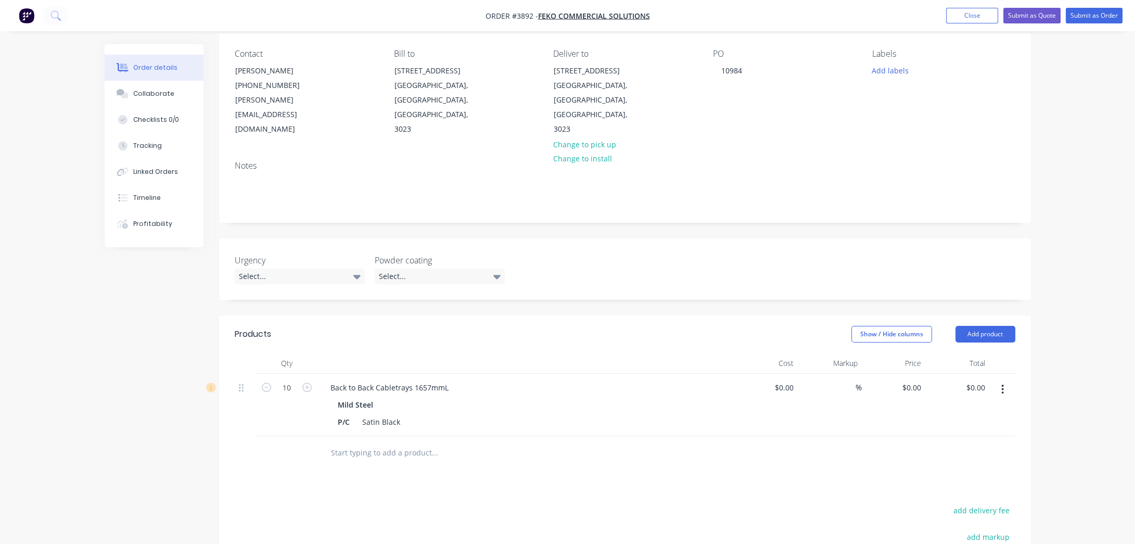
scroll to position [47, 0]
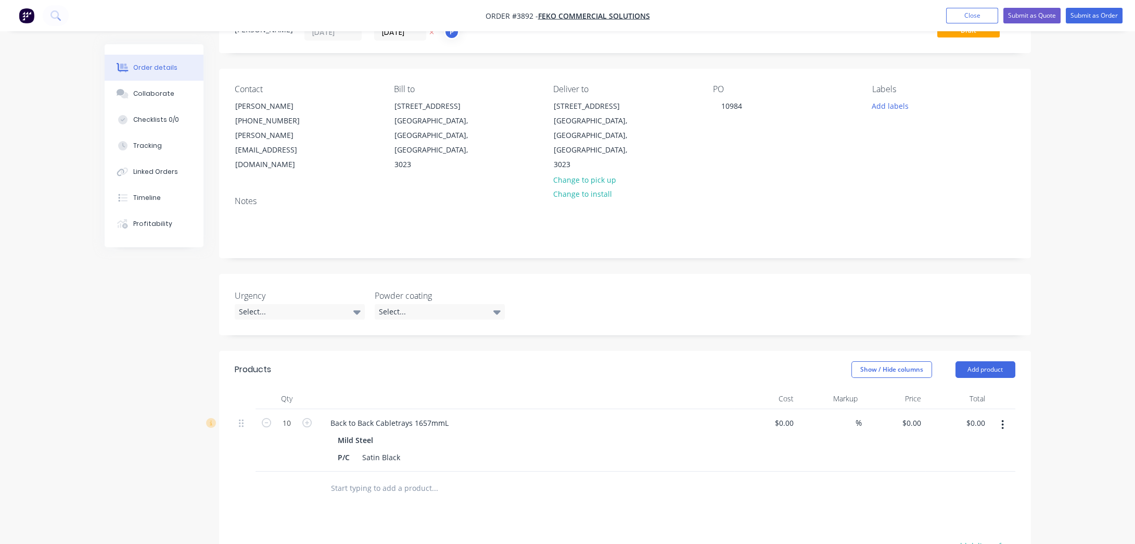
click at [566, 471] on div at bounding box center [505, 488] width 375 height 34
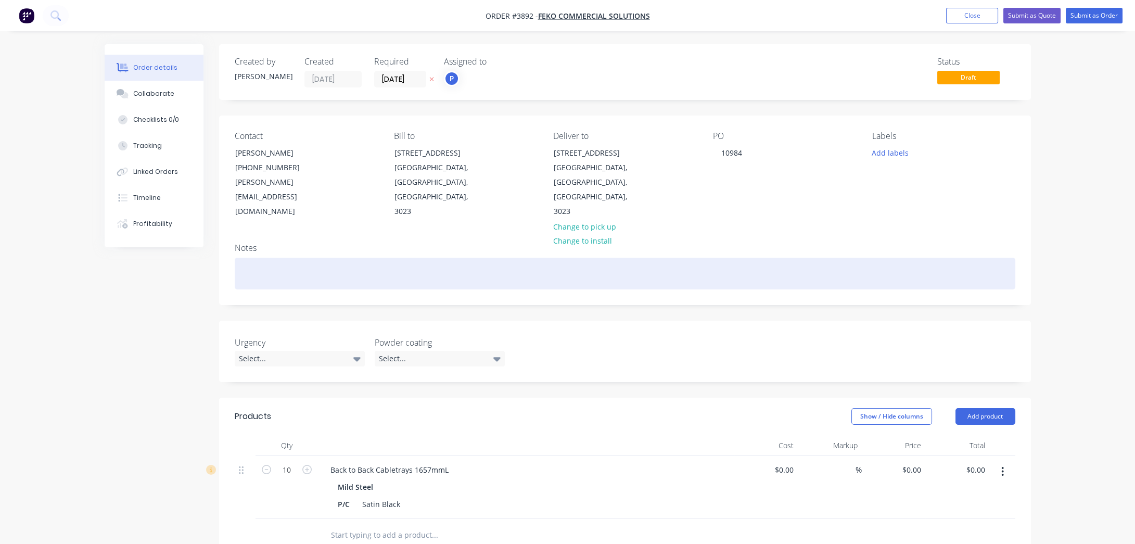
drag, startPoint x: 339, startPoint y: 231, endPoint x: 342, endPoint y: 242, distance: 11.9
click at [339, 258] on div at bounding box center [625, 274] width 780 height 32
paste div
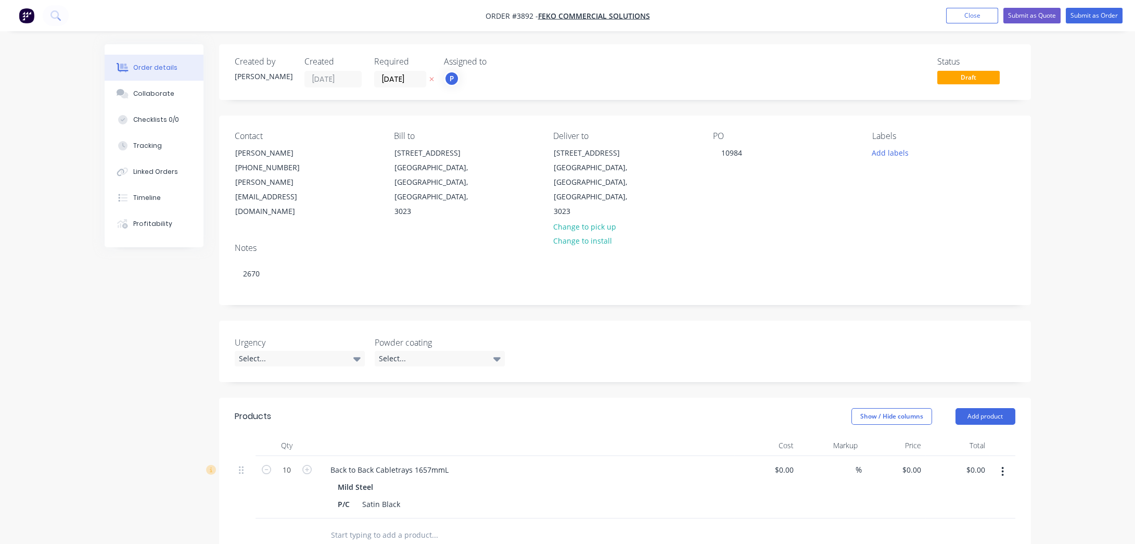
click at [1006, 129] on div "Contact [PERSON_NAME] [PHONE_NUMBER] [PERSON_NAME][EMAIL_ADDRESS][DOMAIN_NAME] …" at bounding box center [625, 174] width 812 height 119
click at [905, 155] on button "Add labels" at bounding box center [890, 152] width 48 height 14
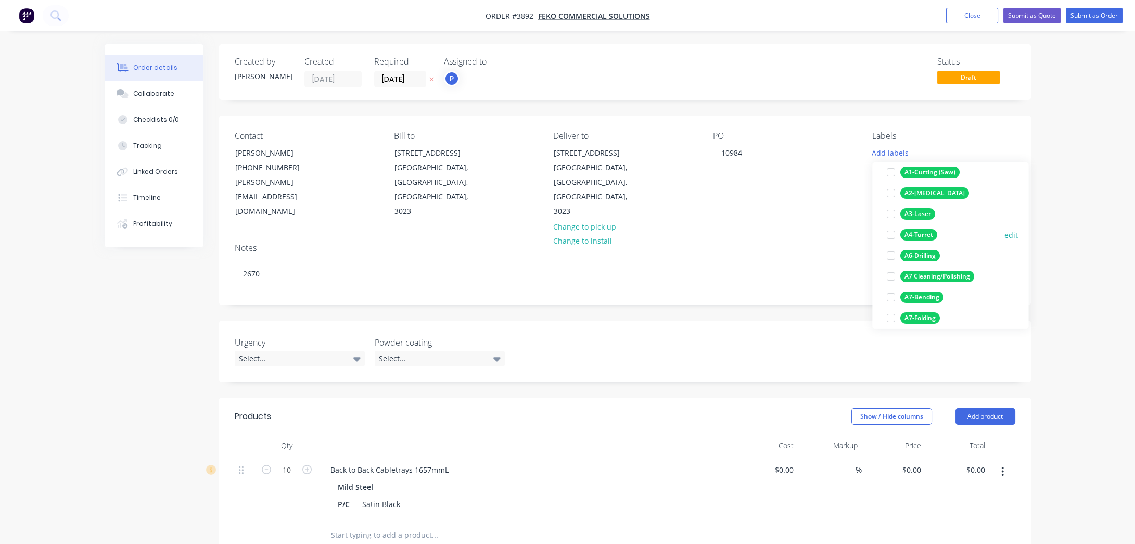
click at [929, 234] on div "A4-Turret" at bounding box center [918, 234] width 37 height 11
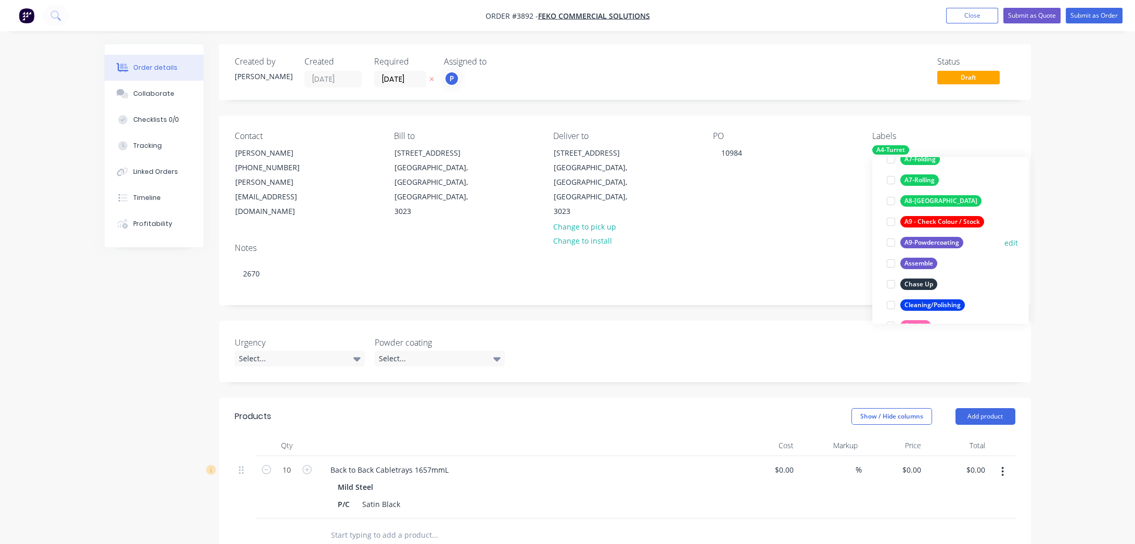
click at [933, 242] on div "A9-Powdercoating" at bounding box center [931, 242] width 63 height 11
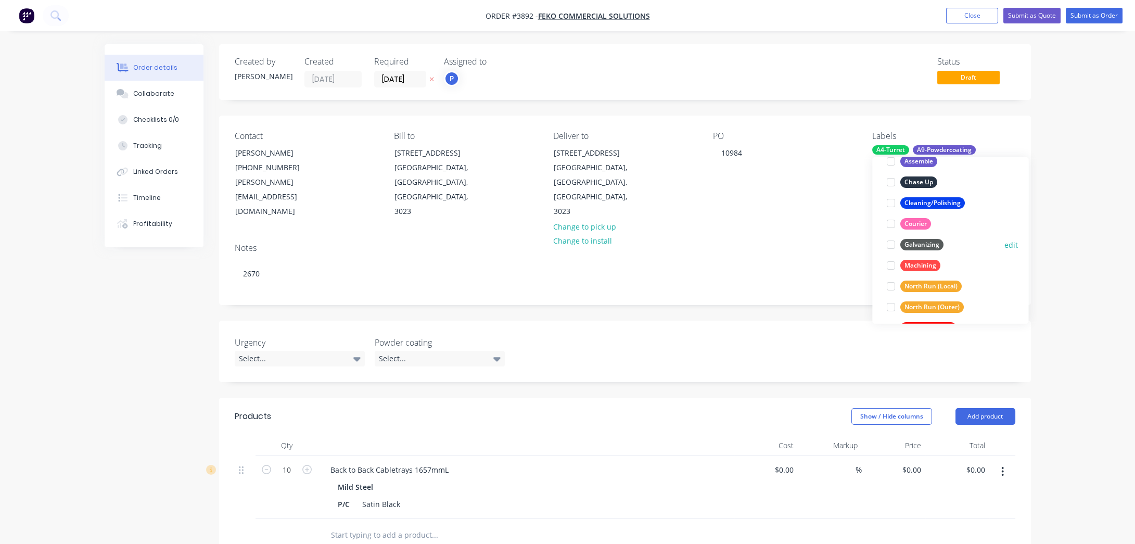
scroll to position [255, 0]
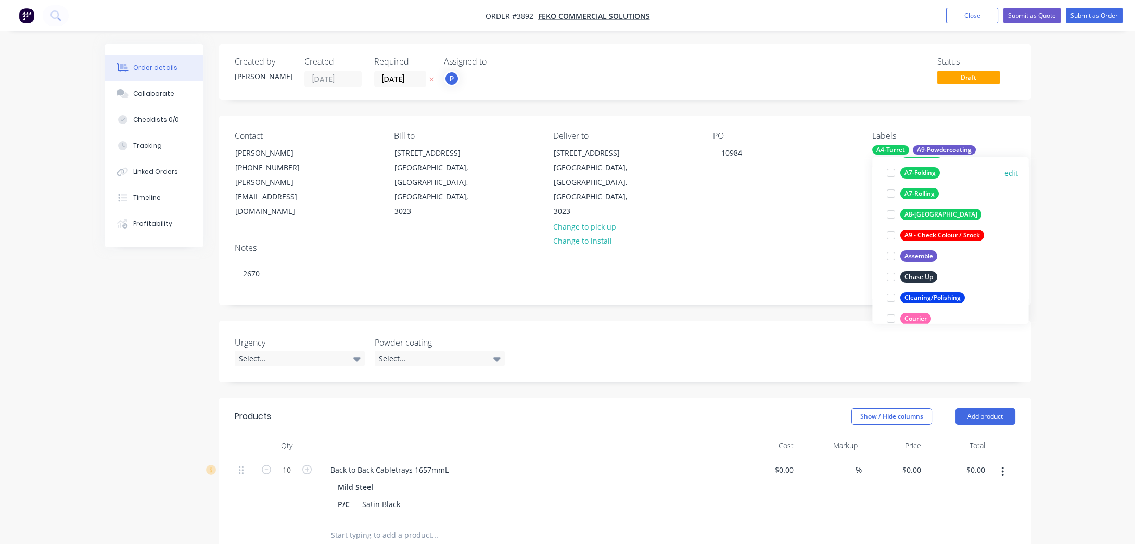
click at [918, 163] on div "A7-Folding edit" at bounding box center [949, 172] width 135 height 21
click at [918, 172] on div "A7-Folding" at bounding box center [920, 172] width 40 height 11
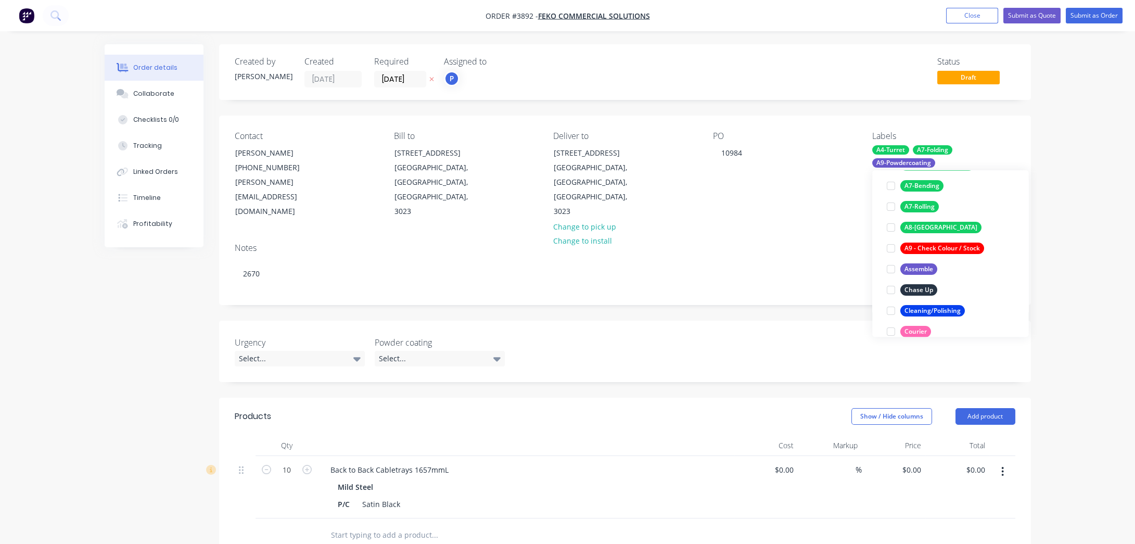
scroll to position [88, 0]
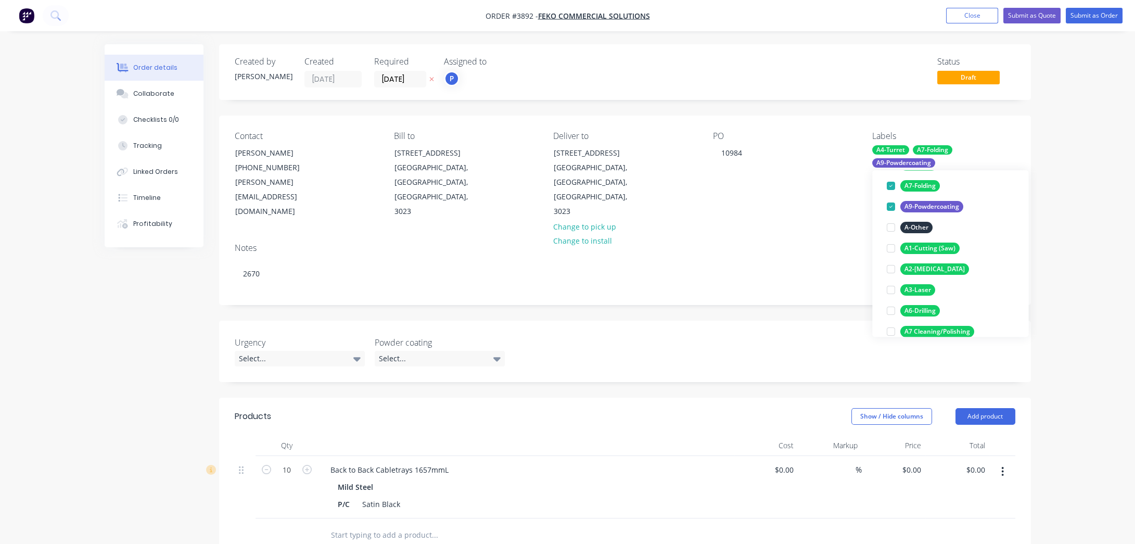
click at [1059, 149] on div "Order details Collaborate Checklists 0/0 Tracking Linked Orders Timeline Profit…" at bounding box center [567, 408] width 1135 height 817
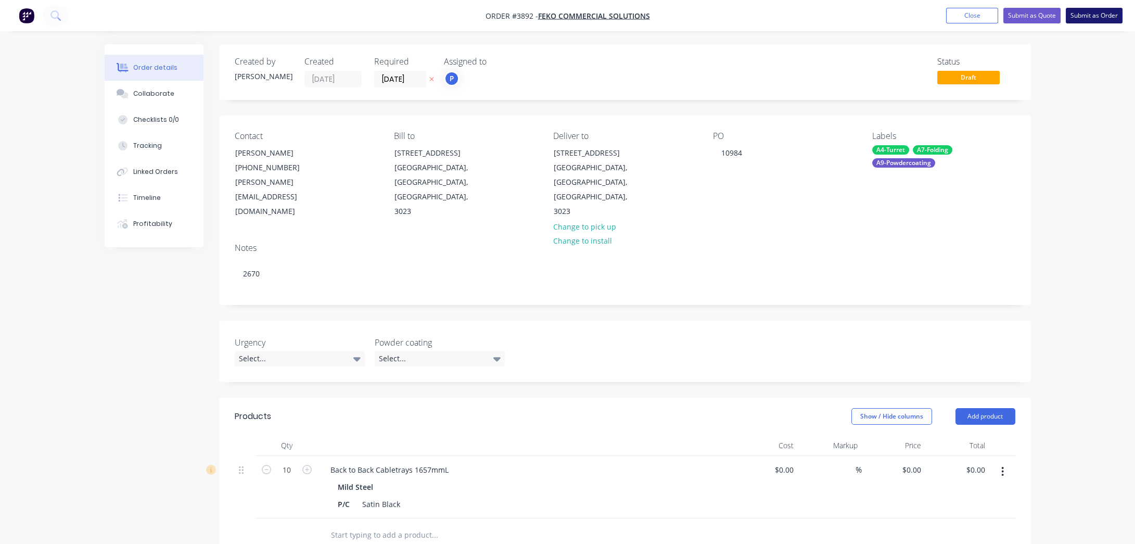
click at [1097, 21] on button "Submit as Order" at bounding box center [1093, 16] width 57 height 16
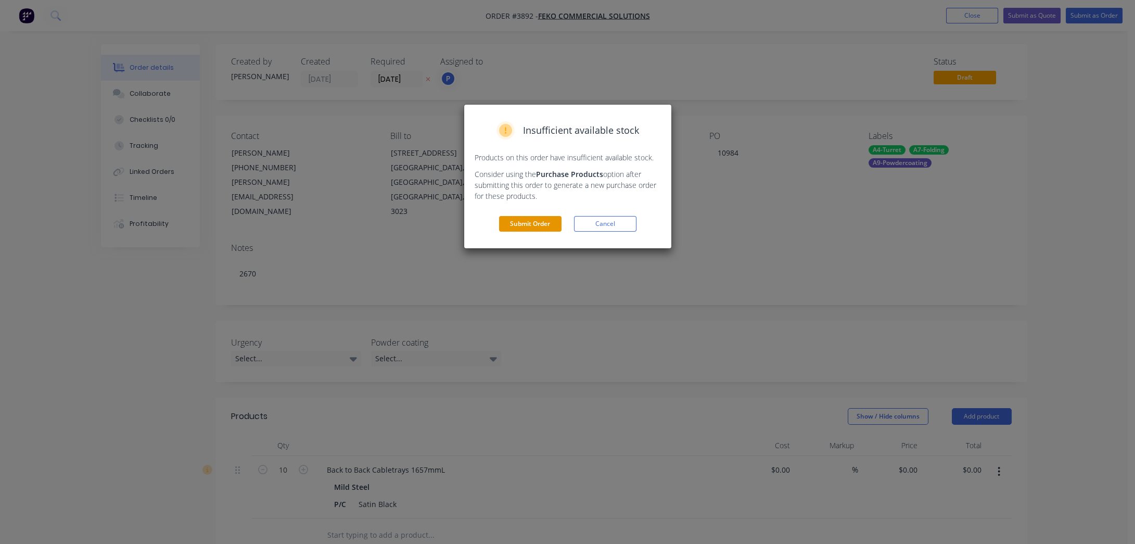
click at [537, 229] on button "Submit Order" at bounding box center [530, 224] width 62 height 16
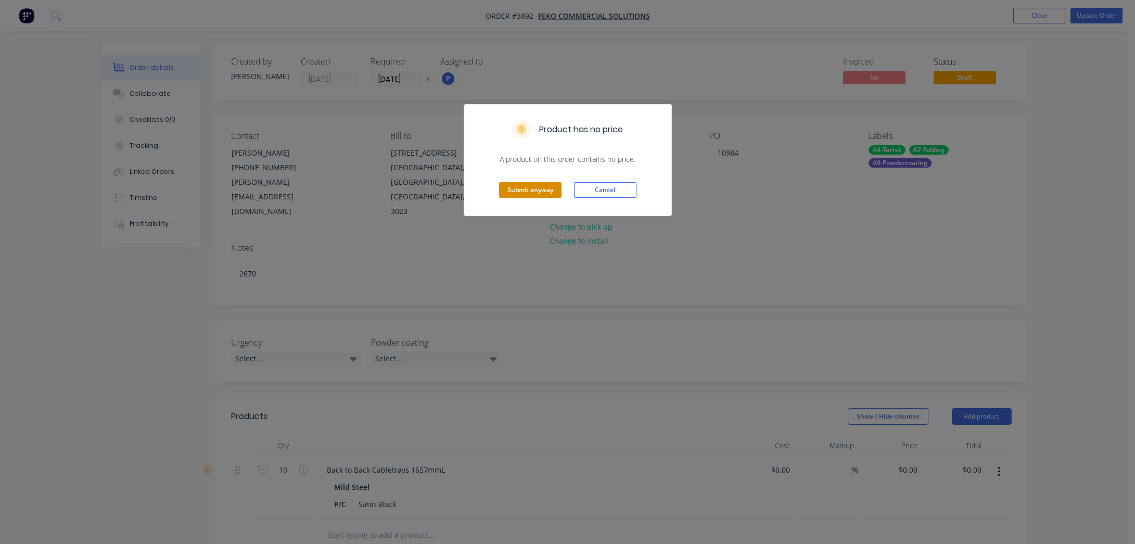
click at [527, 188] on button "Submit anyway" at bounding box center [530, 190] width 62 height 16
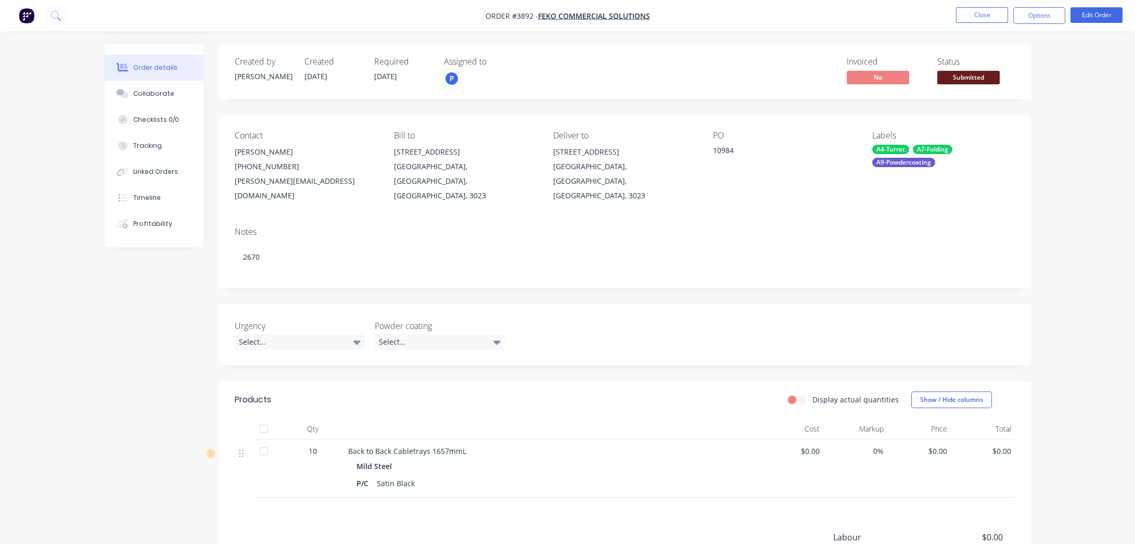
click at [955, 84] on button "Submitted" at bounding box center [968, 79] width 62 height 16
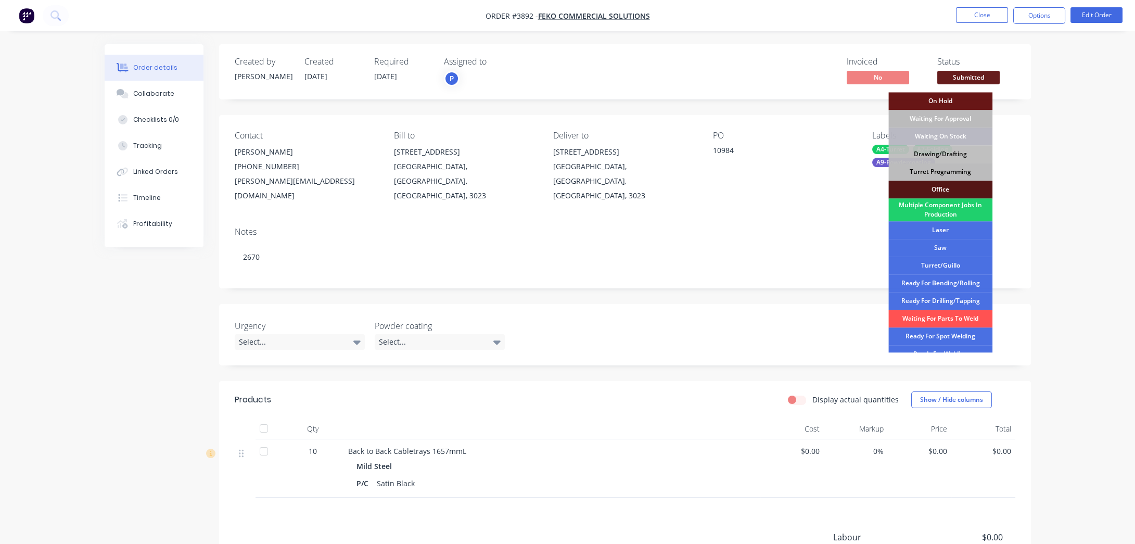
click at [946, 172] on div "Turret Programming" at bounding box center [940, 172] width 104 height 18
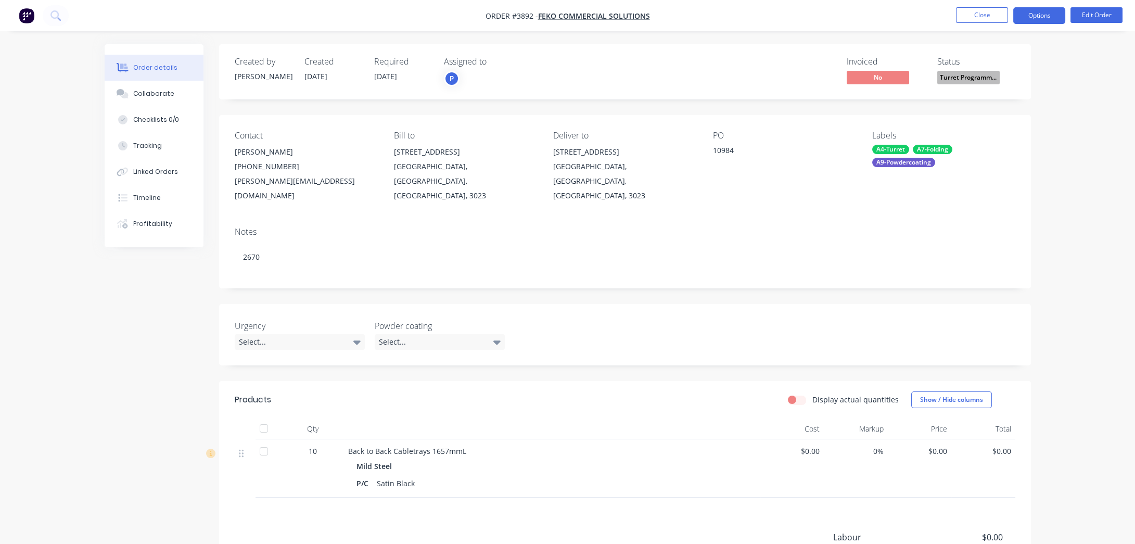
click at [1035, 20] on button "Options" at bounding box center [1039, 15] width 52 height 17
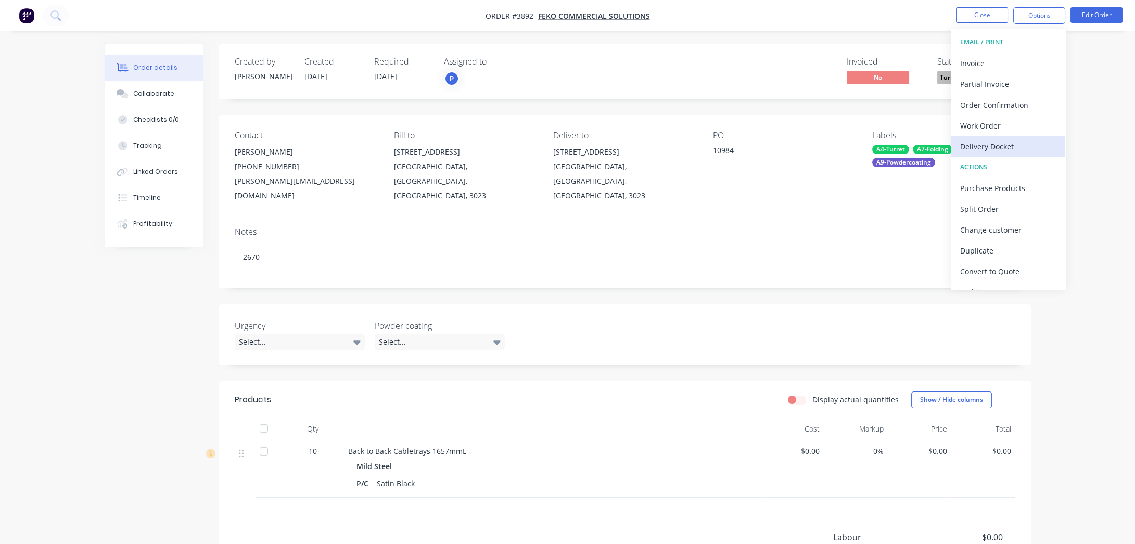
click at [1003, 140] on div "Delivery Docket" at bounding box center [1008, 146] width 96 height 15
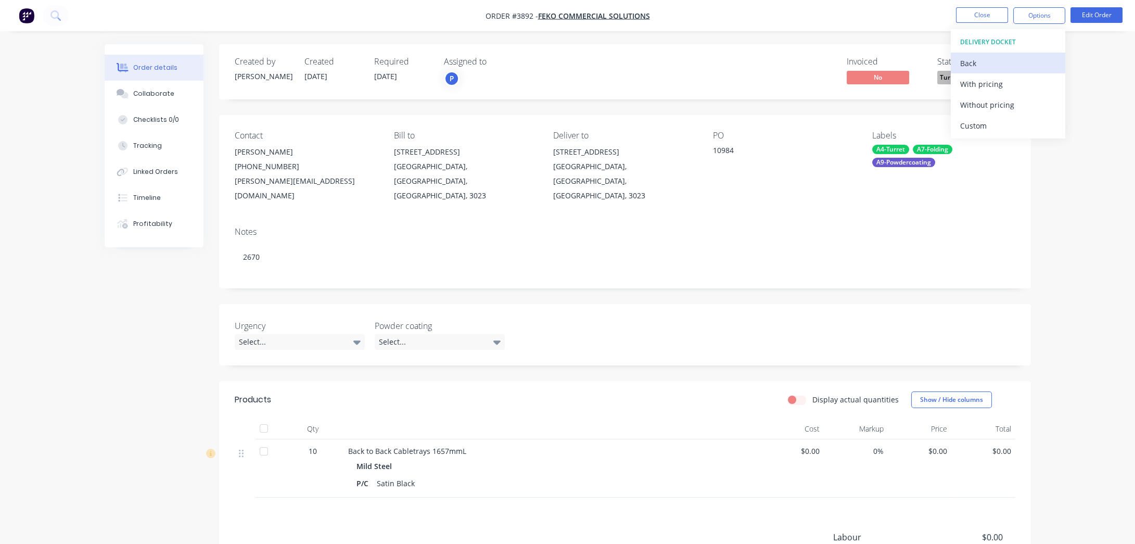
click at [979, 56] on div "Back" at bounding box center [1008, 63] width 96 height 15
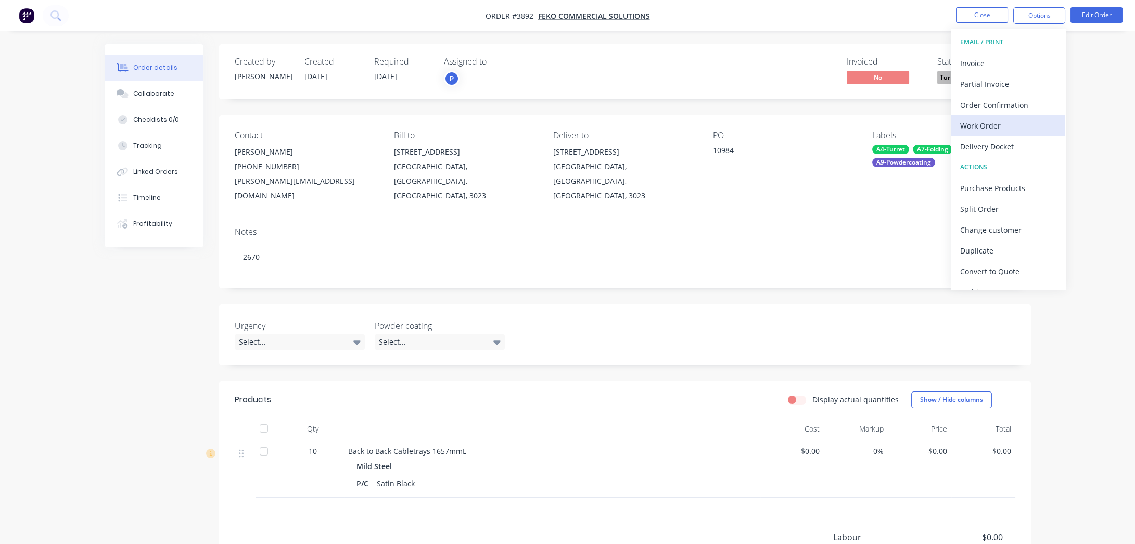
click at [996, 128] on div "Work Order" at bounding box center [1008, 125] width 96 height 15
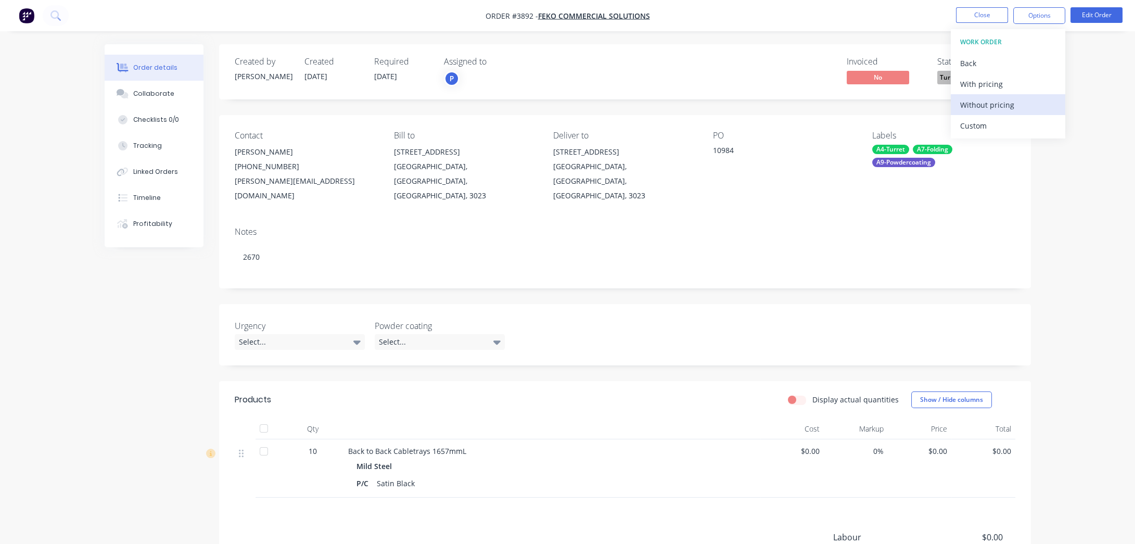
click at [996, 108] on div "Without pricing" at bounding box center [1008, 104] width 96 height 15
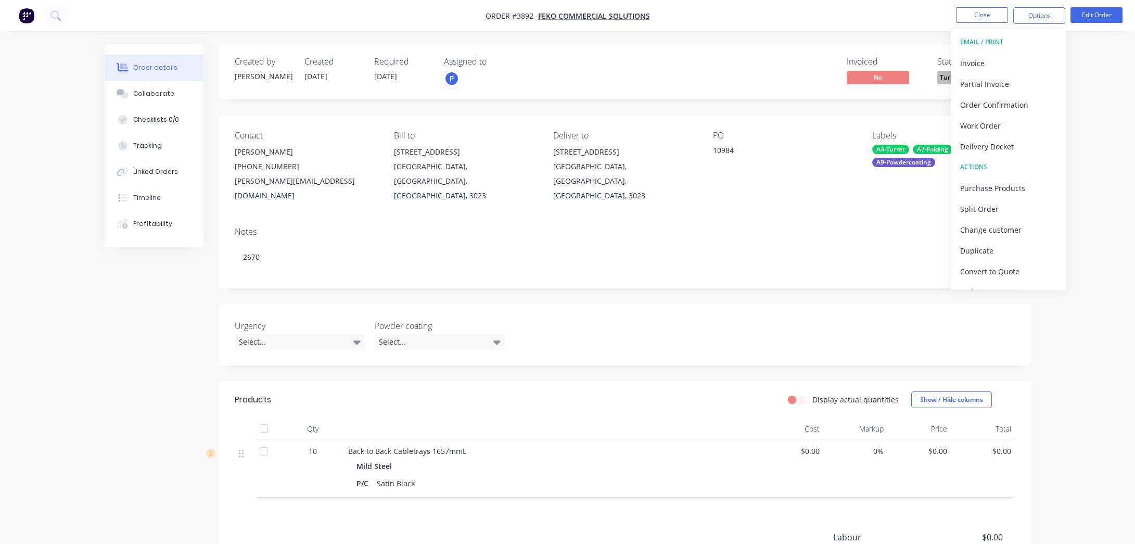
click at [186, 442] on div "Created by [PERSON_NAME] Created [DATE] Required [DATE] Assigned to P Invoiced …" at bounding box center [568, 363] width 926 height 638
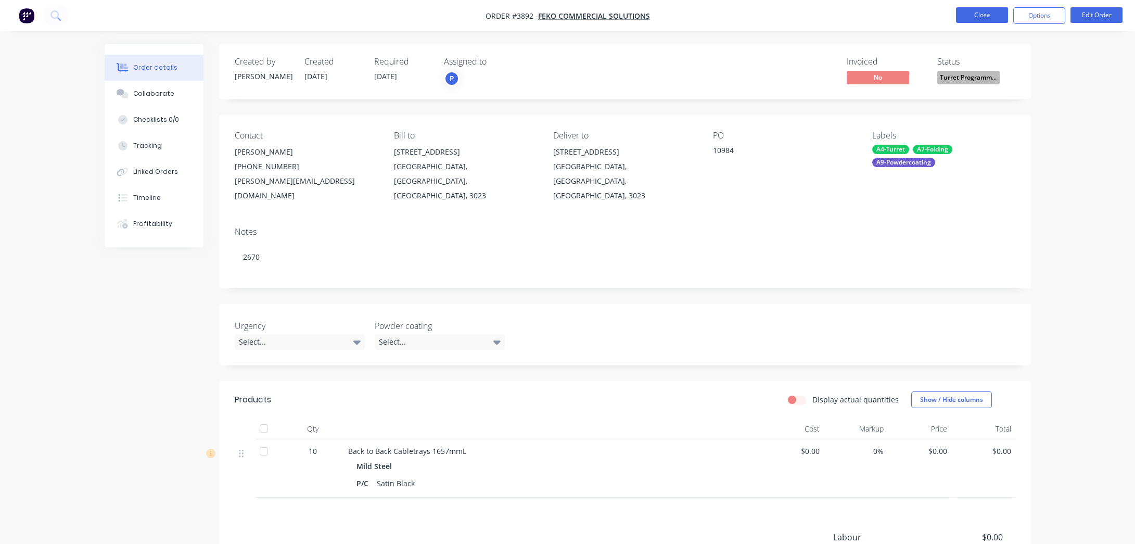
click at [967, 18] on button "Close" at bounding box center [982, 15] width 52 height 16
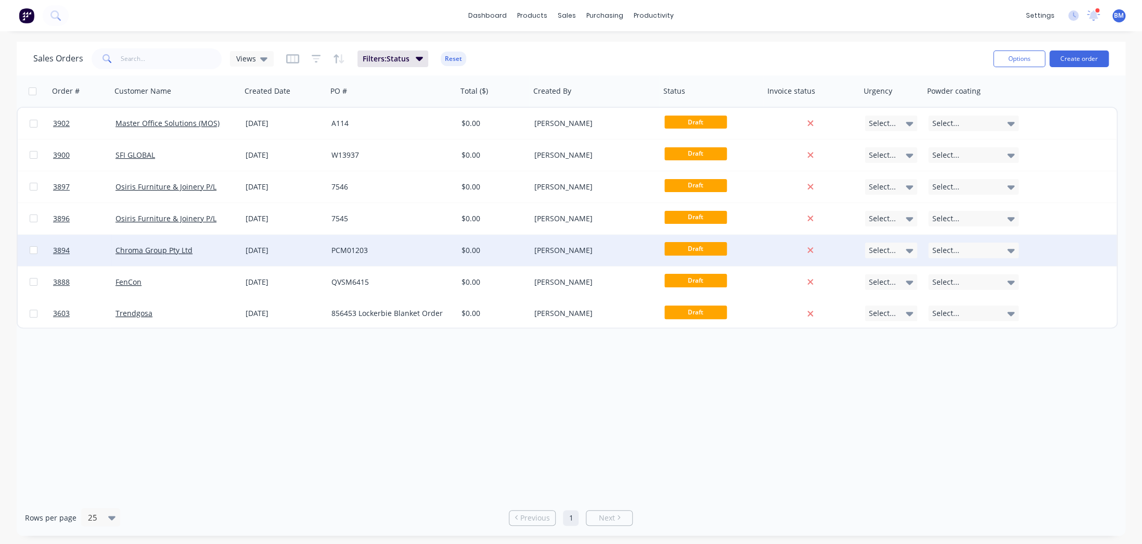
click at [221, 262] on div "Chroma Group Pty Ltd" at bounding box center [176, 250] width 130 height 31
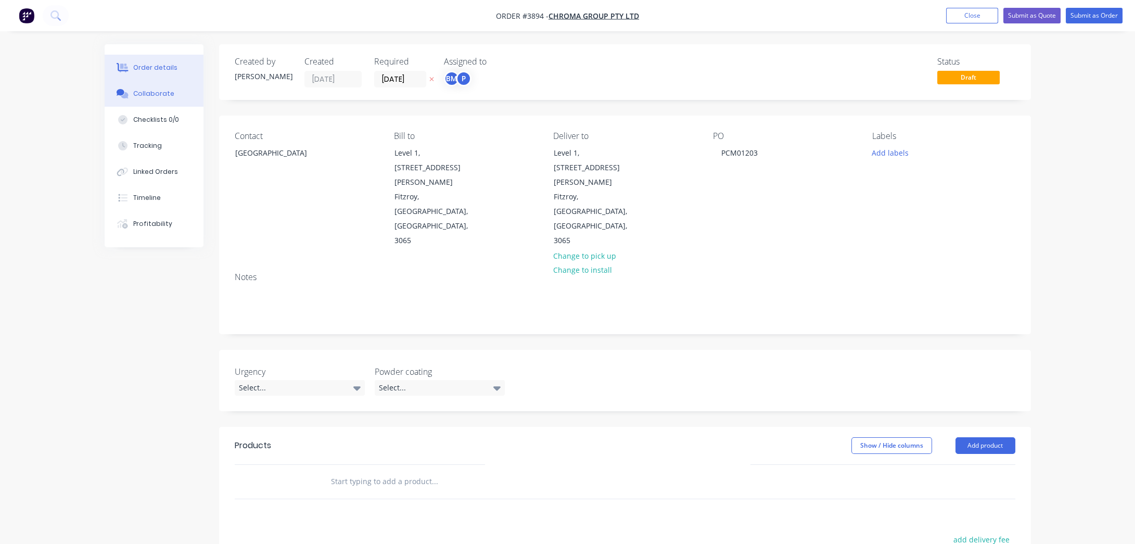
click at [156, 88] on button "Collaborate" at bounding box center [154, 94] width 99 height 26
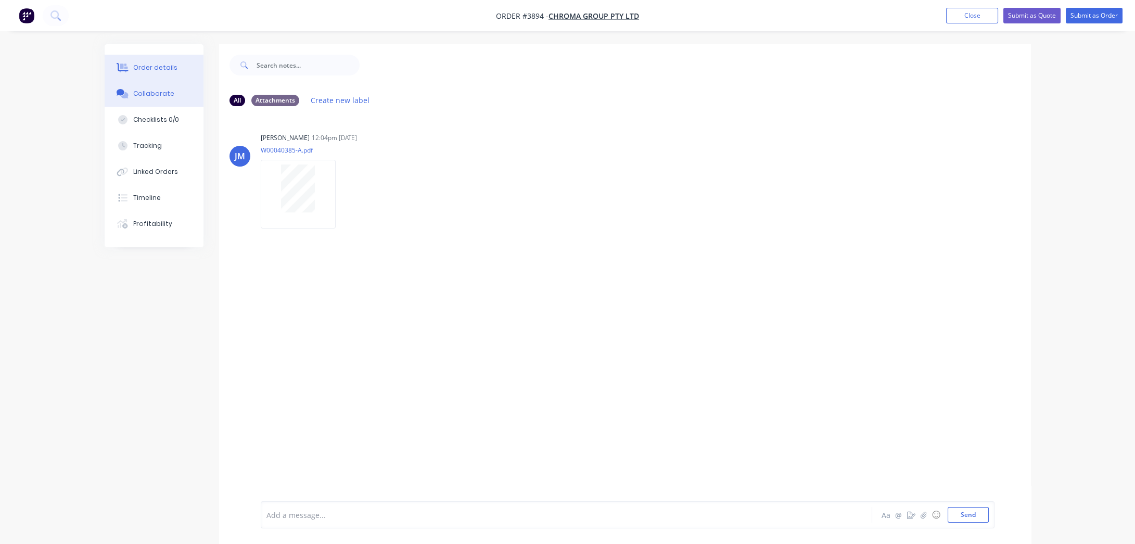
click at [163, 78] on button "Order details" at bounding box center [154, 68] width 99 height 26
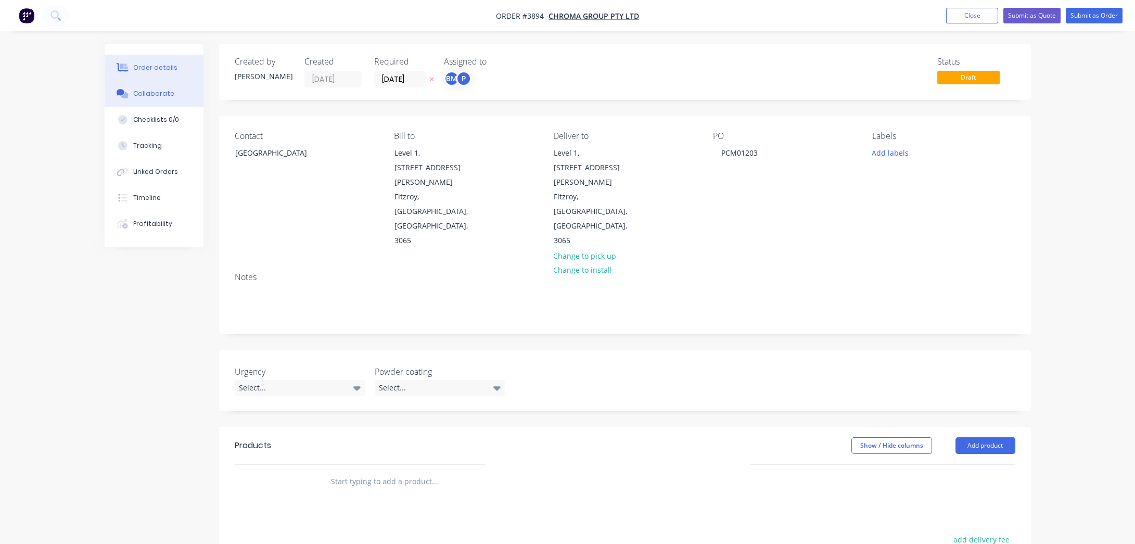
click at [156, 85] on button "Collaborate" at bounding box center [154, 94] width 99 height 26
